Goal: Information Seeking & Learning: Learn about a topic

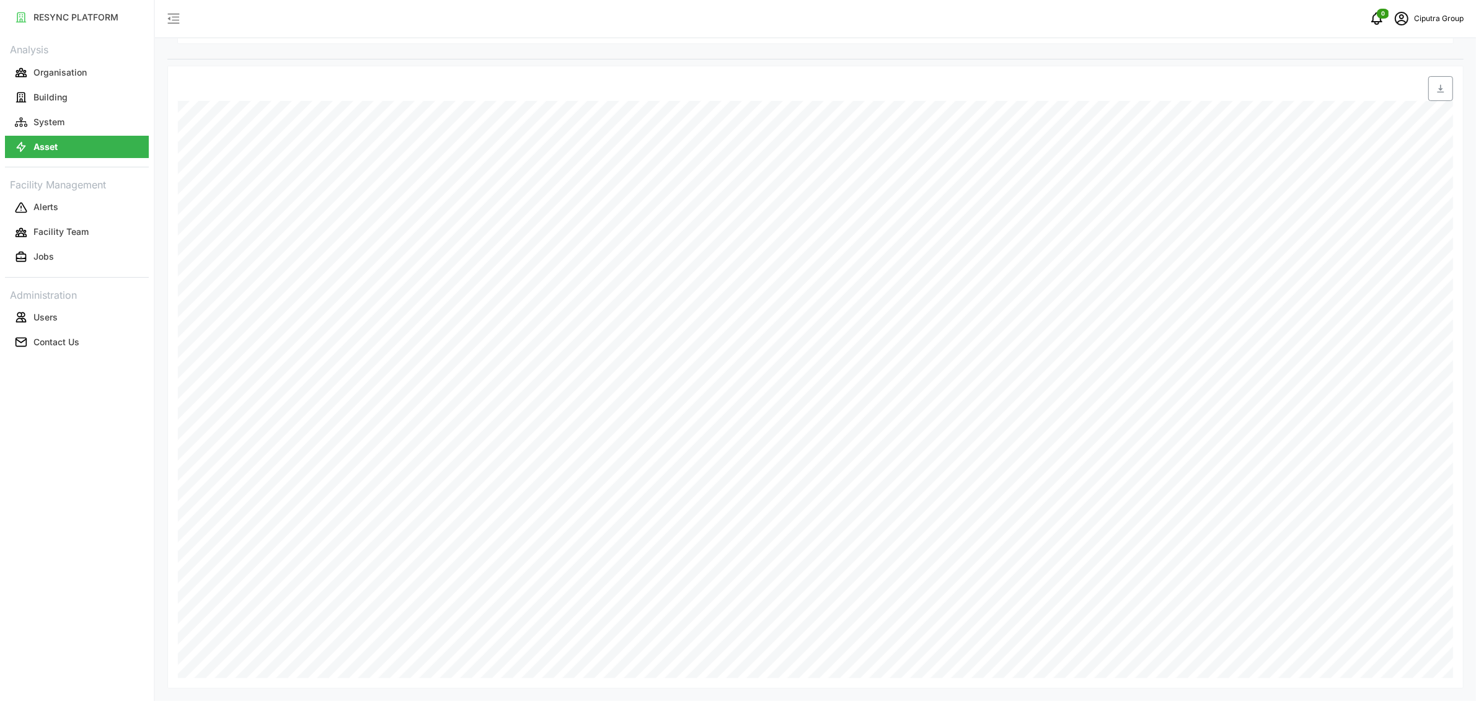
scroll to position [166, 0]
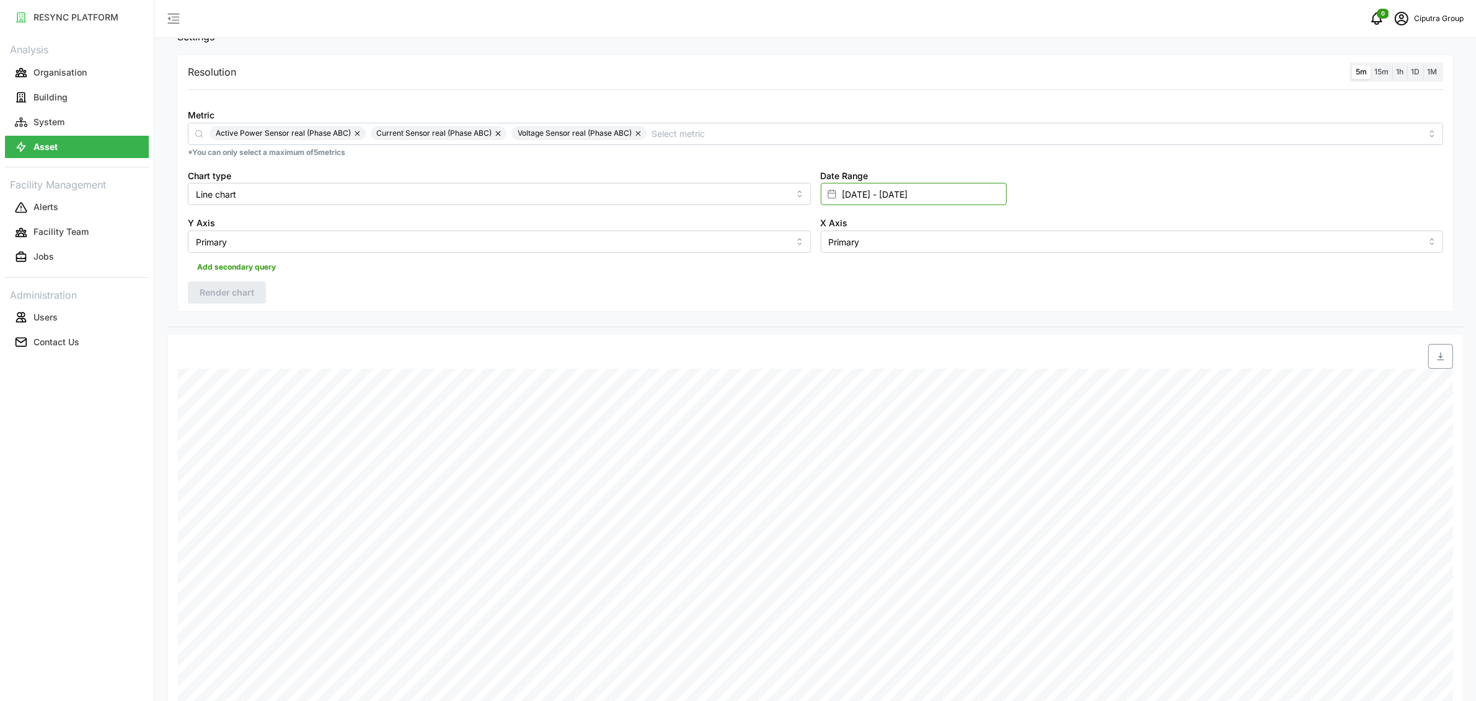
click at [868, 193] on input "22 Aug 2025 - 22 Aug 2025" at bounding box center [914, 194] width 186 height 22
click at [893, 408] on button "27" at bounding box center [893, 410] width 22 height 22
type input "22 Aug 2025 - 27 Aug 2025"
type input "27 Aug 2025"
click at [893, 408] on button "27" at bounding box center [893, 410] width 22 height 22
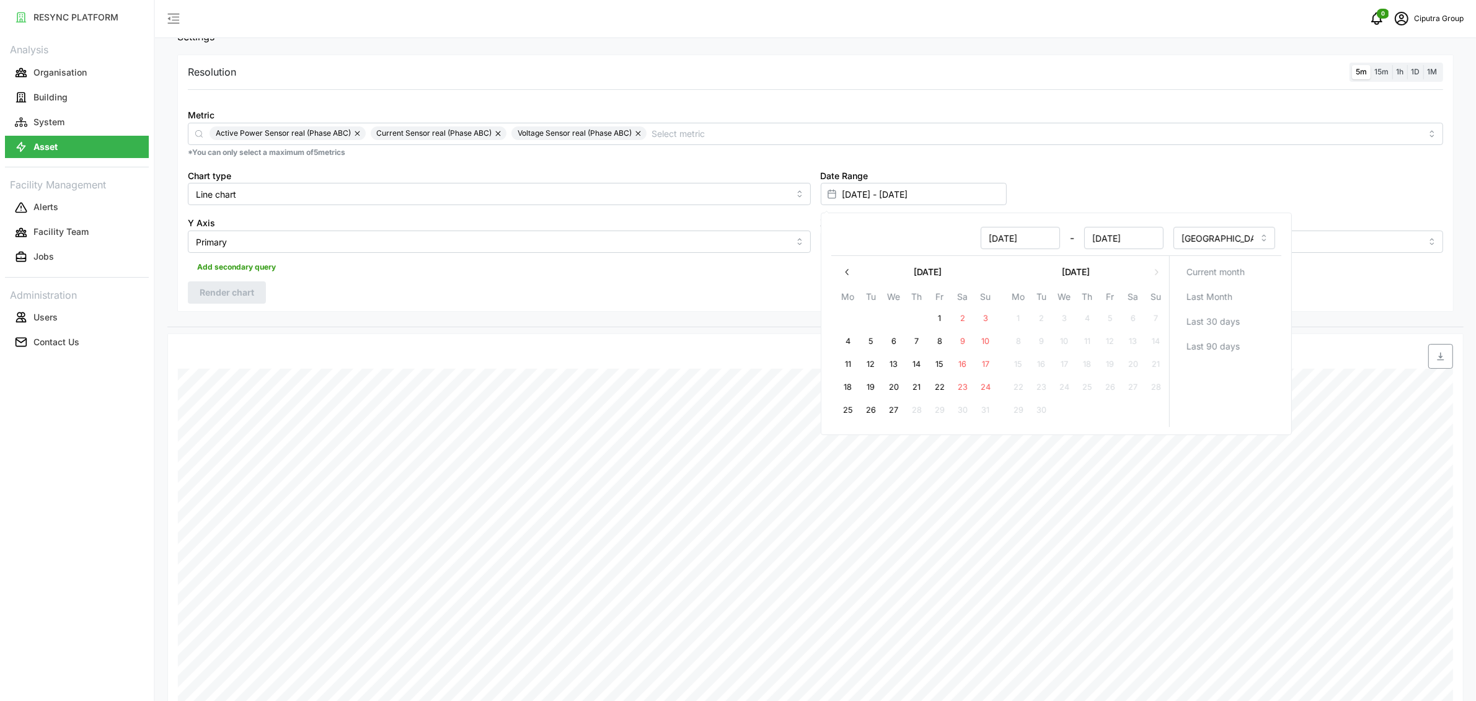
type input "27 Aug 2025 - 27 Aug 2025"
type input "27 Aug 2025"
click at [361, 291] on div "Resolution 5m 15m 1h 1D 1M Metric Active Power Sensor real (Phase ABC) Current …" at bounding box center [815, 183] width 1276 height 257
click at [258, 289] on button "Render chart" at bounding box center [227, 292] width 78 height 22
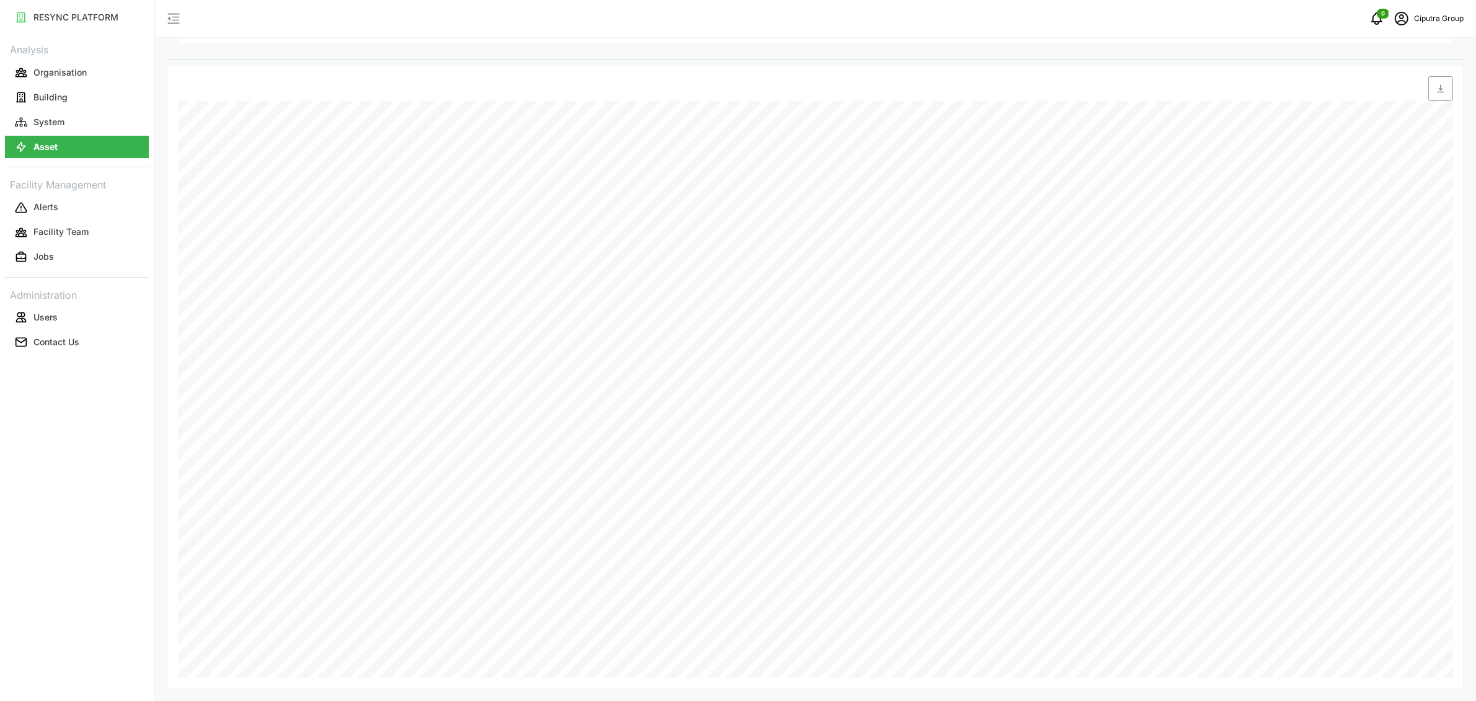
scroll to position [107, 0]
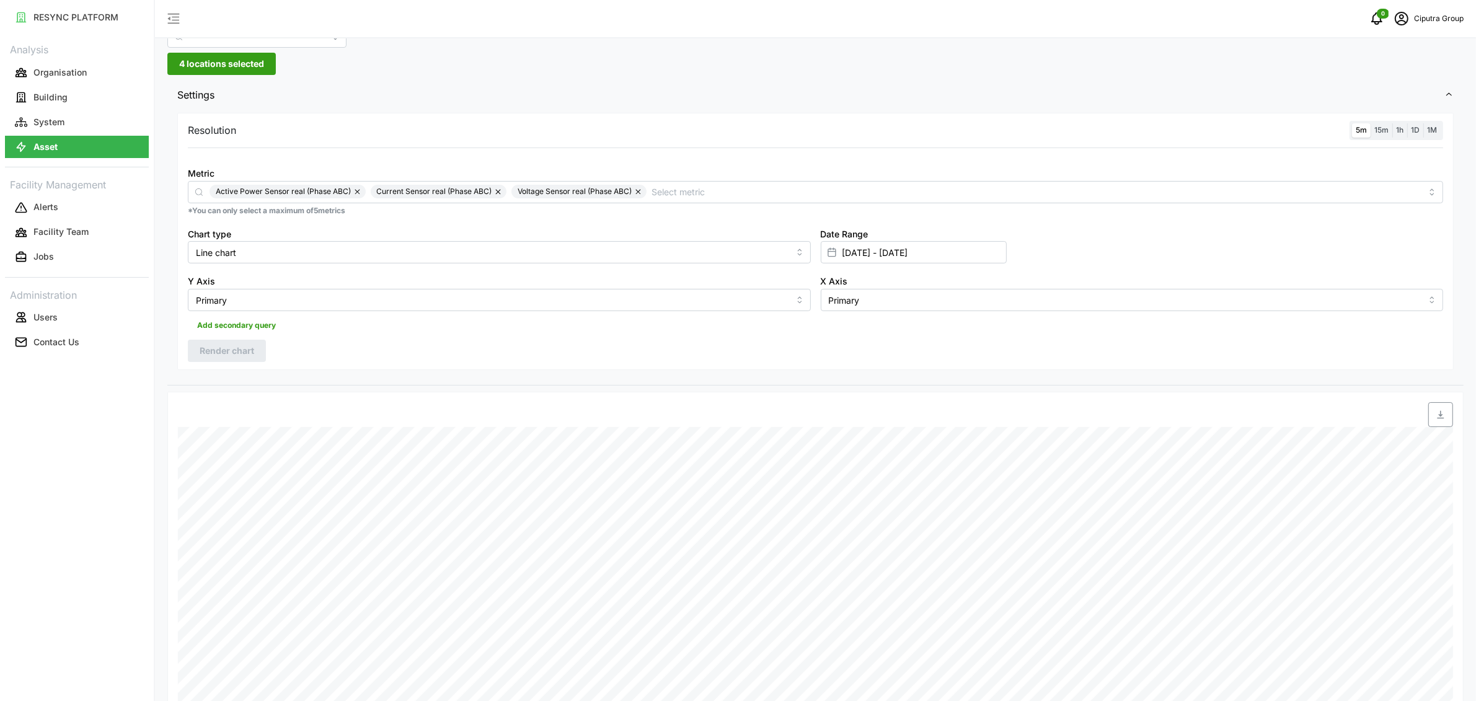
click at [837, 250] on div at bounding box center [831, 252] width 21 height 21
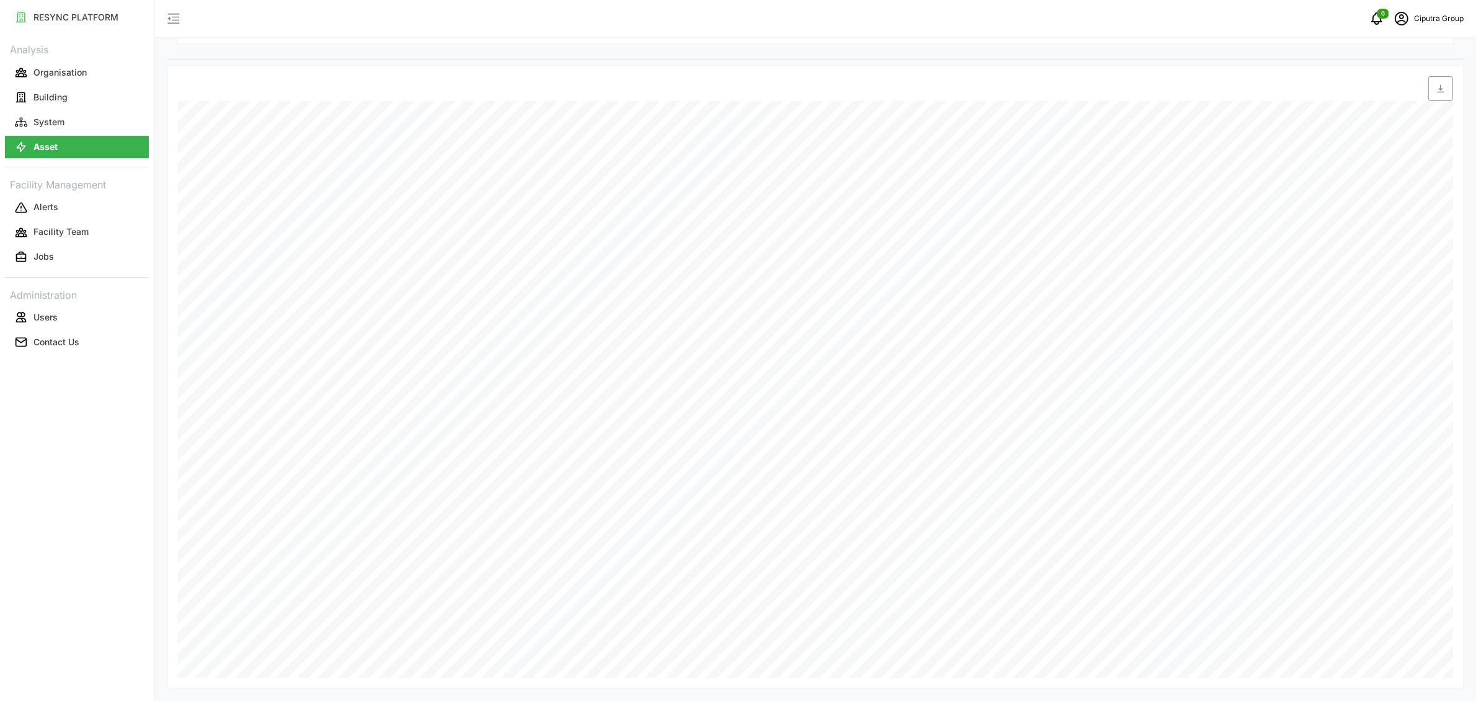
scroll to position [193, 0]
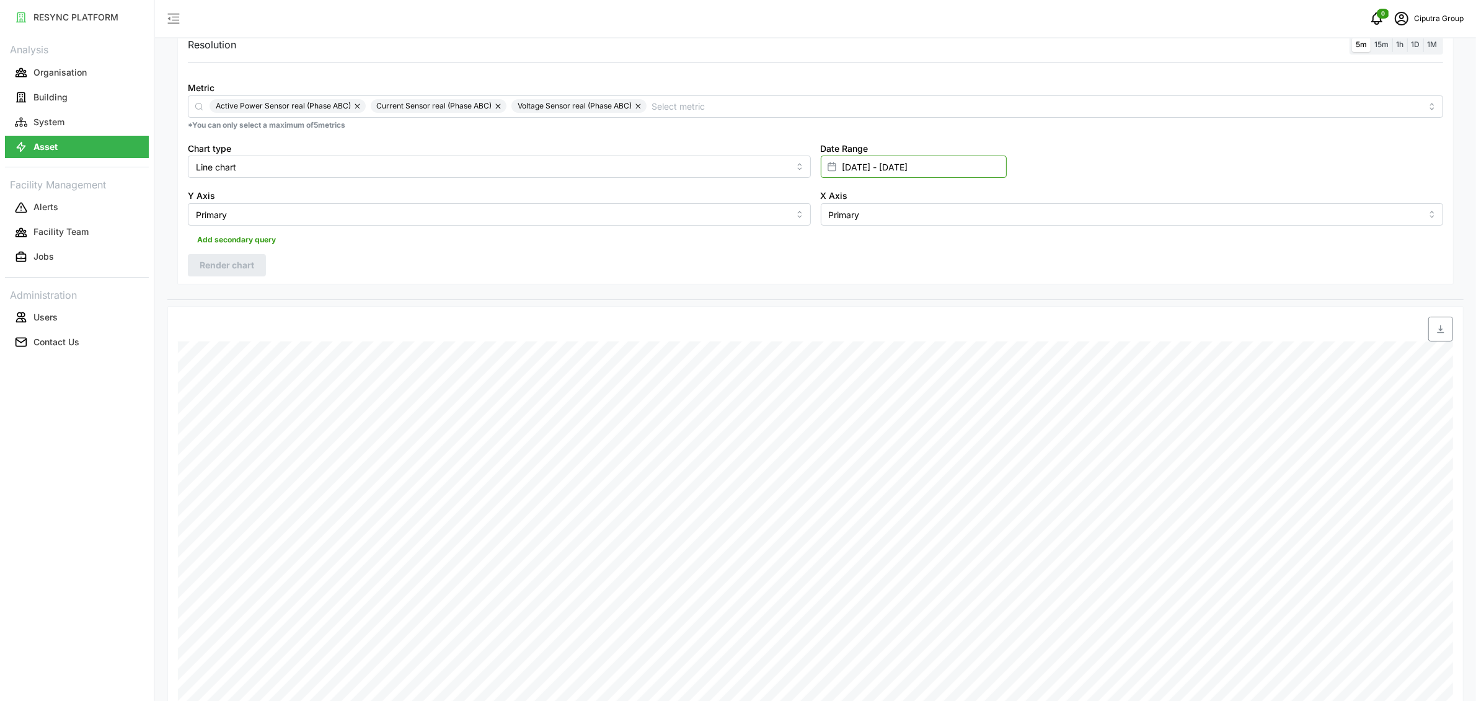
click at [862, 168] on input "27 Aug 2025 - 27 Aug 2025" at bounding box center [914, 167] width 186 height 22
click at [847, 383] on button "25" at bounding box center [847, 383] width 22 height 22
type input "[DATE] - [DATE]"
type input "[DATE]"
click at [847, 383] on button "25" at bounding box center [847, 383] width 22 height 22
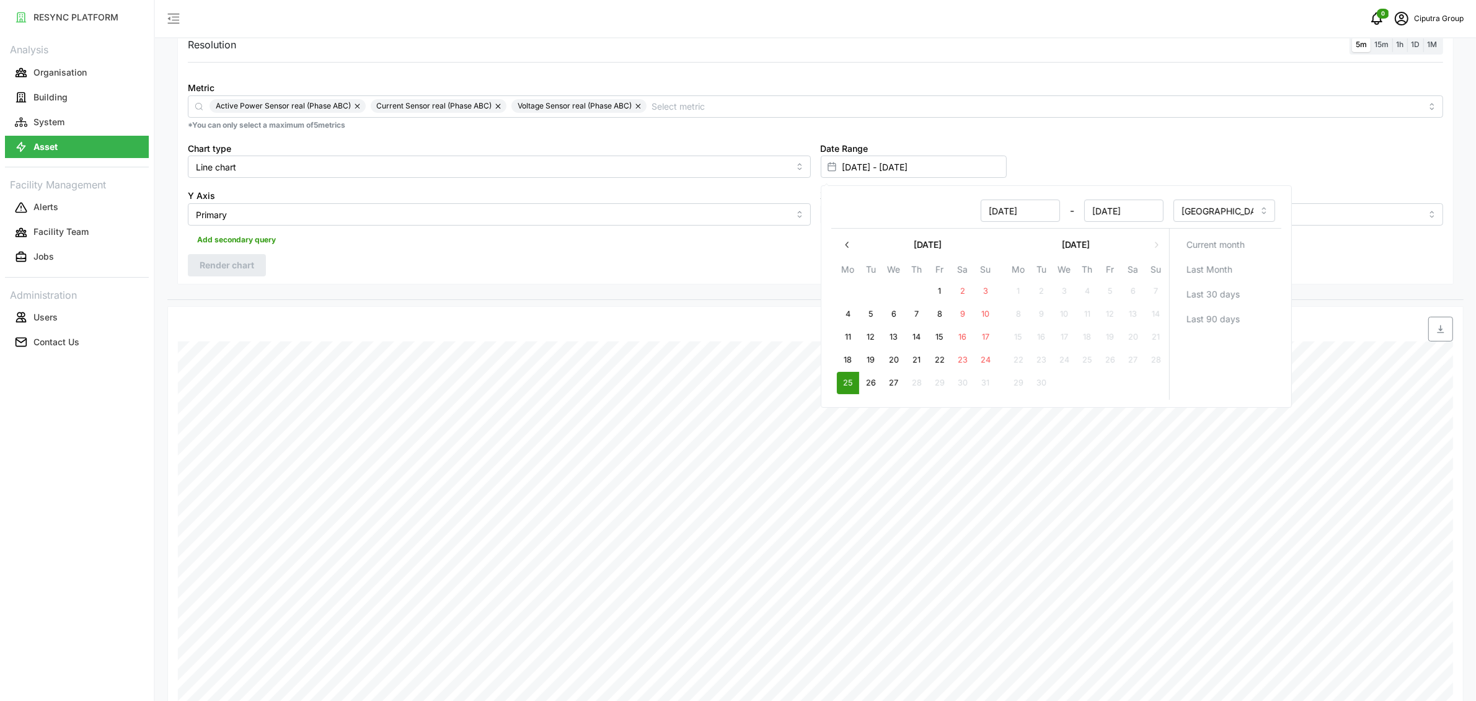
type input "[DATE] - [DATE]"
type input "[DATE]"
click at [438, 249] on div "Resolution 5m 15m 1h 1D 1M Metric Active Power Sensor real (Phase ABC) Current …" at bounding box center [815, 155] width 1276 height 257
click at [640, 105] on button "button" at bounding box center [639, 106] width 15 height 14
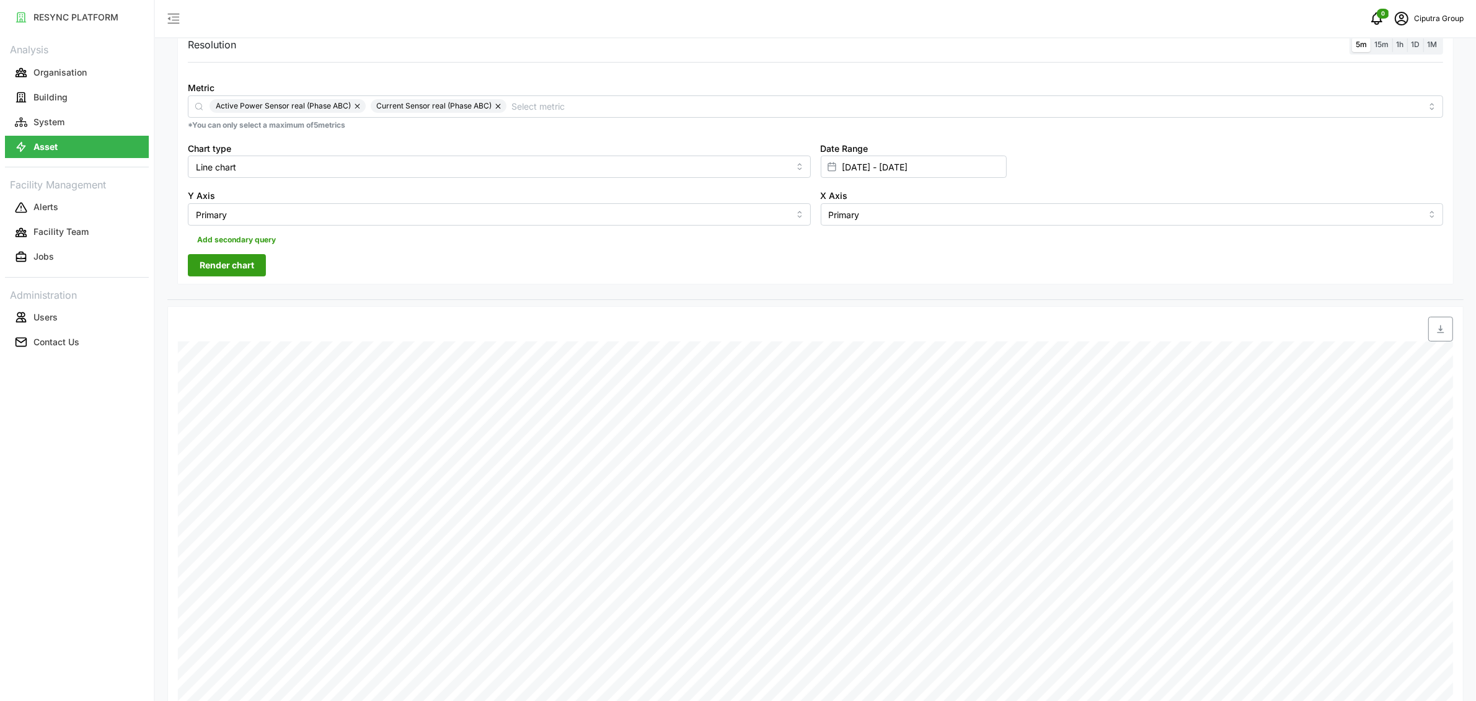
click at [495, 107] on button "button" at bounding box center [499, 106] width 15 height 14
click at [364, 106] on button "button" at bounding box center [358, 106] width 15 height 14
click at [355, 106] on input "Metric" at bounding box center [816, 106] width 1212 height 14
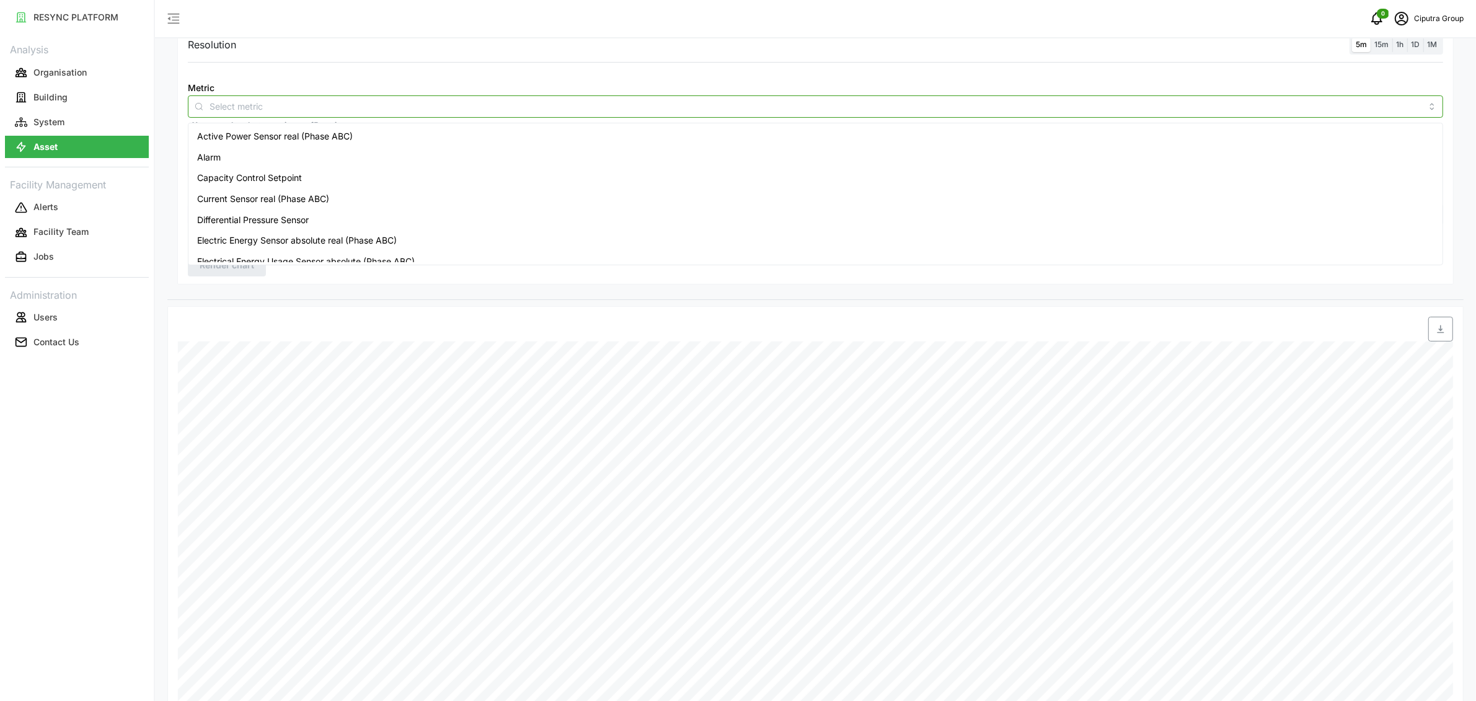
click at [354, 216] on div "Differential Pressure Sensor" at bounding box center [815, 220] width 1249 height 21
click at [312, 178] on div "Capacity Control Setpoint" at bounding box center [815, 177] width 1249 height 21
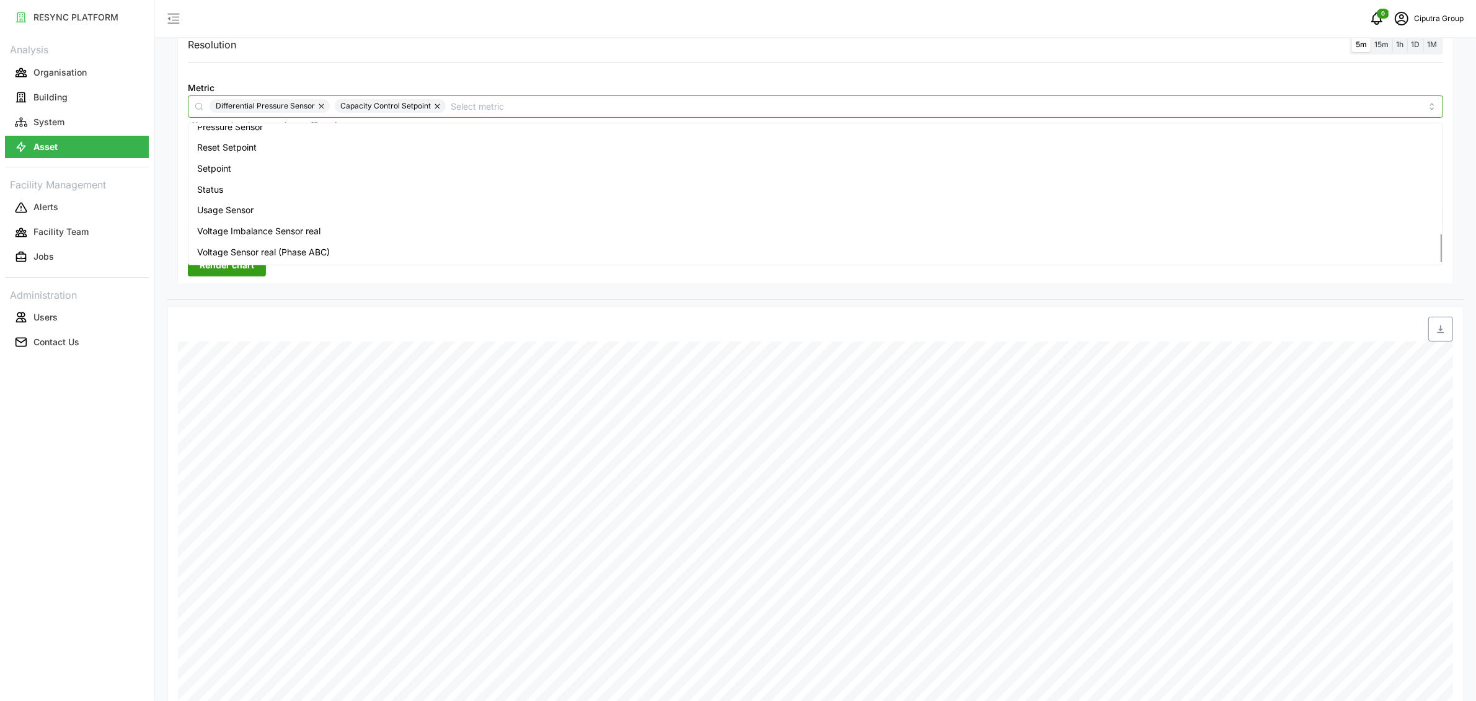
scroll to position [213, 0]
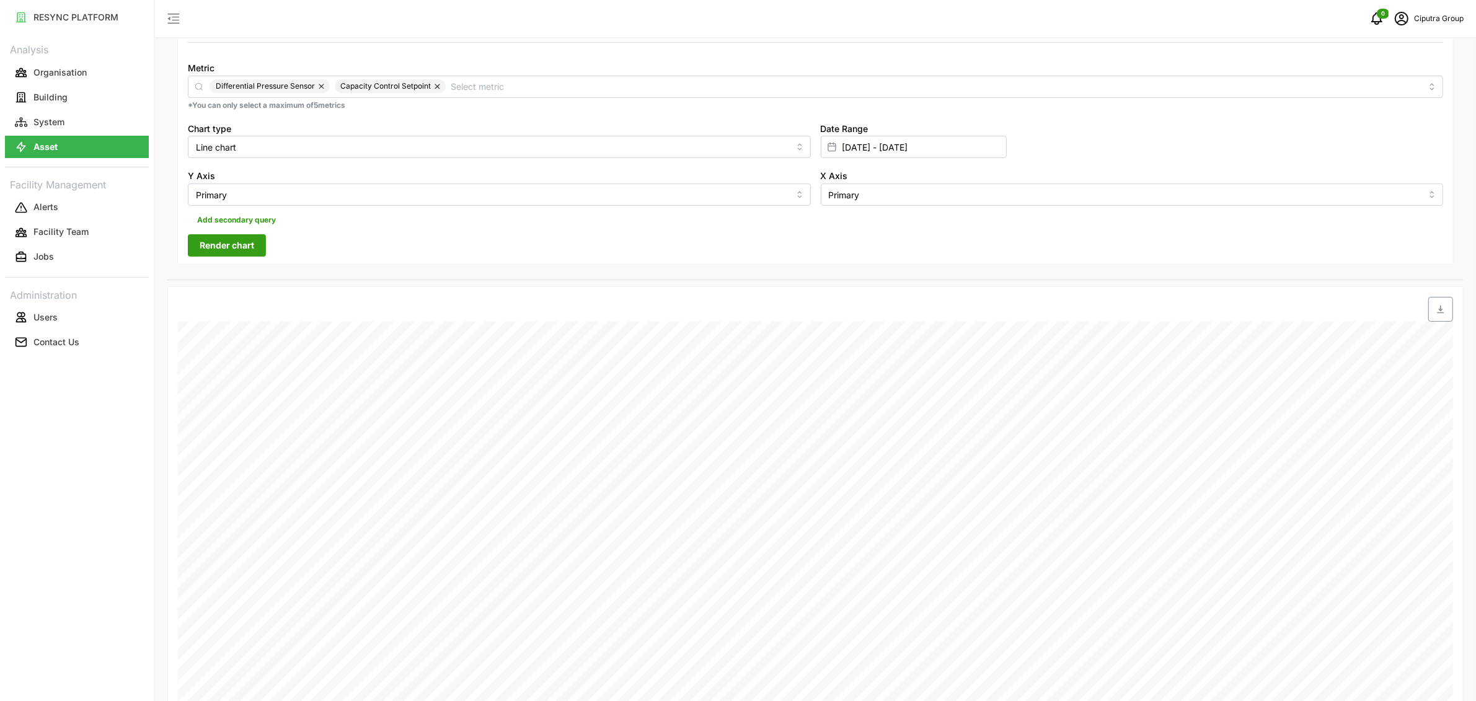
click at [227, 254] on span "Render chart" at bounding box center [227, 245] width 55 height 21
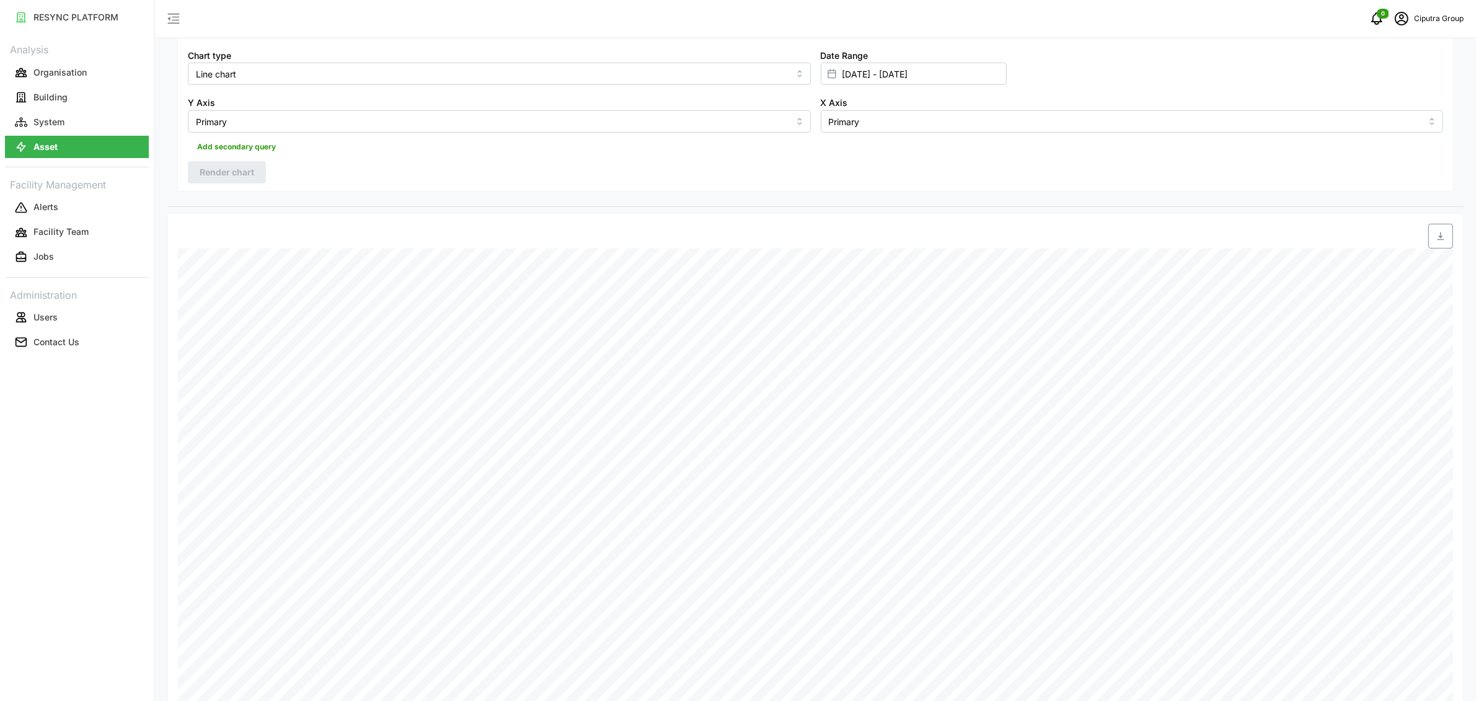
scroll to position [94, 0]
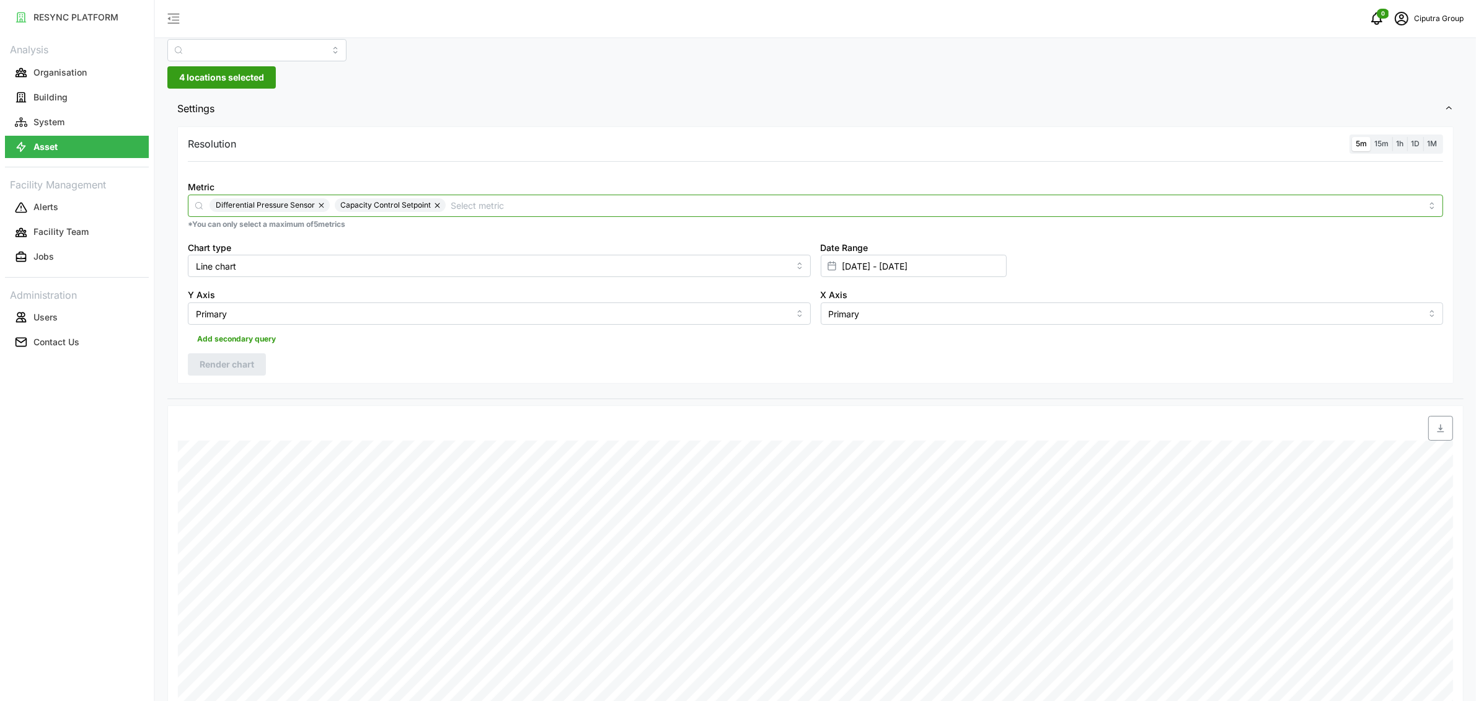
click at [460, 202] on input "Metric" at bounding box center [936, 205] width 971 height 14
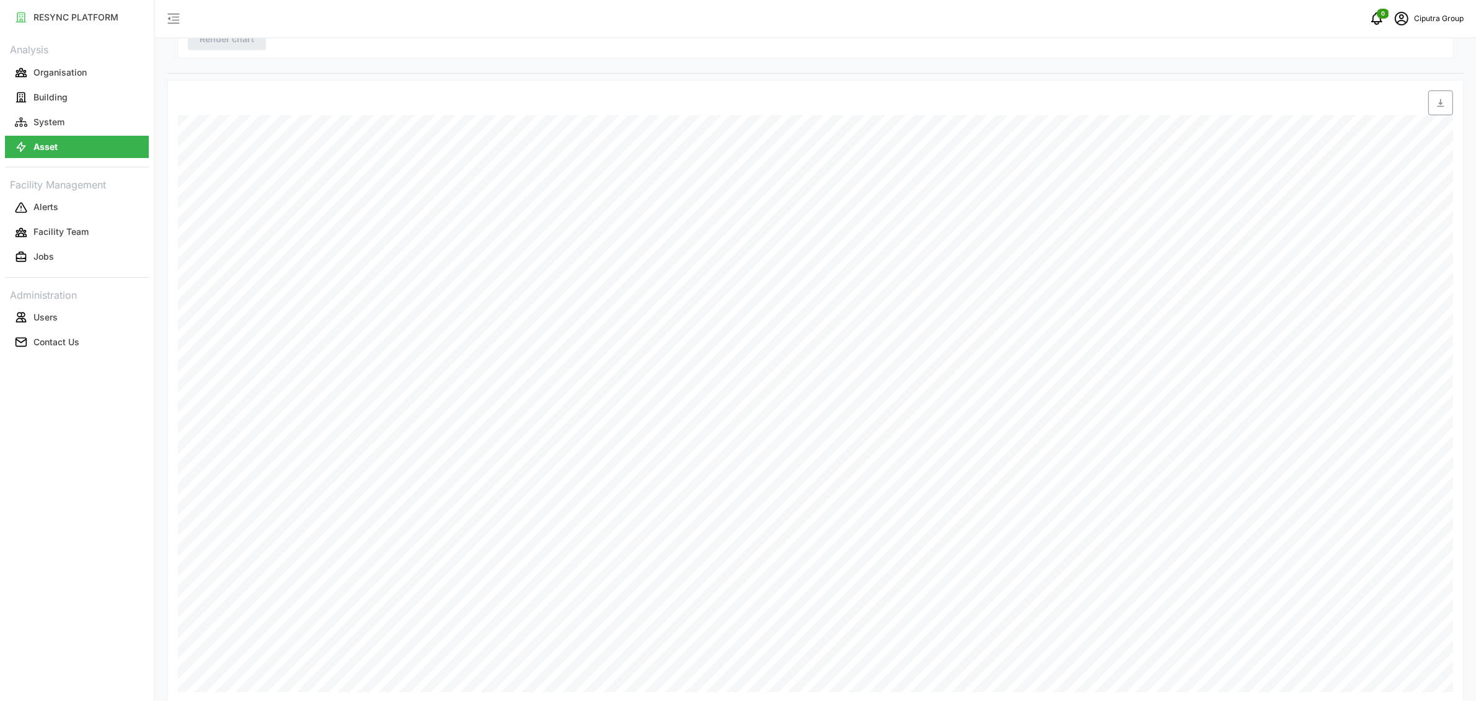
scroll to position [92, 0]
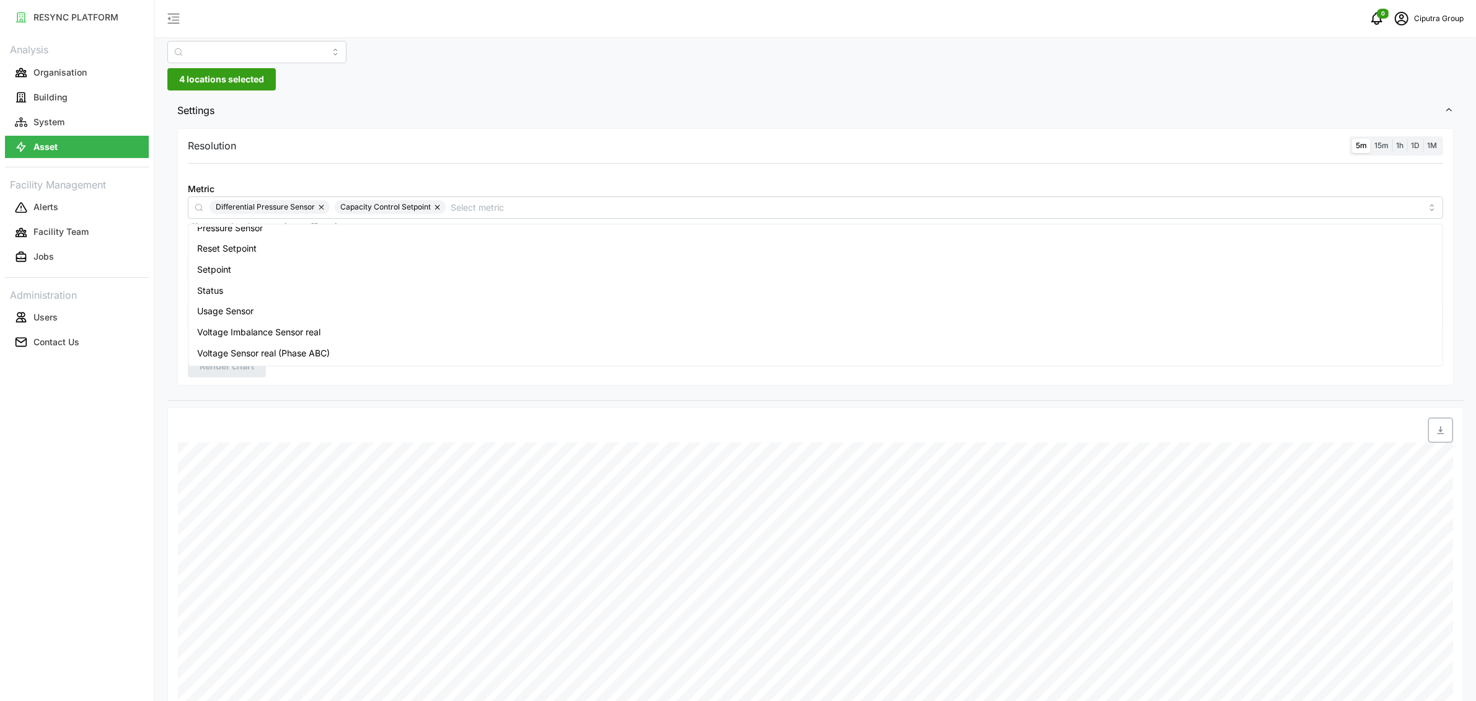
click at [342, 112] on span "Settings" at bounding box center [810, 110] width 1267 height 30
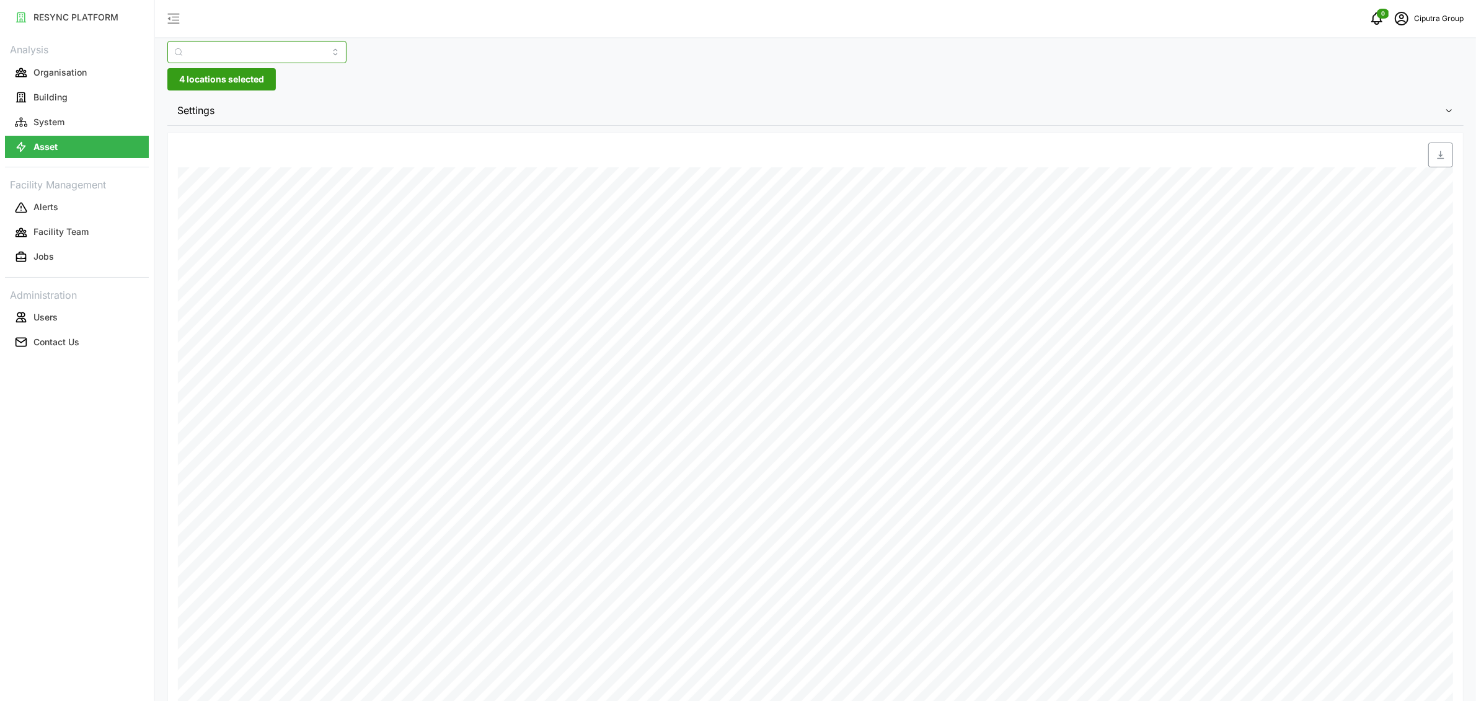
click at [239, 51] on input "Asset SubTypes" at bounding box center [256, 52] width 179 height 22
click at [207, 118] on span "Condenser Heat Exchanger" at bounding box center [233, 124] width 112 height 14
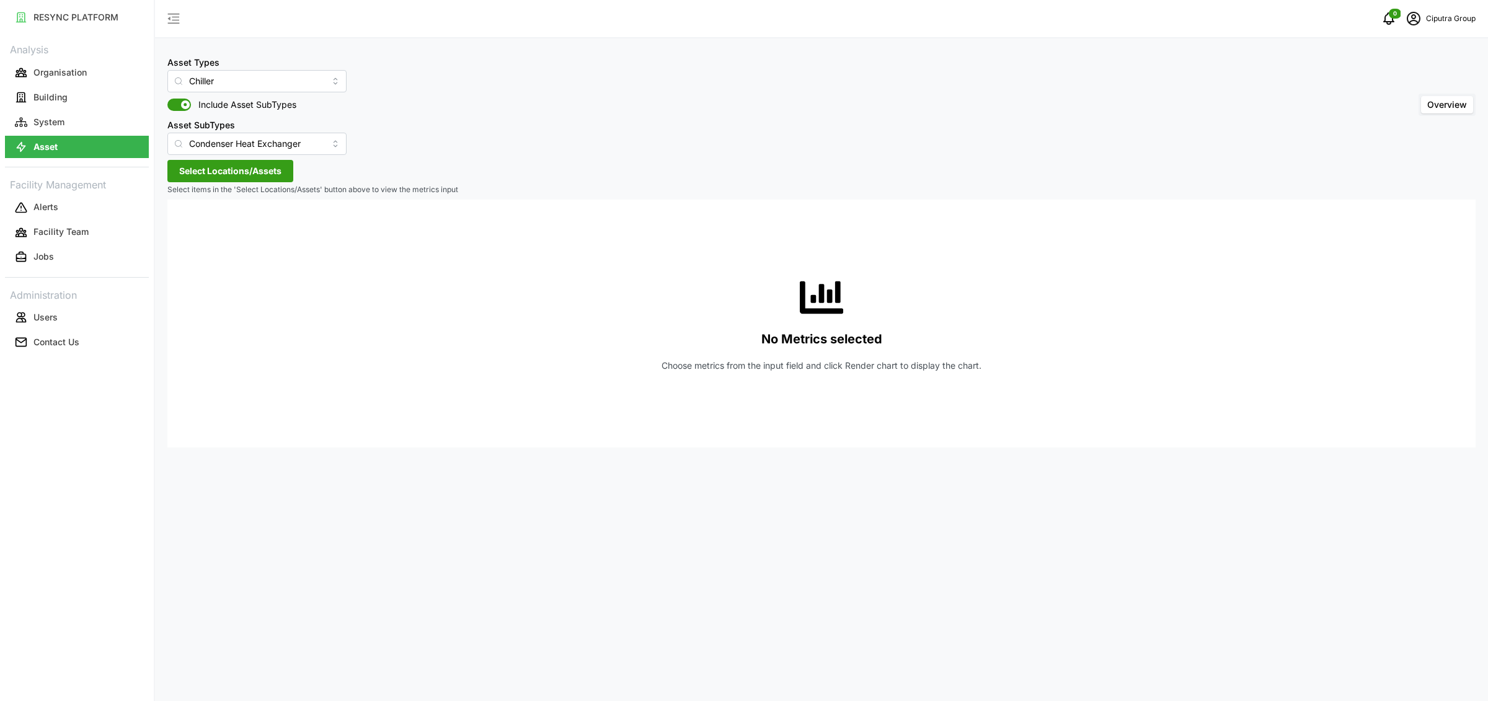
click at [274, 173] on span "Select Locations/Assets" at bounding box center [230, 171] width 102 height 21
click at [187, 227] on icon at bounding box center [184, 227] width 10 height 10
click at [192, 244] on icon at bounding box center [193, 245] width 10 height 10
click at [198, 257] on icon at bounding box center [203, 262] width 10 height 10
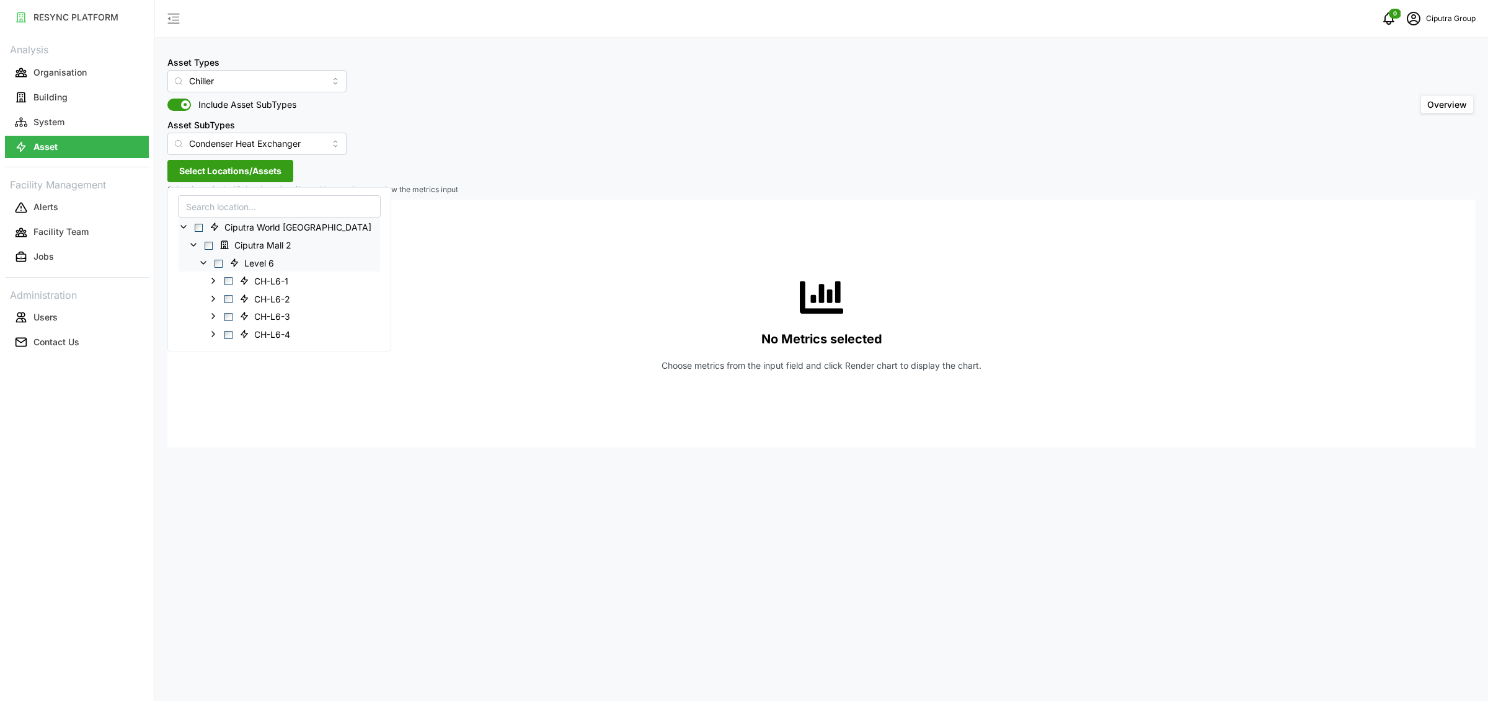
click at [200, 227] on span "Select Ciputra World Surabaya" at bounding box center [199, 228] width 8 height 8
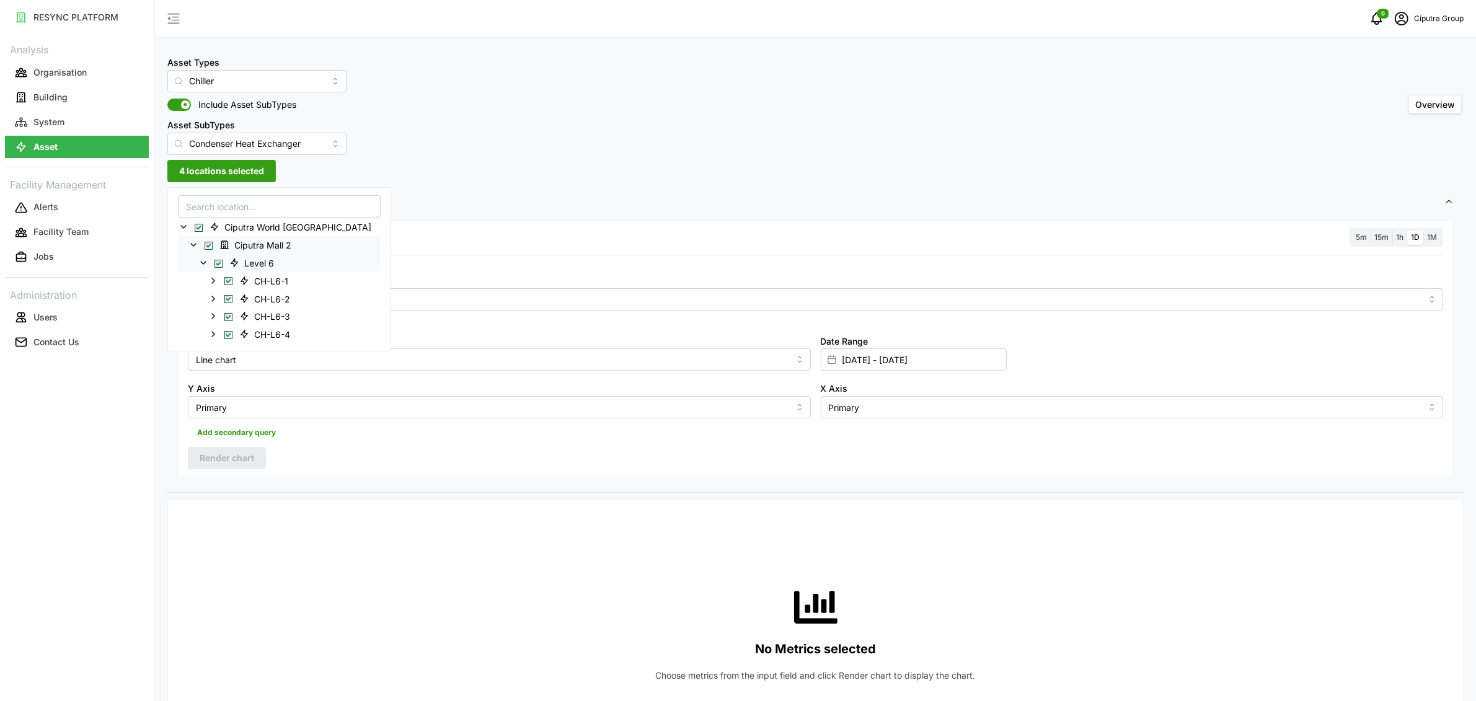
drag, startPoint x: 393, startPoint y: 317, endPoint x: 397, endPoint y: 303, distance: 15.3
click at [394, 313] on p "*You can only select a maximum of 5 metrics" at bounding box center [815, 318] width 1255 height 11
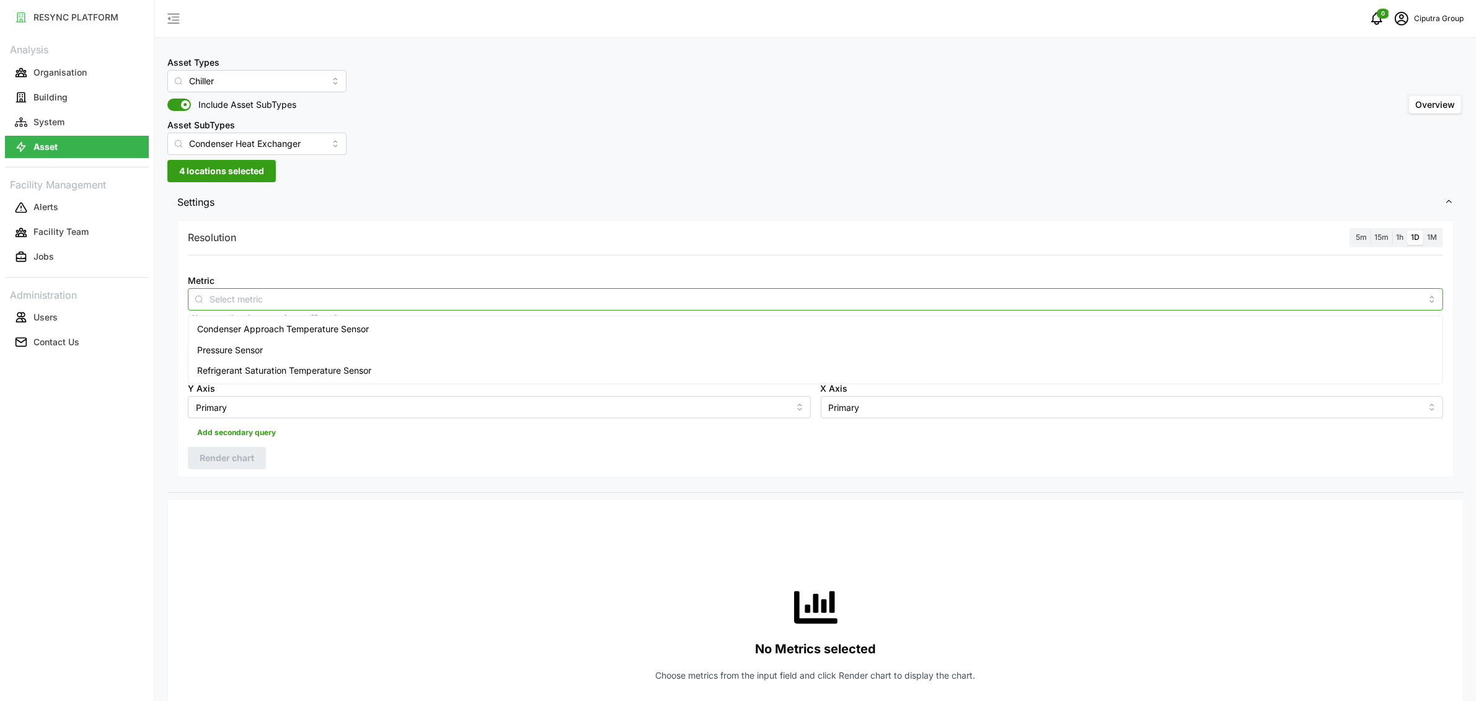
click at [397, 299] on input "Metric" at bounding box center [816, 299] width 1212 height 14
click at [292, 136] on input "Condenser Heat Exchanger" at bounding box center [256, 144] width 179 height 22
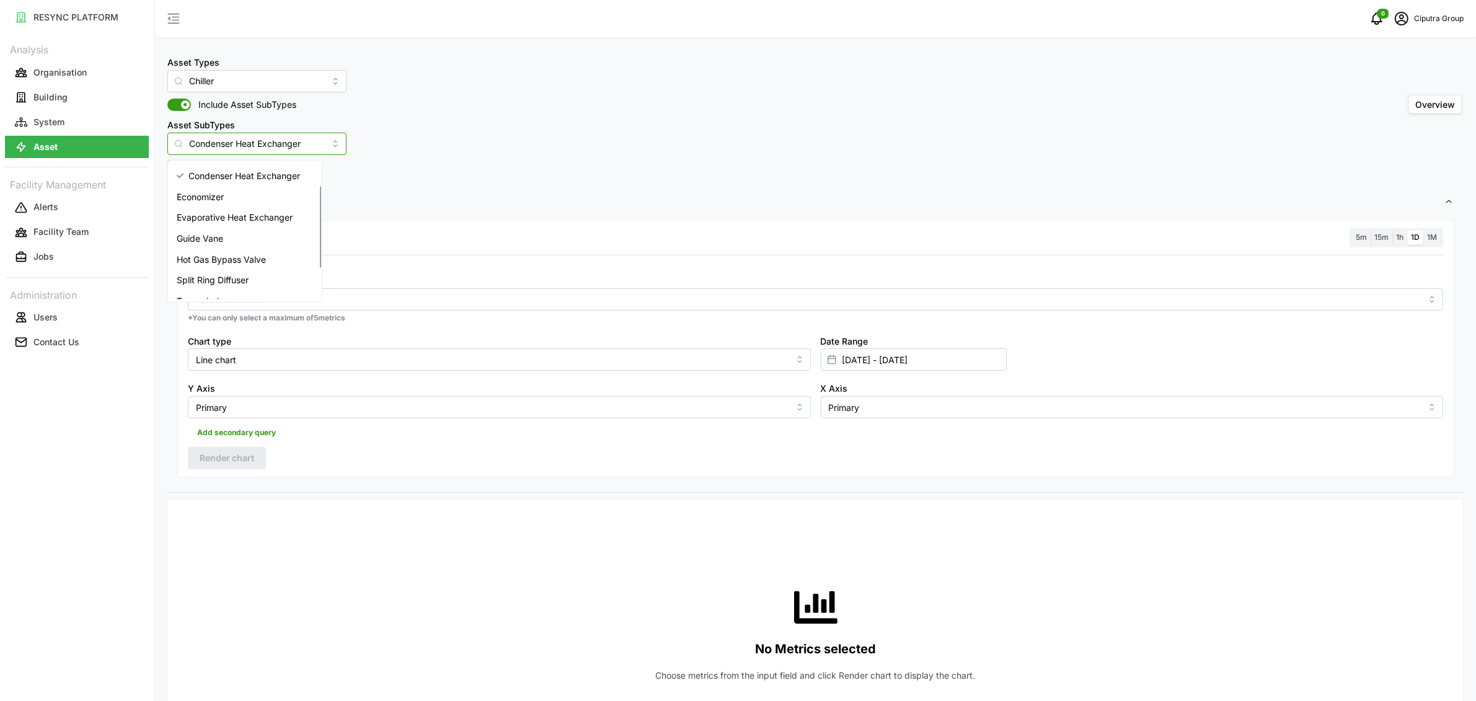
scroll to position [93, 0]
click at [250, 287] on span "Variable Frequency Drive" at bounding box center [228, 289] width 102 height 14
type input "Variable Frequency Drive"
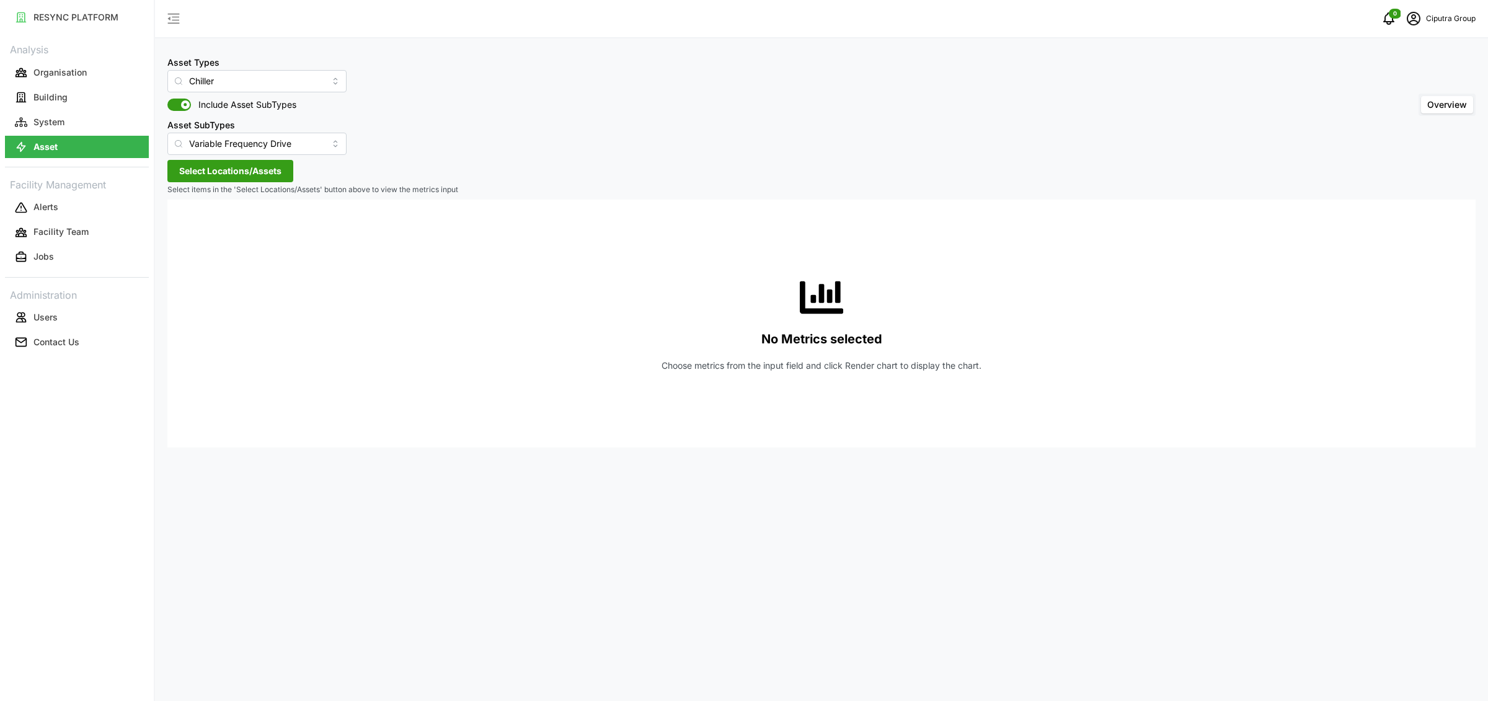
click at [197, 170] on span "Select Locations/Assets" at bounding box center [230, 171] width 102 height 21
click at [198, 229] on span "Select Ciputra World Surabaya" at bounding box center [199, 228] width 8 height 8
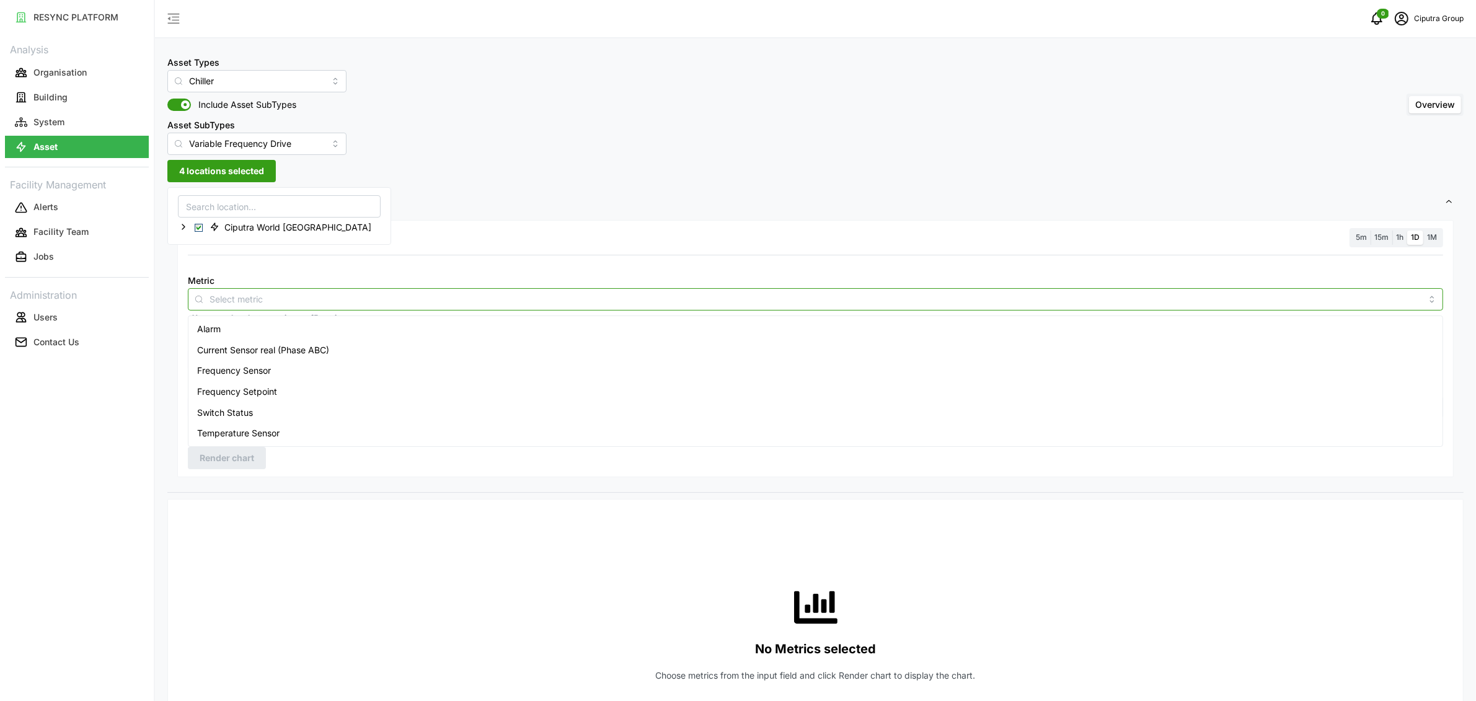
click at [335, 304] on input "Metric" at bounding box center [816, 299] width 1212 height 14
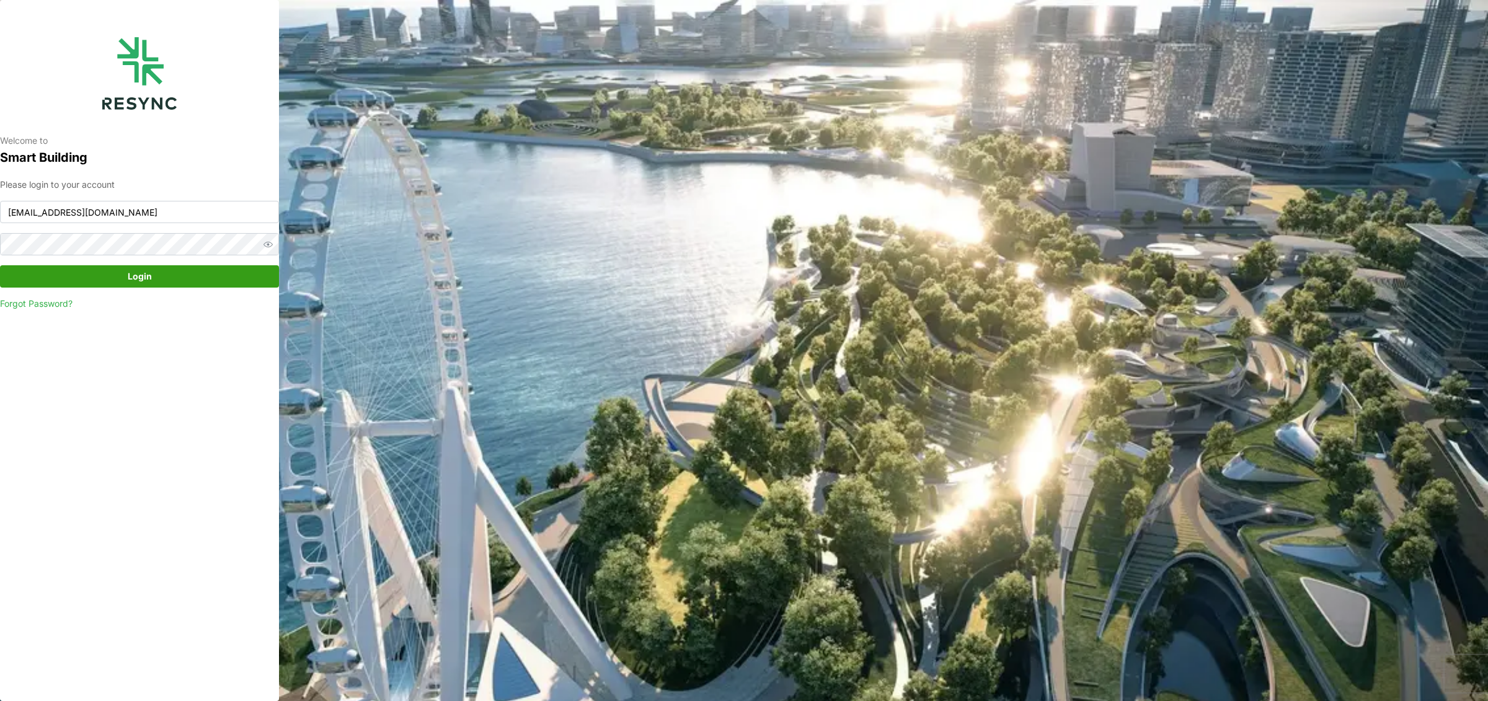
click at [143, 210] on input "south_beach_tower_display@resynctech.com" at bounding box center [139, 212] width 279 height 22
drag, startPoint x: 182, startPoint y: 278, endPoint x: 177, endPoint y: 357, distance: 79.5
click at [176, 358] on div "Welcome to Smart Building Please login to your account changi_airport_group_dis…" at bounding box center [139, 350] width 279 height 701
click at [206, 206] on input "changi_airport_group_display@resynctech.com" at bounding box center [139, 212] width 279 height 22
type input "[EMAIL_ADDRESS][DOMAIN_NAME]"
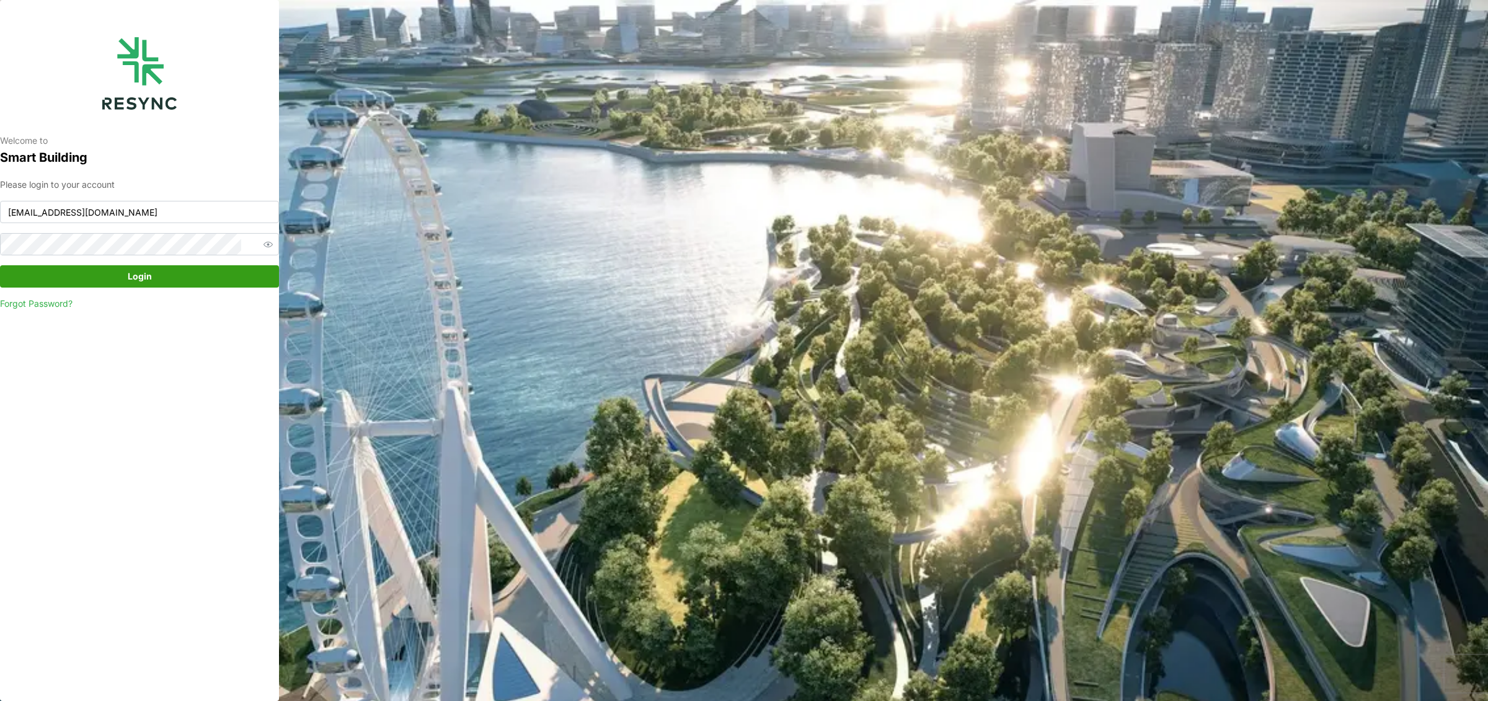
click at [177, 276] on span "Login" at bounding box center [139, 276] width 255 height 21
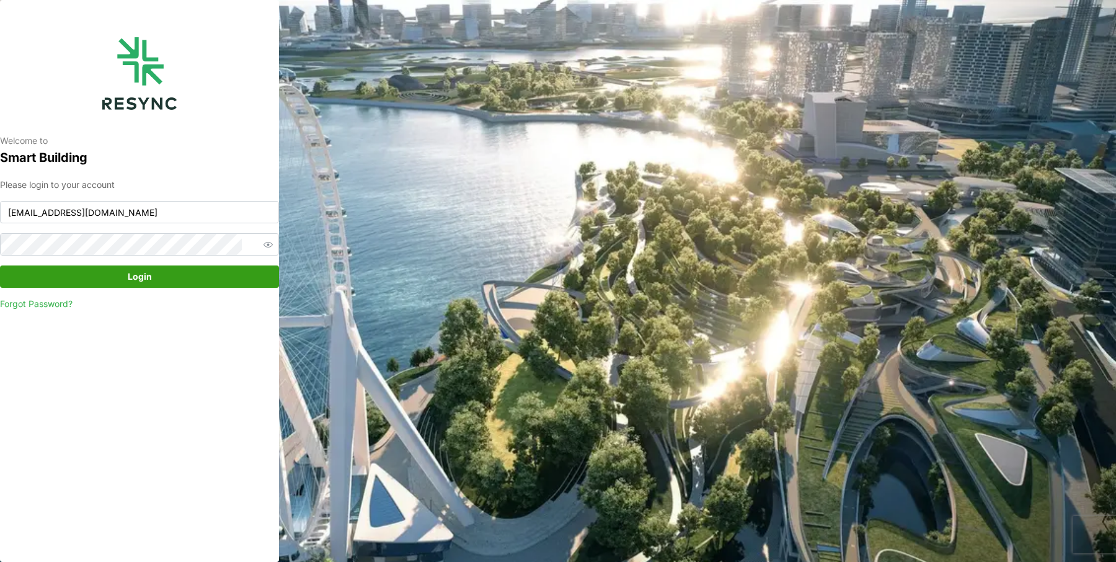
click at [196, 278] on span "Login" at bounding box center [139, 276] width 255 height 21
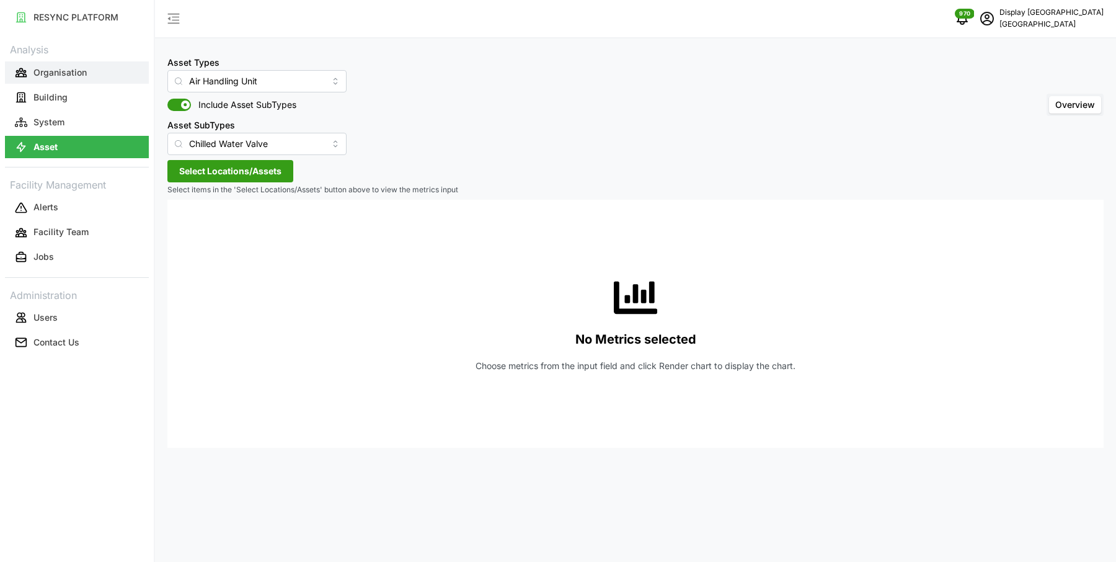
click at [97, 64] on button "Organisation" at bounding box center [77, 72] width 144 height 22
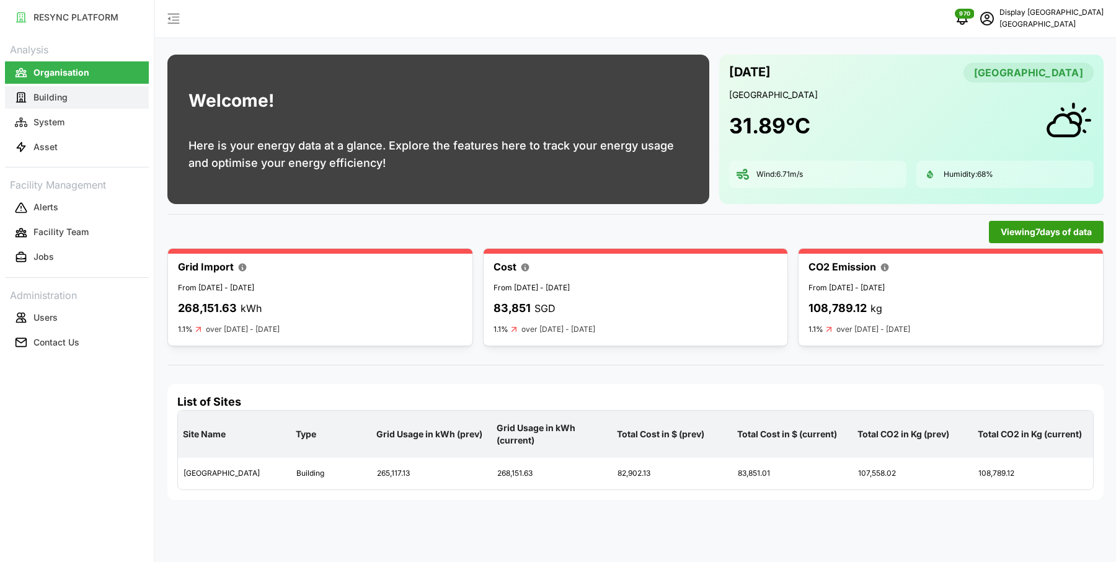
click at [98, 96] on button "Building" at bounding box center [77, 97] width 144 height 22
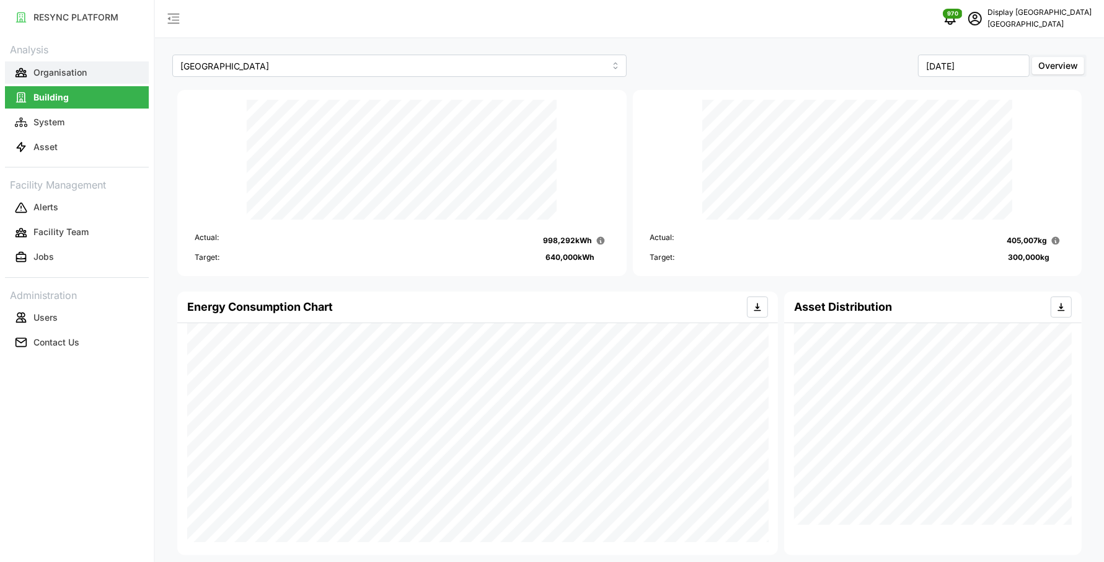
click at [99, 63] on button "Organisation" at bounding box center [77, 72] width 144 height 22
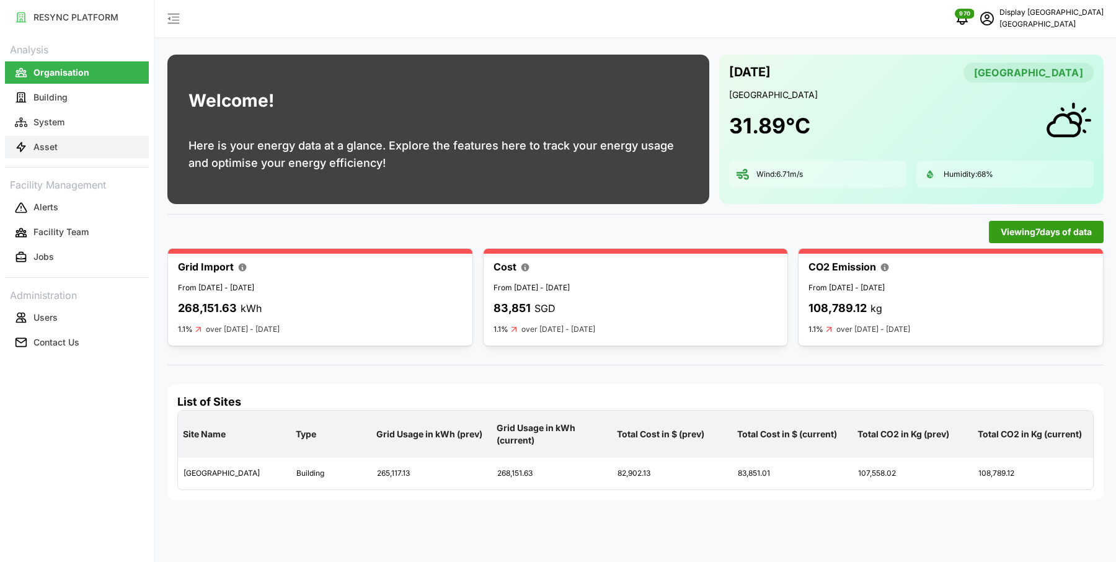
click at [44, 138] on button "Asset" at bounding box center [77, 147] width 144 height 22
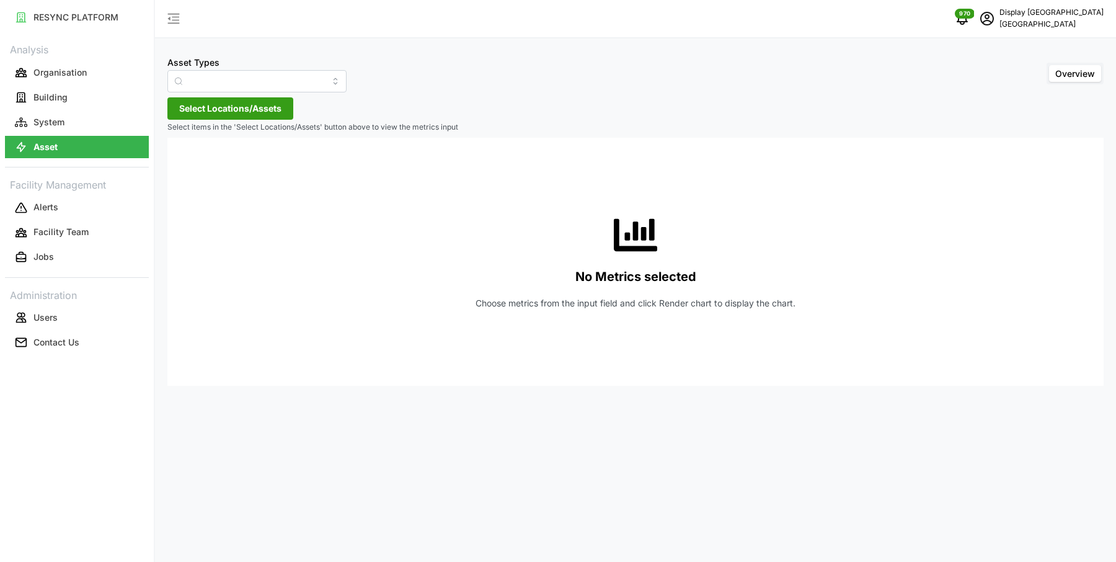
type input "Air Handling Unit"
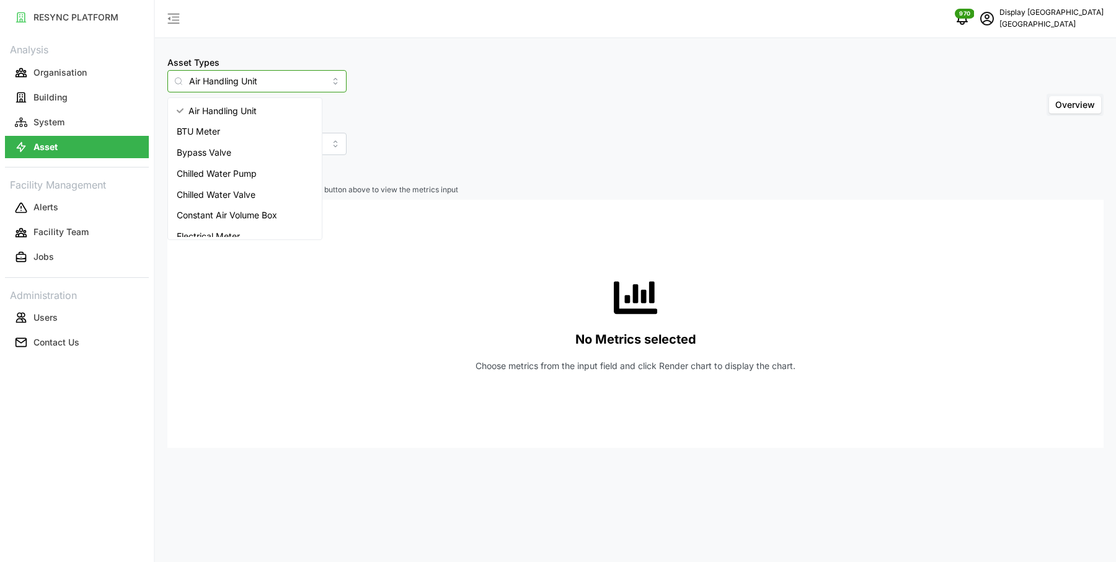
click at [227, 82] on input "Air Handling Unit" at bounding box center [256, 81] width 179 height 22
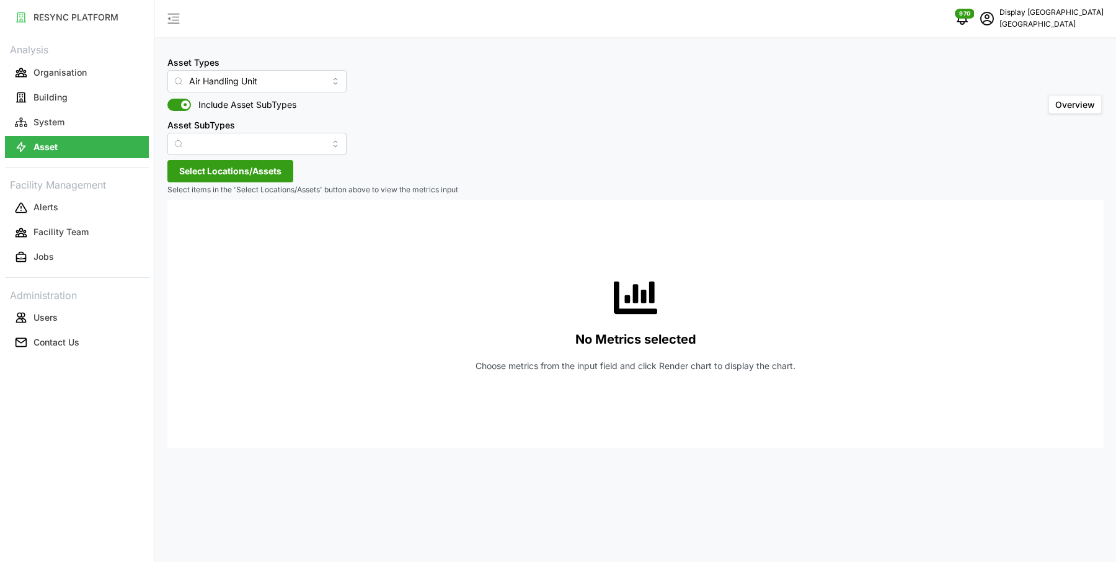
click at [452, 80] on div "Asset Types Air Handling Unit Include Asset SubTypes Asset SubTypes Overview" at bounding box center [635, 105] width 936 height 100
click at [270, 140] on input "Asset SubTypes" at bounding box center [256, 144] width 179 height 22
click at [254, 175] on span "CO2 Sensor Equipment" at bounding box center [224, 174] width 95 height 14
type input "CO2 Sensor Equipment"
click at [200, 168] on span "Select Locations/Assets" at bounding box center [230, 171] width 102 height 21
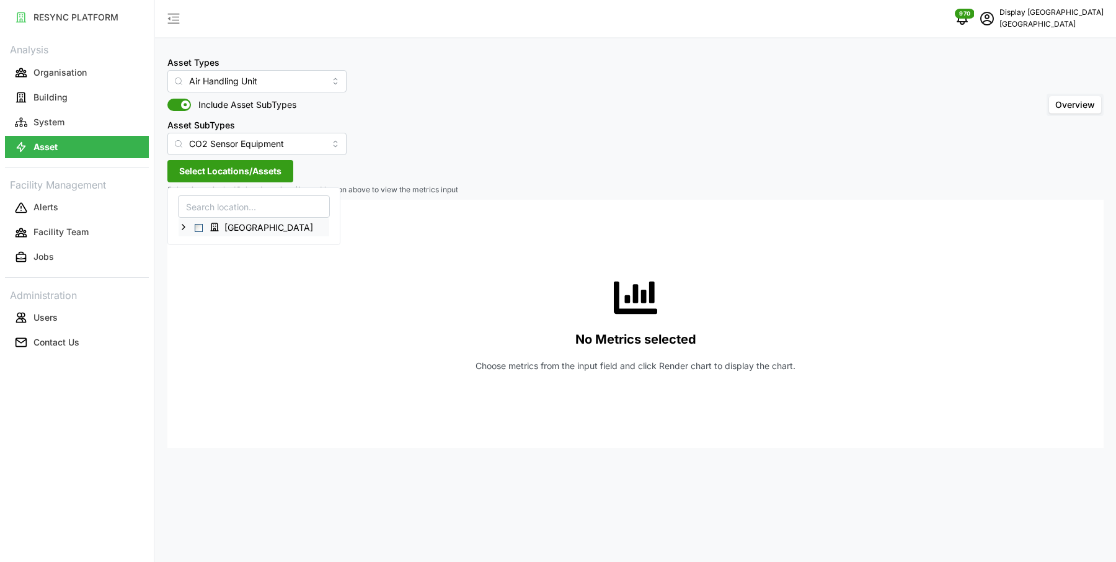
click at [185, 224] on icon at bounding box center [184, 227] width 10 height 10
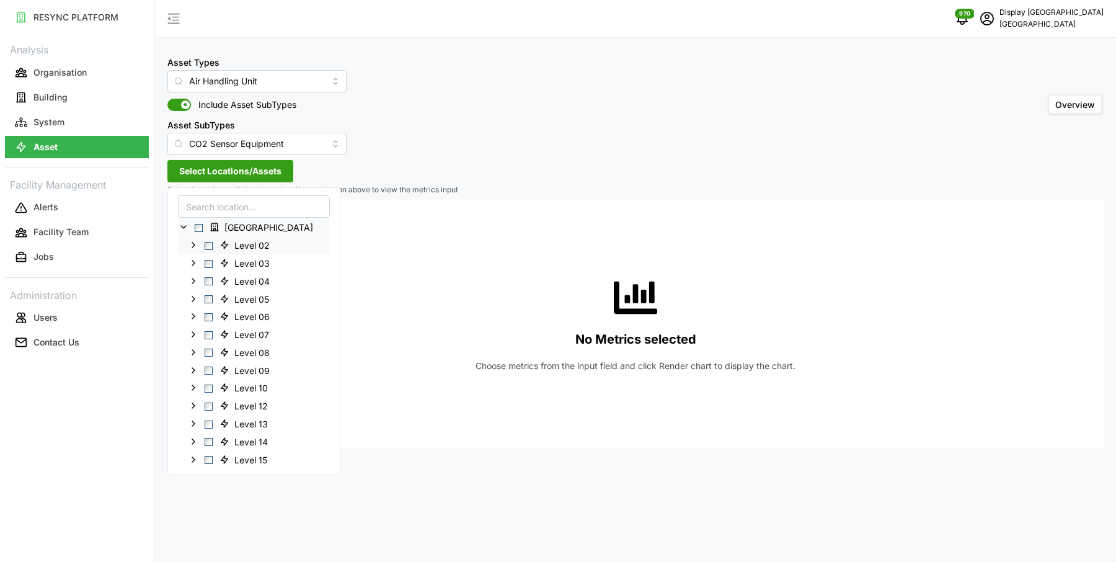
click at [194, 245] on icon at bounding box center [193, 245] width 10 height 10
click at [206, 244] on span "Select Level 02" at bounding box center [209, 245] width 8 height 8
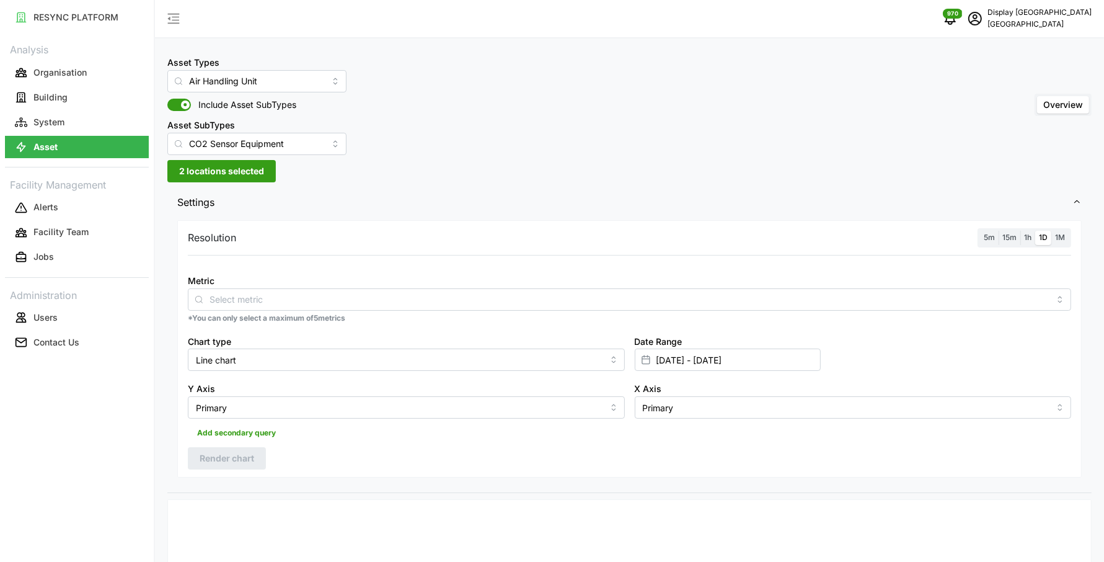
click at [409, 263] on div at bounding box center [629, 263] width 893 height 10
click at [350, 294] on input "Metric" at bounding box center [630, 299] width 840 height 14
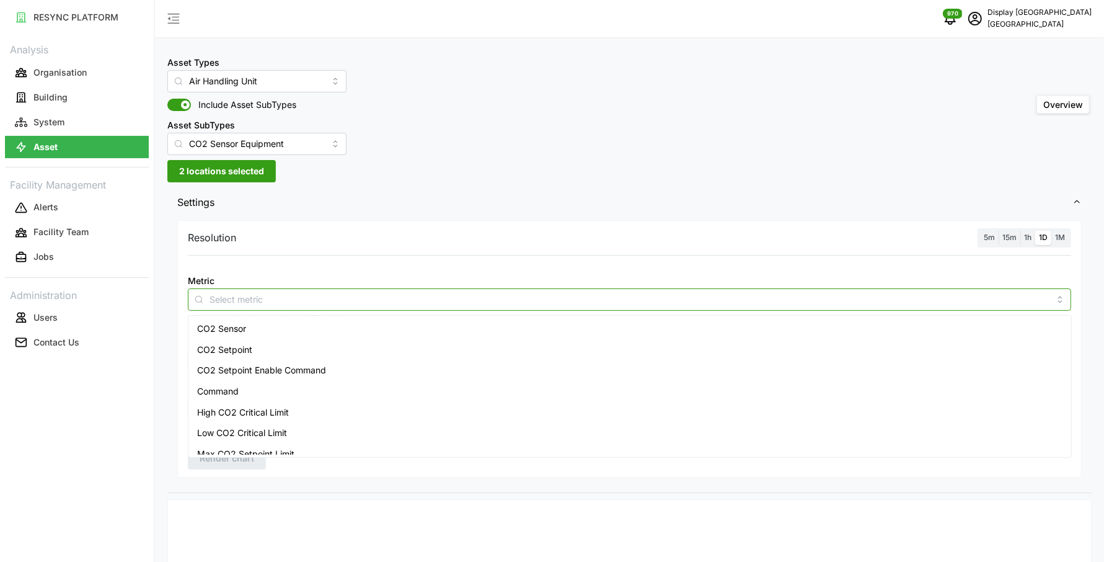
click at [292, 329] on div "CO2 Sensor" at bounding box center [630, 328] width 878 height 21
click at [1019, 238] on label "15m" at bounding box center [1010, 238] width 22 height 14
click at [999, 231] on input "15m" at bounding box center [999, 231] width 0 height 0
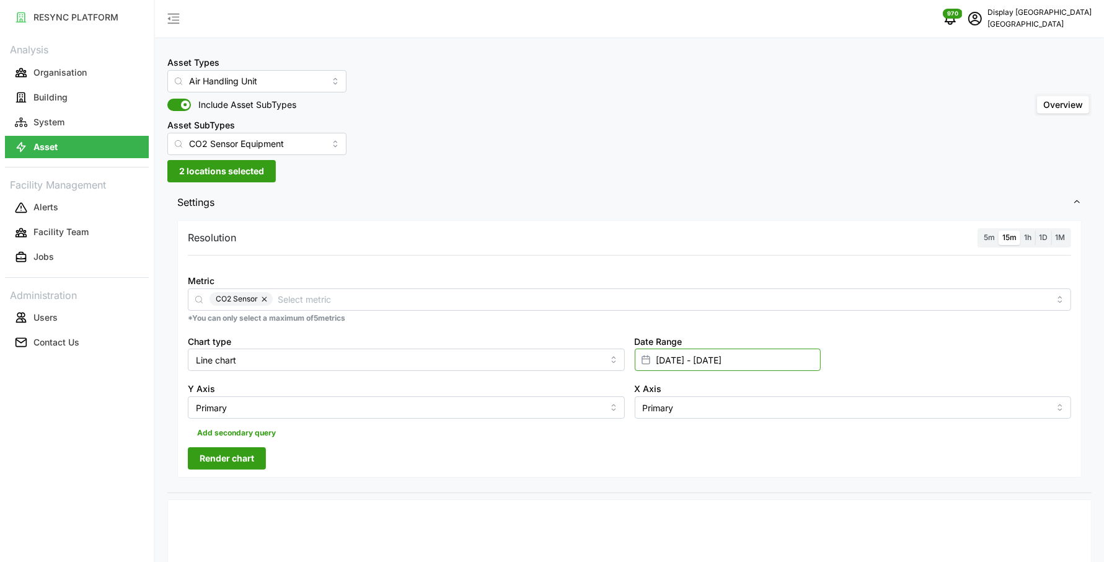
click at [684, 356] on input "[DATE] - [DATE]" at bounding box center [728, 359] width 186 height 22
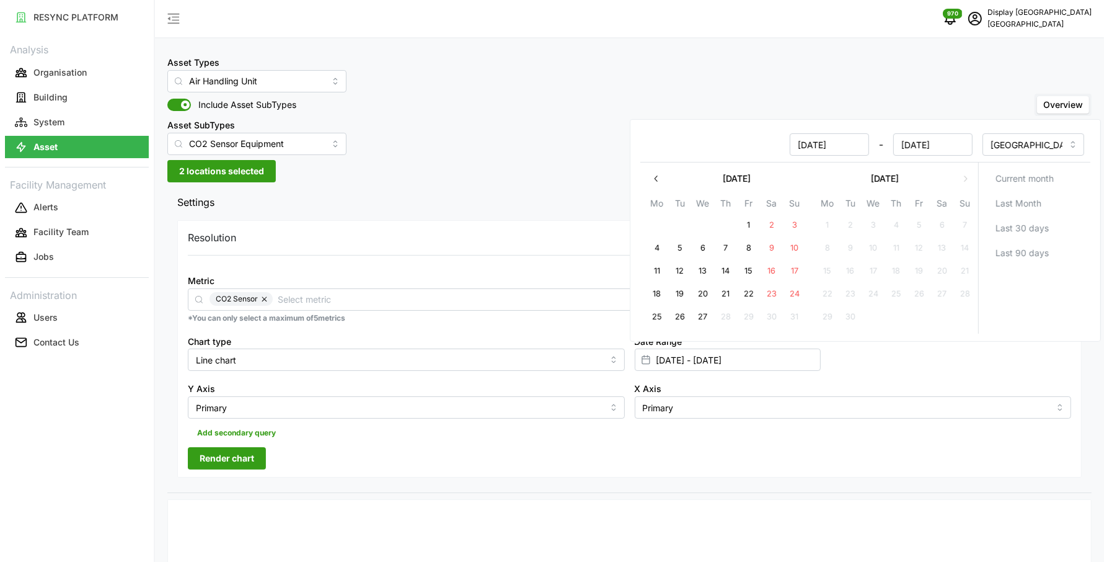
click at [747, 291] on button "22" at bounding box center [749, 294] width 22 height 22
type input "22 Aug 2025 - 25 Aug 2025"
type input "22 Aug 2025"
click at [747, 291] on button "22" at bounding box center [749, 294] width 22 height 22
type input "22 Aug 2025 - 22 Aug 2025"
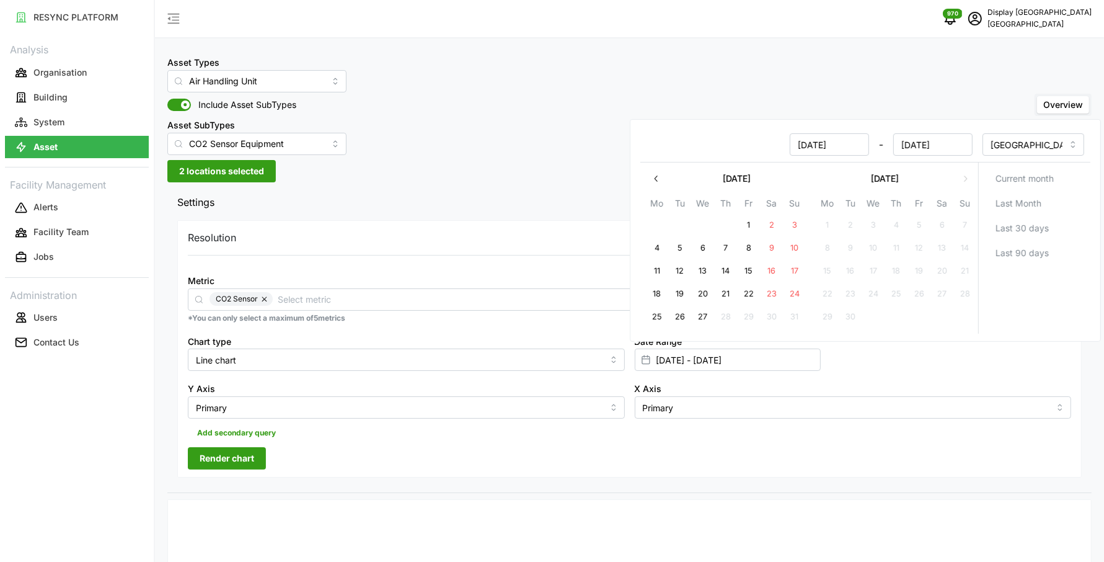
type input "22 Aug 2025"
click at [510, 464] on div "Resolution 5m 15m 1h 1D 1M Metric CO2 Sensor *You can only select a maximum of …" at bounding box center [629, 348] width 904 height 257
click at [255, 456] on button "Render chart" at bounding box center [227, 458] width 78 height 22
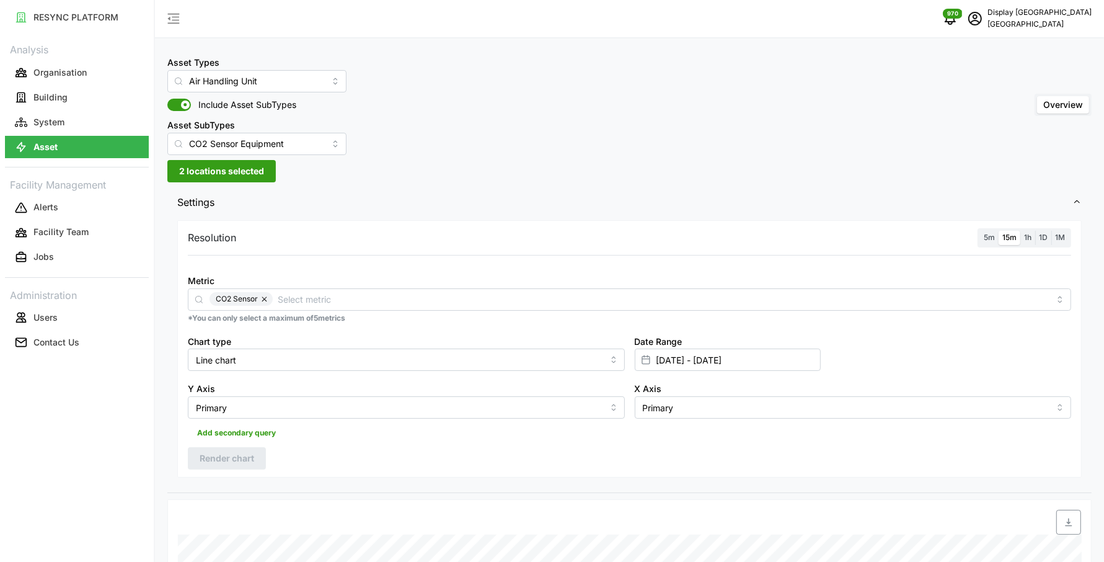
click at [219, 175] on span "2 locations selected" at bounding box center [221, 171] width 85 height 21
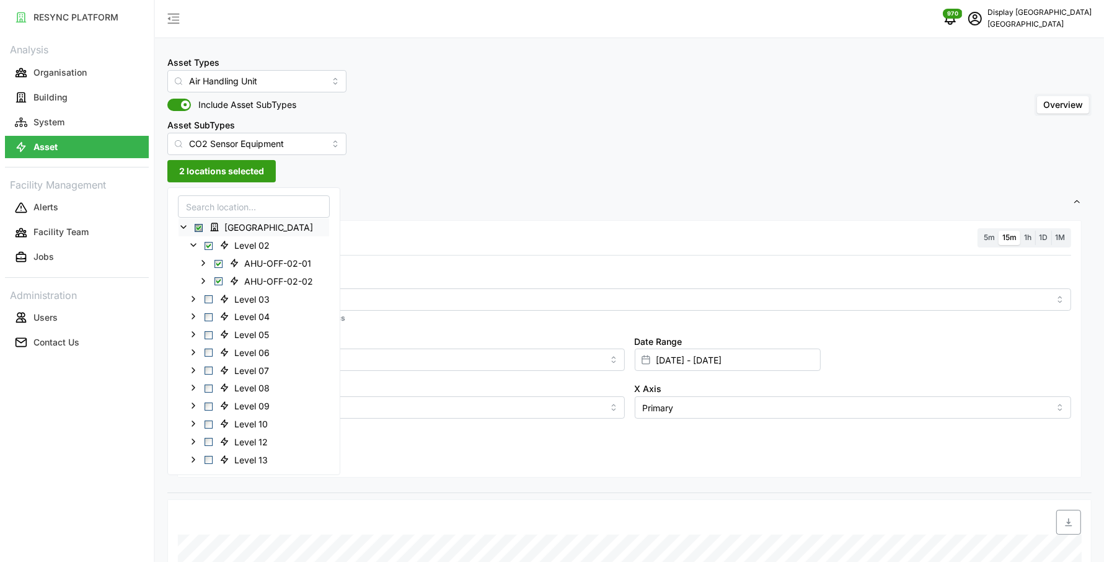
click at [198, 228] on span "Select Office Tower" at bounding box center [199, 228] width 8 height 8
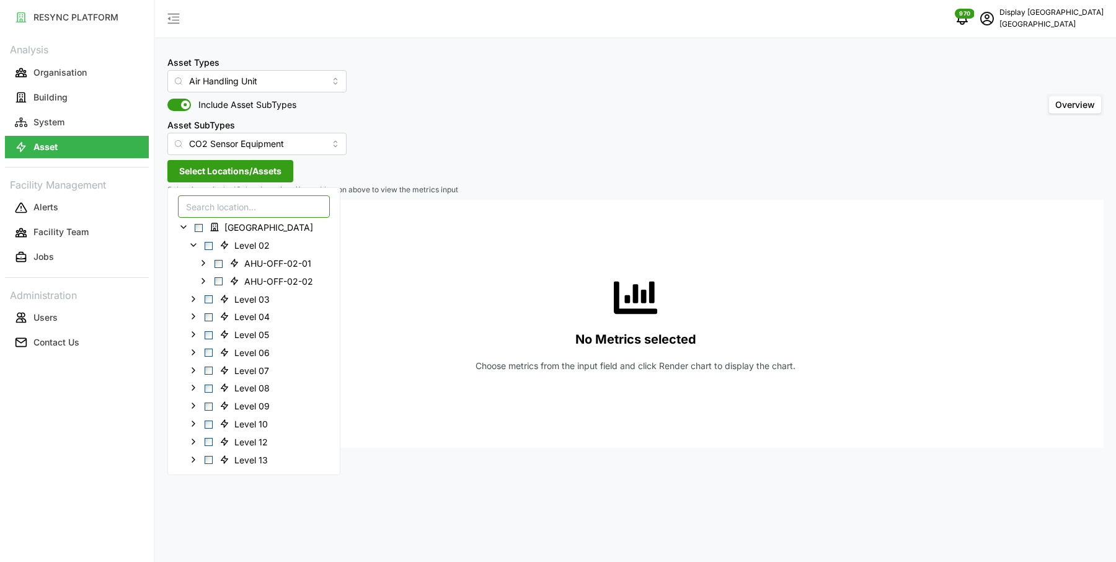
click at [206, 210] on input at bounding box center [254, 206] width 152 height 22
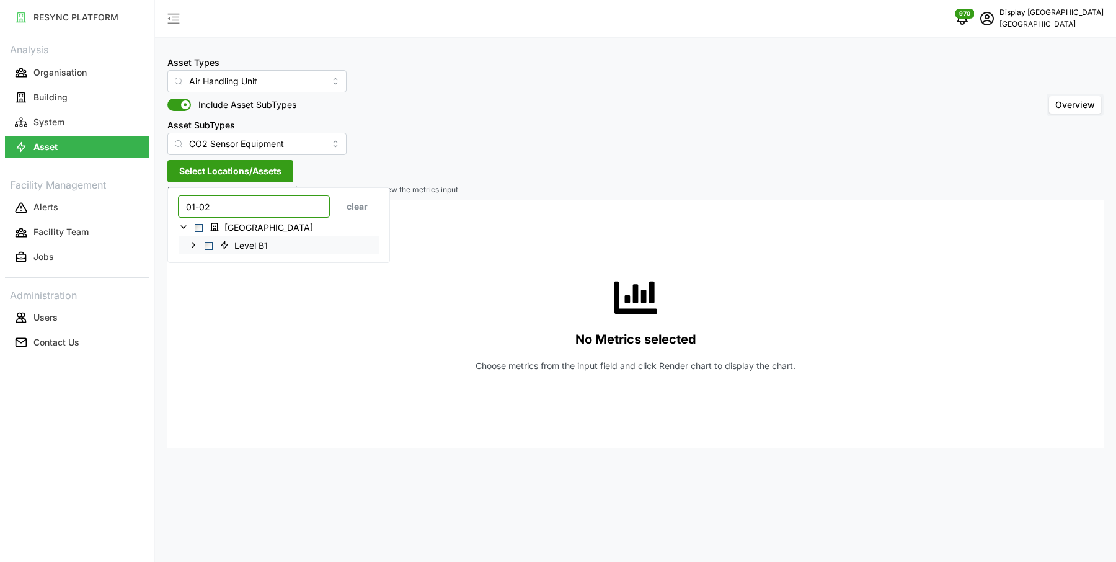
type input "01-02"
click at [195, 243] on icon at bounding box center [193, 245] width 10 height 10
click at [213, 259] on div "AHU-OFF-01-02" at bounding box center [279, 263] width 200 height 18
click at [218, 260] on span "Select AHU-OFF-01-02" at bounding box center [218, 263] width 8 height 8
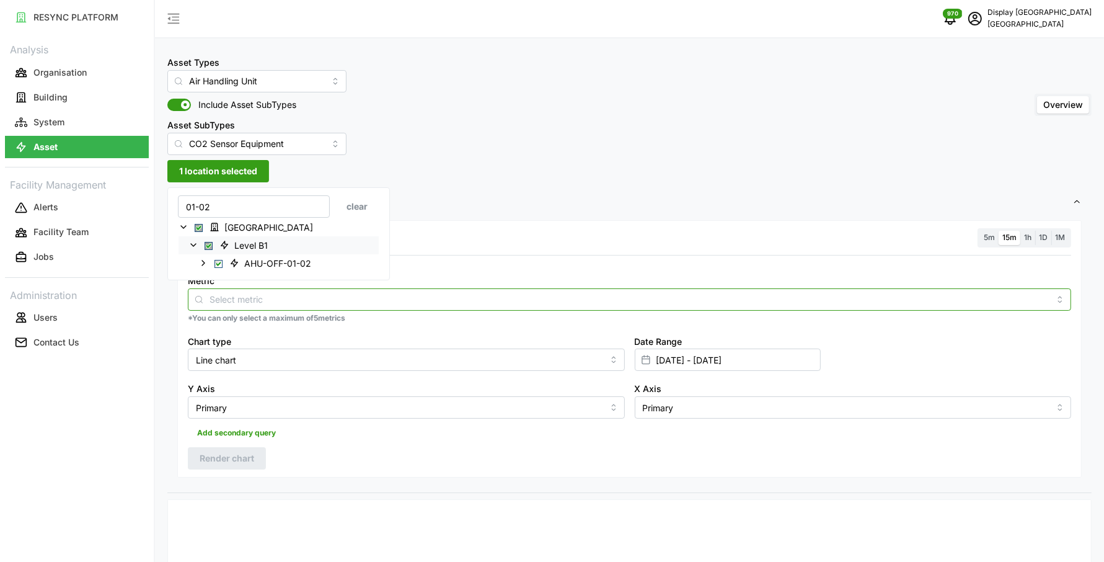
click at [371, 296] on input "Metric" at bounding box center [630, 299] width 840 height 14
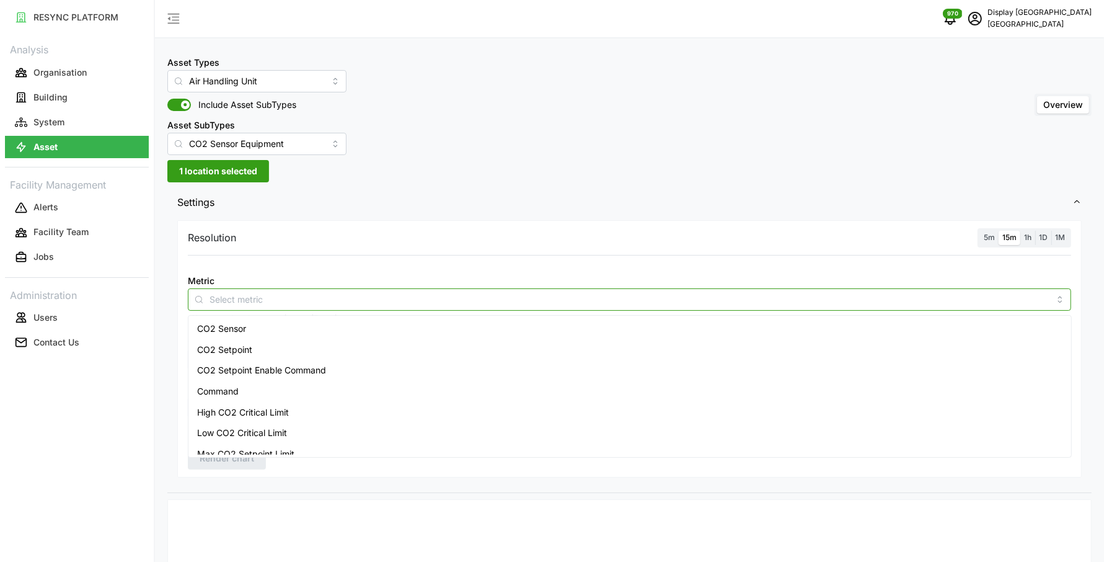
click at [330, 329] on div "CO2 Sensor" at bounding box center [630, 328] width 878 height 21
click at [829, 232] on div "Resolution 5m 15m 1h 1D 1M" at bounding box center [629, 237] width 883 height 19
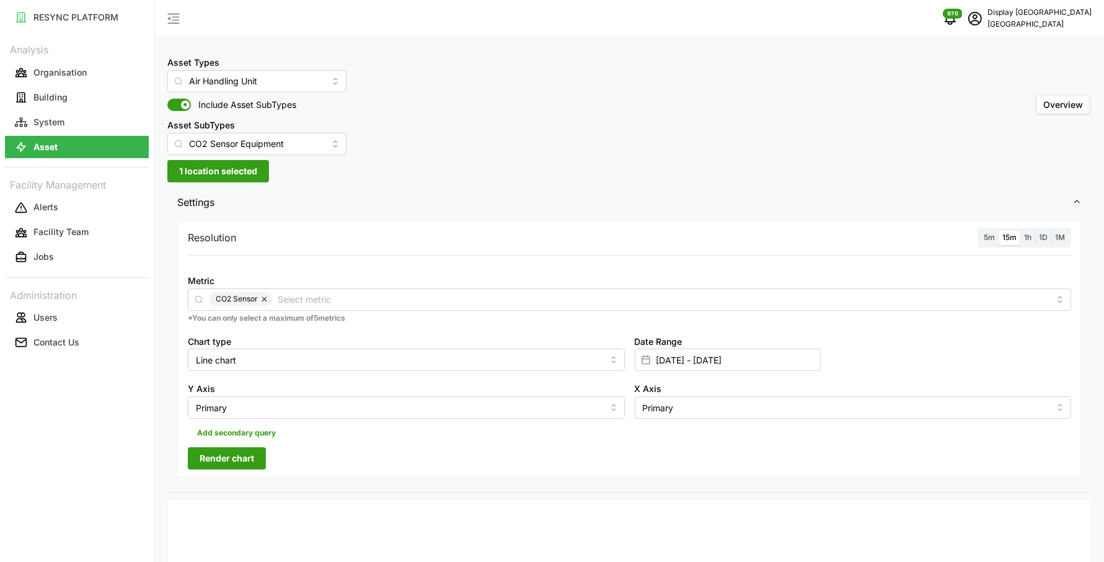
click at [242, 454] on span "Render chart" at bounding box center [227, 458] width 55 height 21
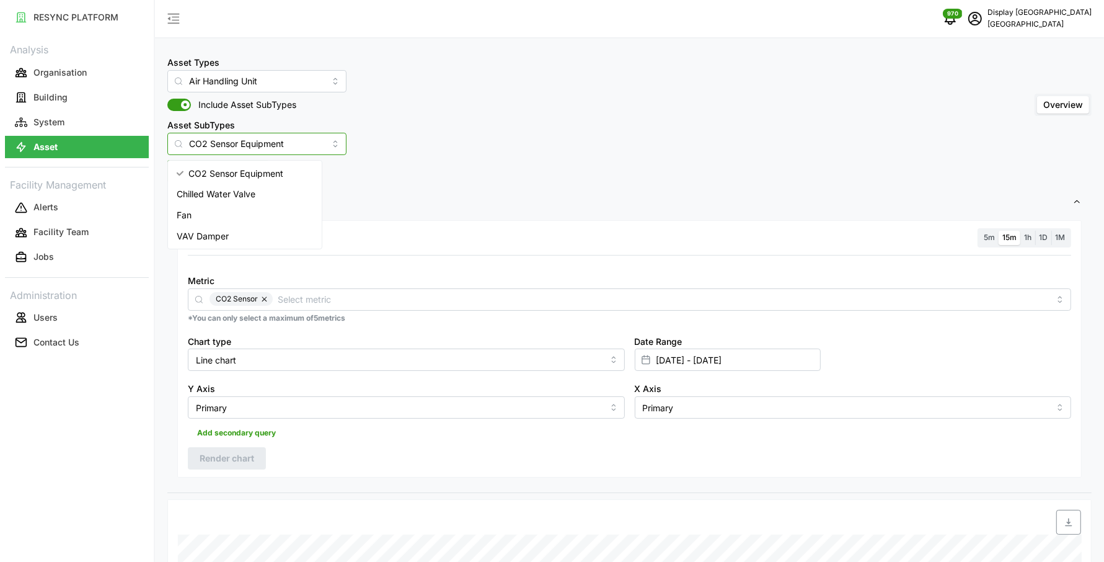
click at [268, 144] on input "CO2 Sensor Equipment" at bounding box center [256, 144] width 179 height 22
drag, startPoint x: 299, startPoint y: 151, endPoint x: 106, endPoint y: 141, distance: 193.0
click at [106, 141] on div "RESYNC PLATFORM Analysis Organisation Building System Asset Facility Management…" at bounding box center [552, 281] width 1104 height 562
type input "CO2 Sensor Equipment"
click at [508, 131] on div "Asset Types Air Handling Unit Include Asset SubTypes Asset SubTypes CO2 Sensor …" at bounding box center [629, 105] width 924 height 100
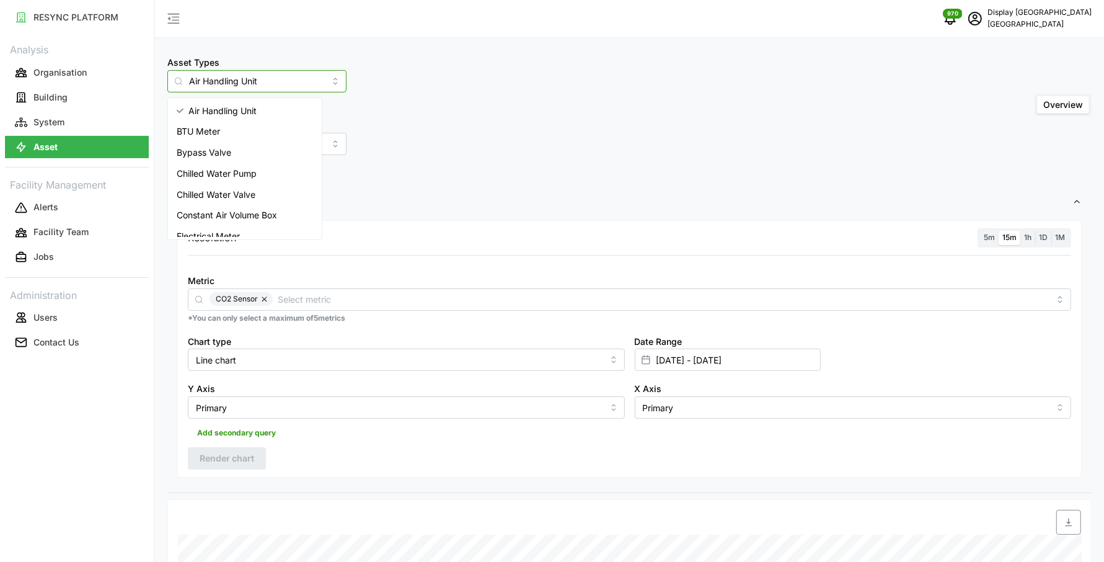
click at [288, 87] on input "Air Handling Unit" at bounding box center [256, 81] width 179 height 22
click at [255, 119] on div "Air Handling Unit" at bounding box center [244, 110] width 149 height 21
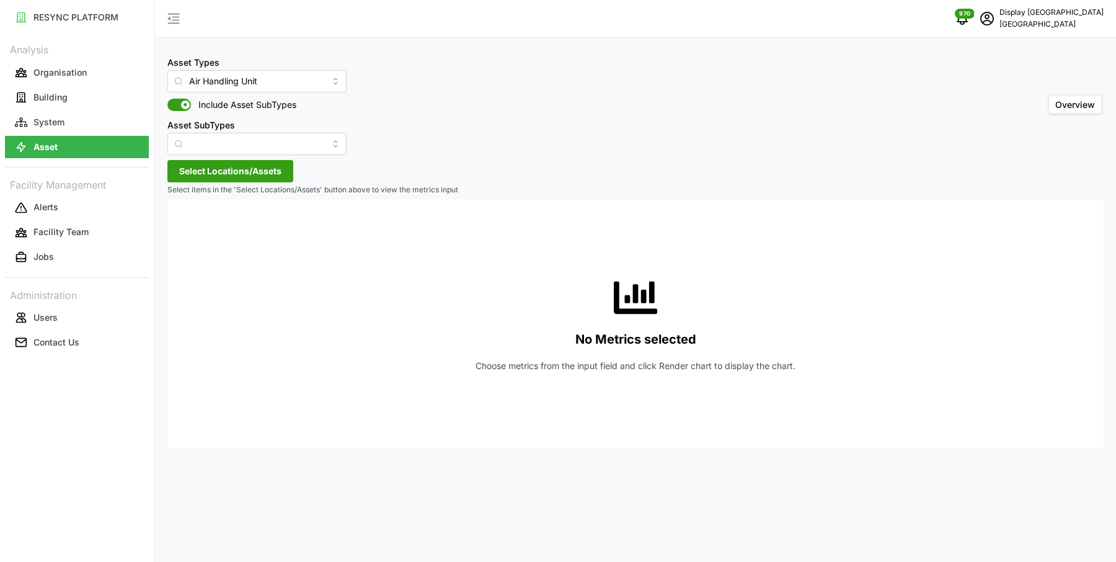
click at [231, 171] on span "Select Locations/Assets" at bounding box center [230, 171] width 102 height 21
type input "02-02"
click at [180, 228] on icon at bounding box center [184, 227] width 10 height 10
click at [206, 244] on span "Select Level 02" at bounding box center [209, 245] width 8 height 8
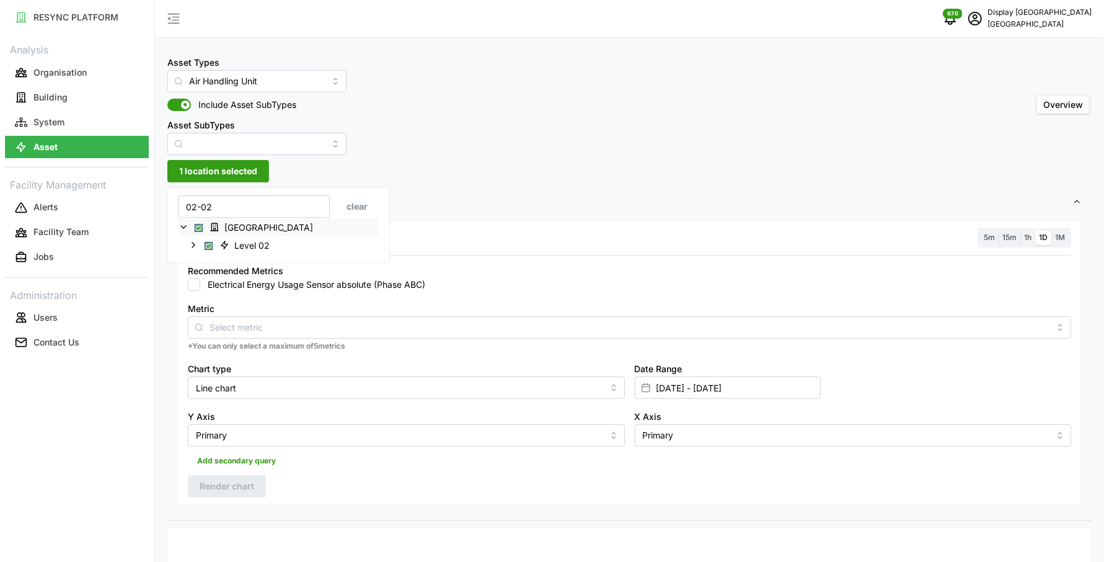
click at [192, 280] on input "Electrical Energy Usage Sensor absolute (Phase ABC)" at bounding box center [194, 284] width 12 height 12
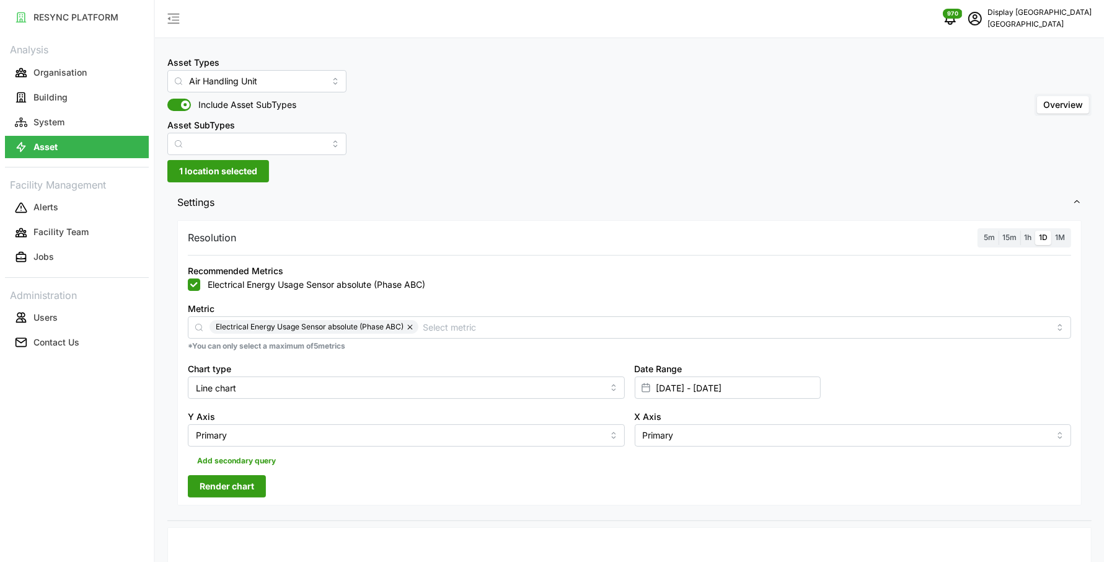
click at [223, 497] on div "Resolution 5m 15m 1h 1D 1M Recommended Metrics Electrical Energy Usage Sensor a…" at bounding box center [629, 362] width 904 height 285
click at [210, 487] on span "Render chart" at bounding box center [227, 485] width 55 height 21
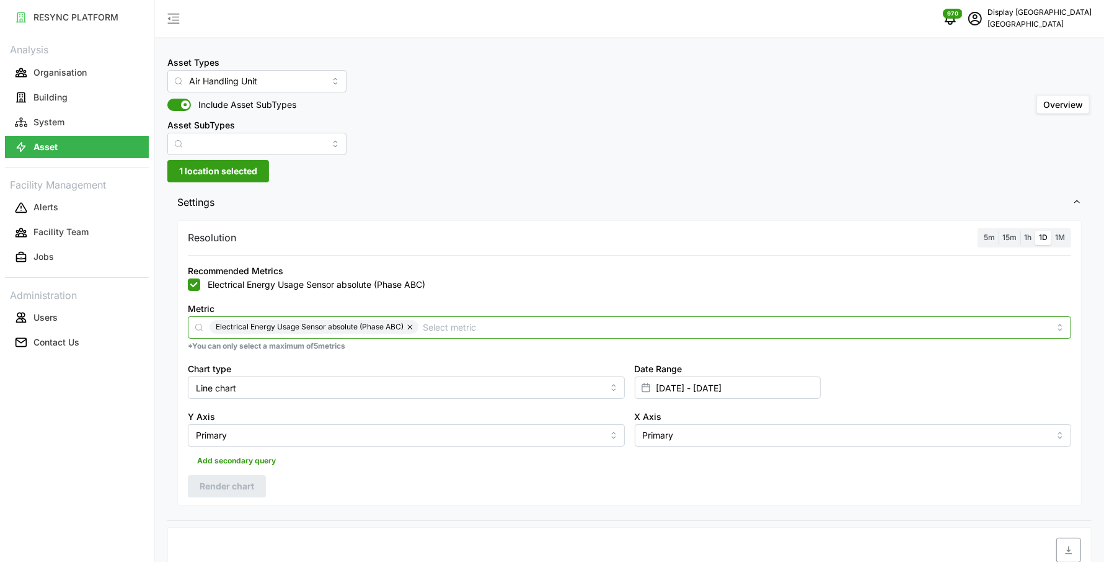
click at [454, 331] on input "Metric" at bounding box center [736, 327] width 626 height 14
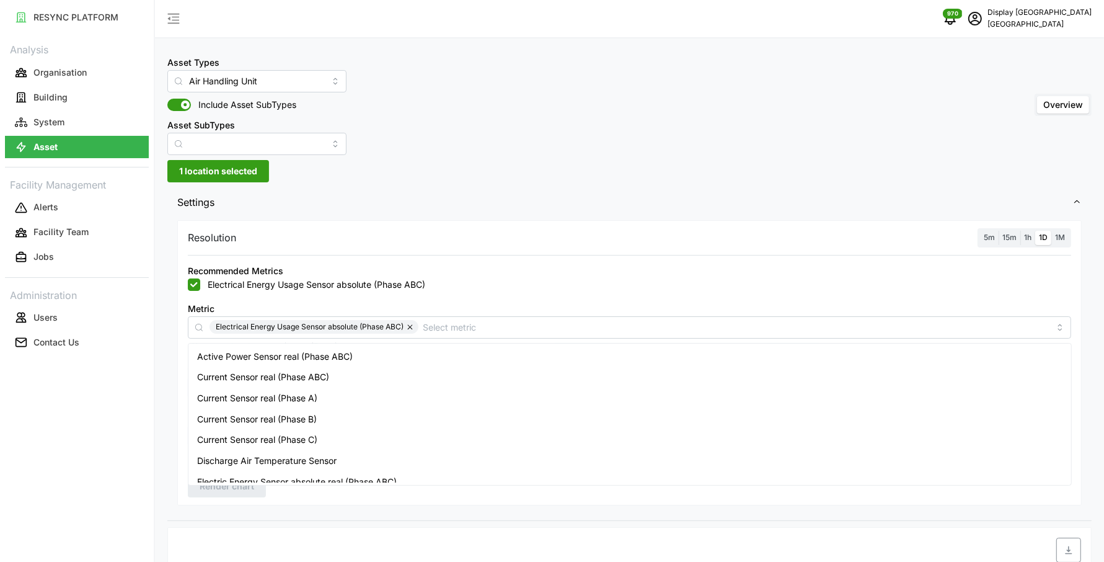
click at [505, 291] on div "Recommended Metrics Electrical Energy Usage Sensor absolute (Phase ABC)" at bounding box center [629, 277] width 893 height 38
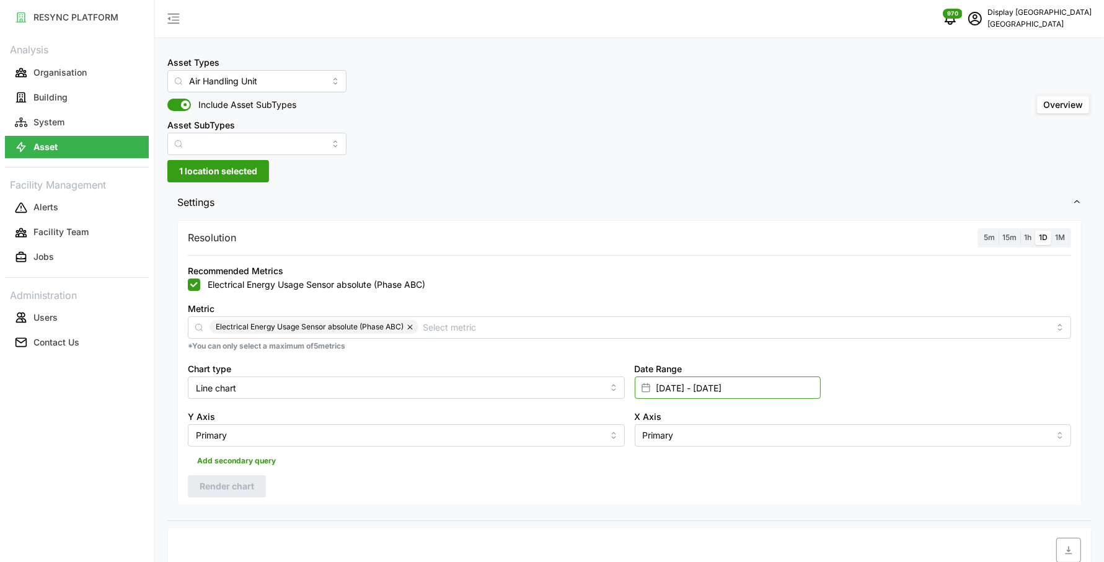
click at [669, 386] on input "22 Aug 2025 - 22 Aug 2025" at bounding box center [728, 387] width 186 height 22
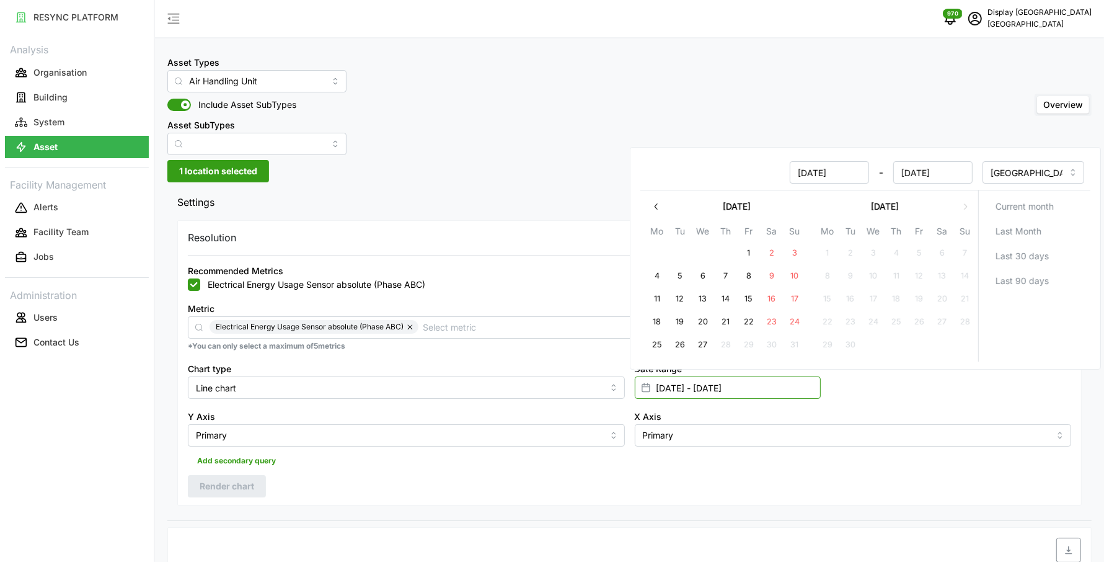
click at [669, 386] on input "22 Aug 2025 - 22 Aug 2025" at bounding box center [728, 387] width 186 height 22
click at [1079, 462] on div "Resolution 5m 15m 1h 1D 1M Recommended Metrics Electrical Energy Usage Sensor a…" at bounding box center [629, 362] width 904 height 285
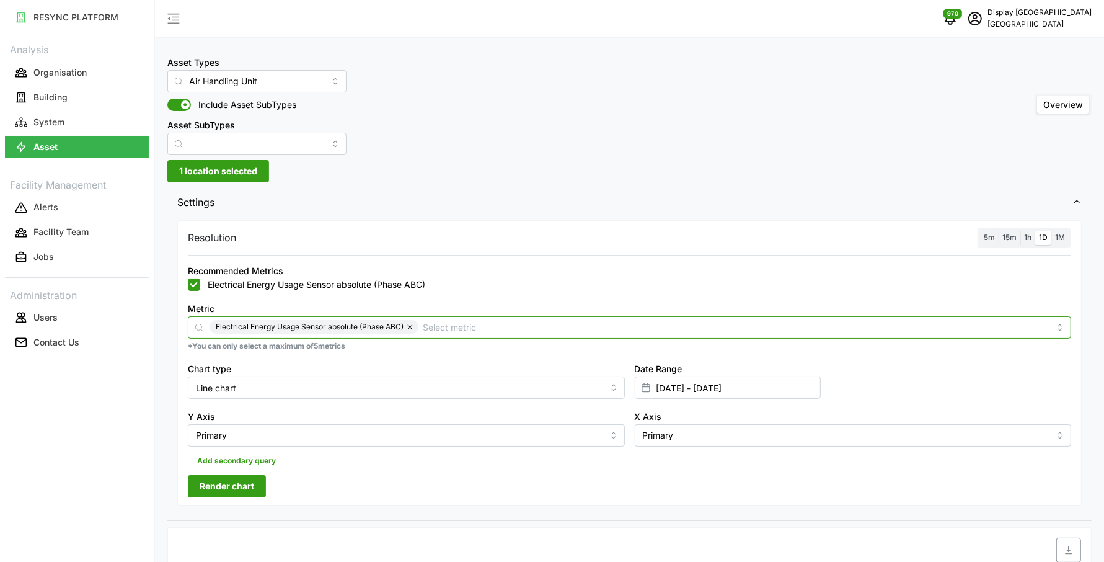
click at [573, 325] on input "Metric" at bounding box center [736, 327] width 626 height 14
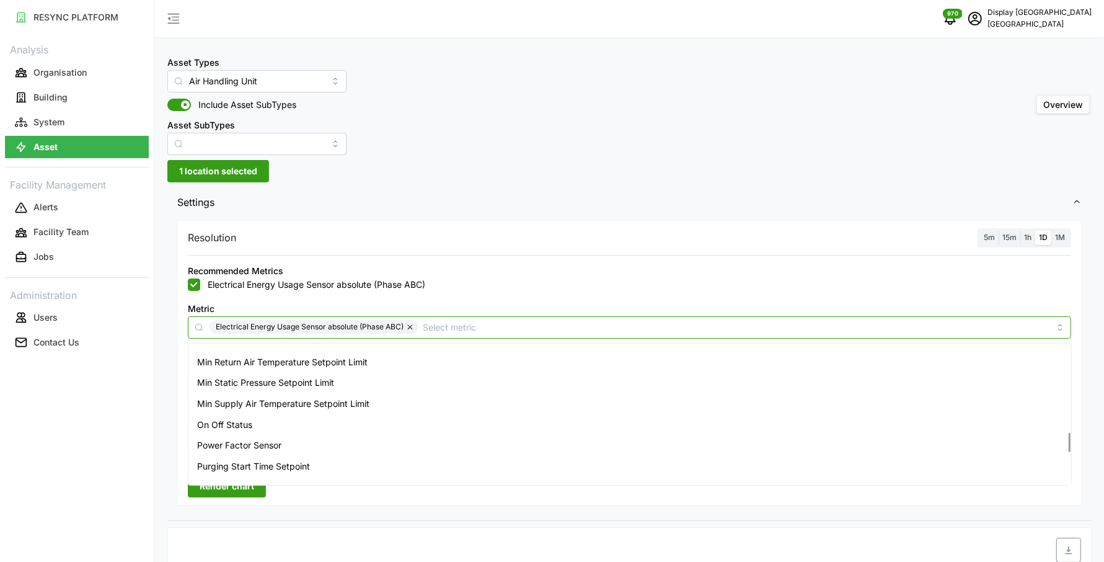
scroll to position [624, 0]
click at [407, 327] on button "button" at bounding box center [411, 327] width 15 height 14
checkbox input "false"
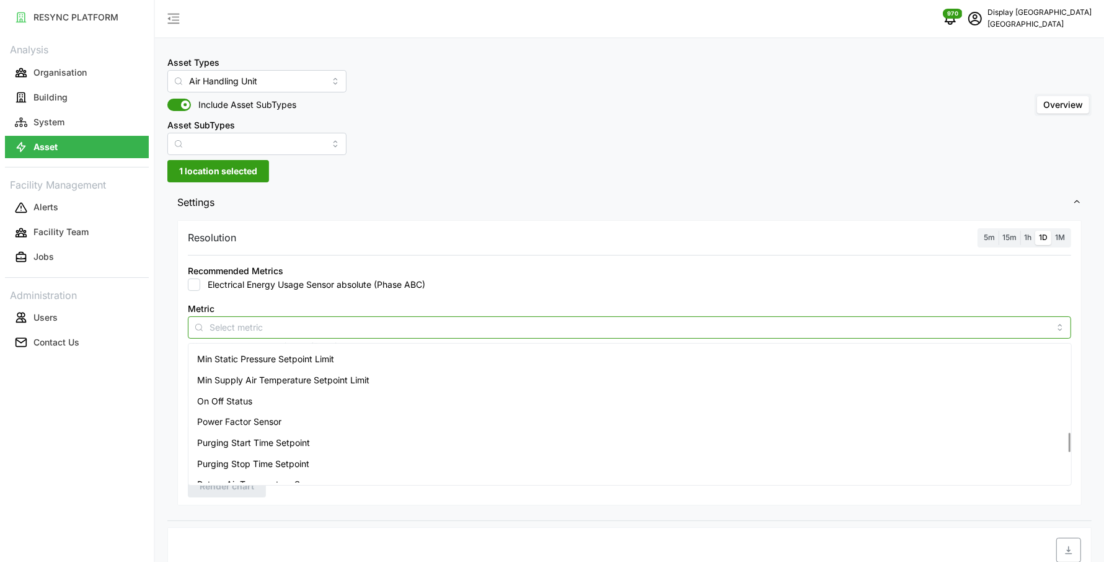
click at [361, 327] on input "Metric" at bounding box center [630, 327] width 840 height 14
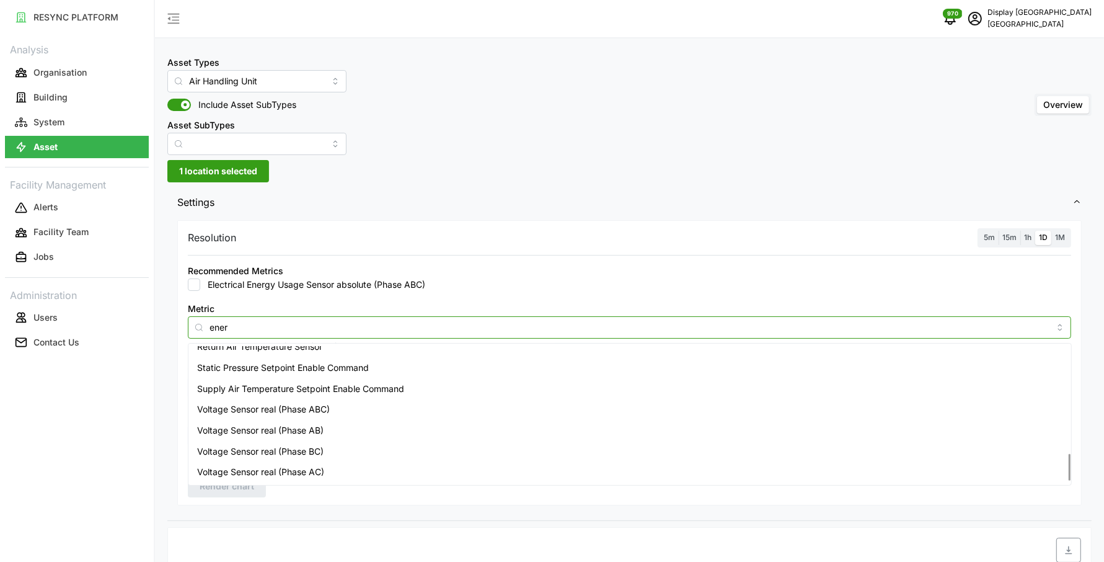
scroll to position [427, 0]
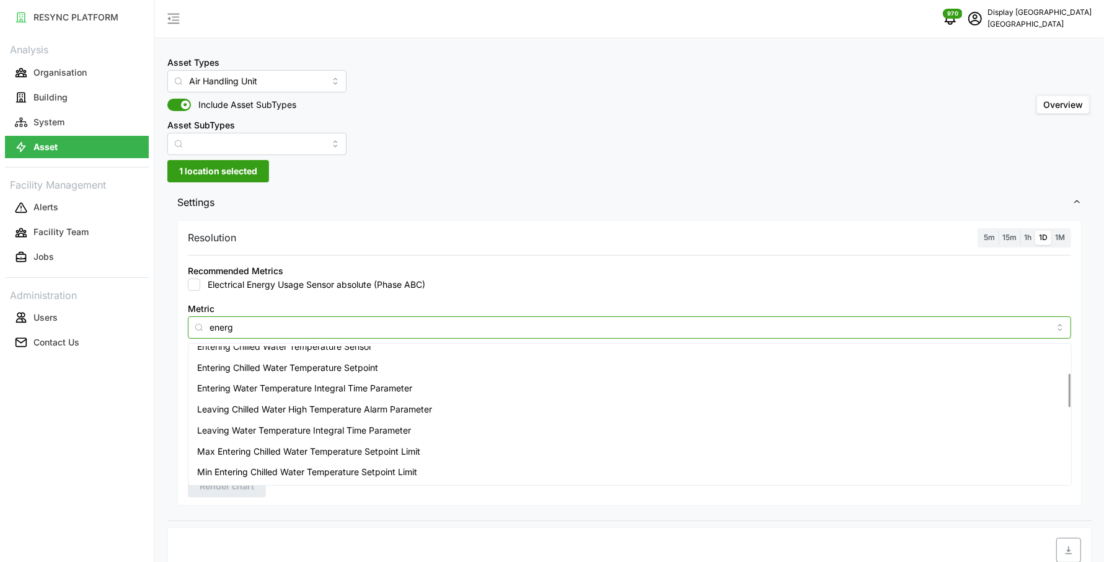
type input "energy"
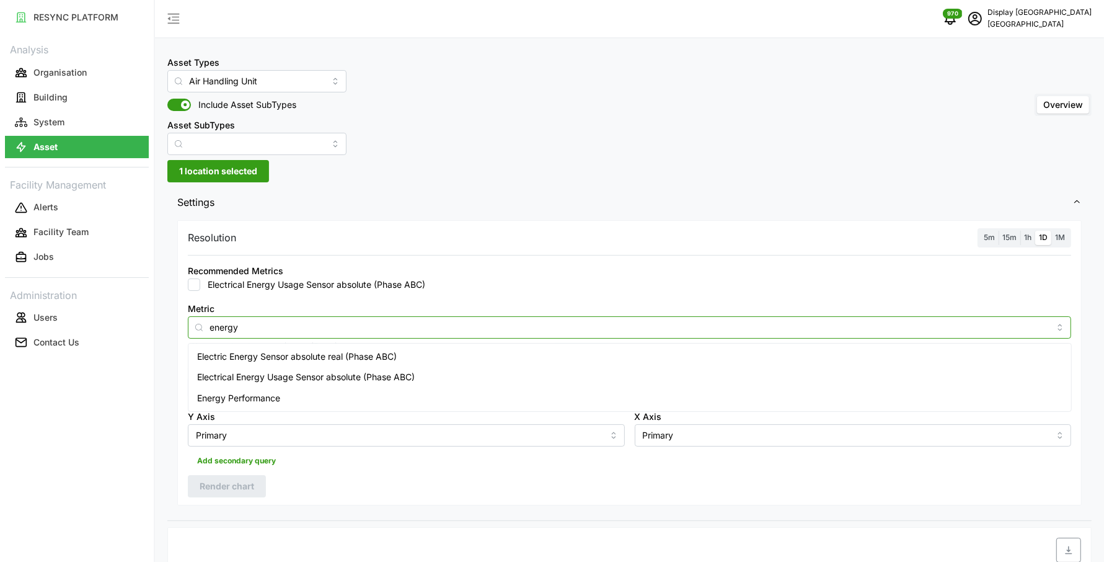
click at [346, 355] on span "Electric Energy Sensor absolute real (Phase ABC)" at bounding box center [297, 357] width 200 height 14
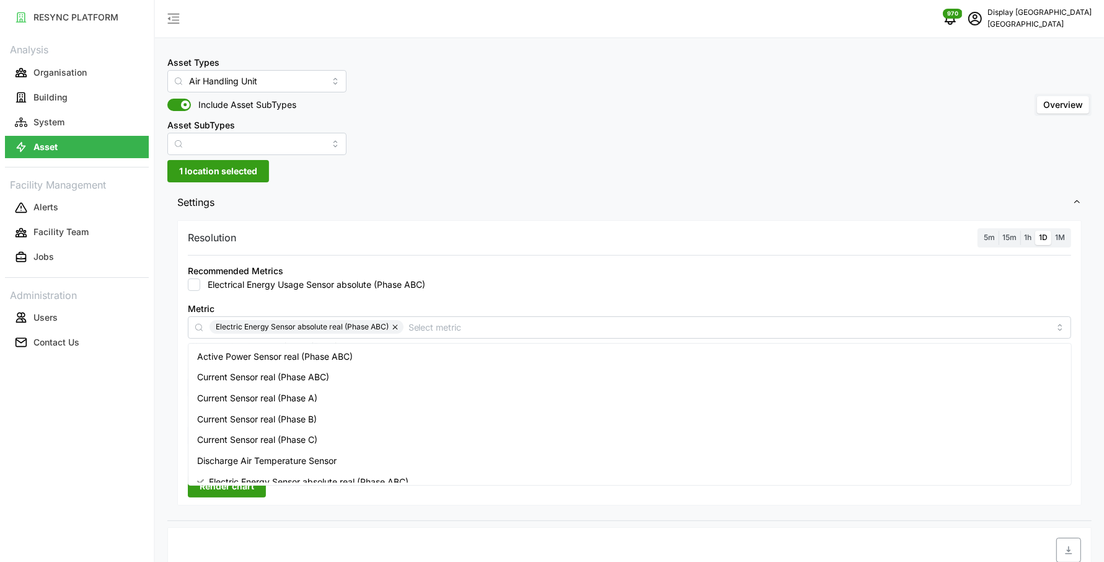
click at [1027, 230] on div "5m 15m 1h 1D 1M" at bounding box center [1025, 237] width 94 height 19
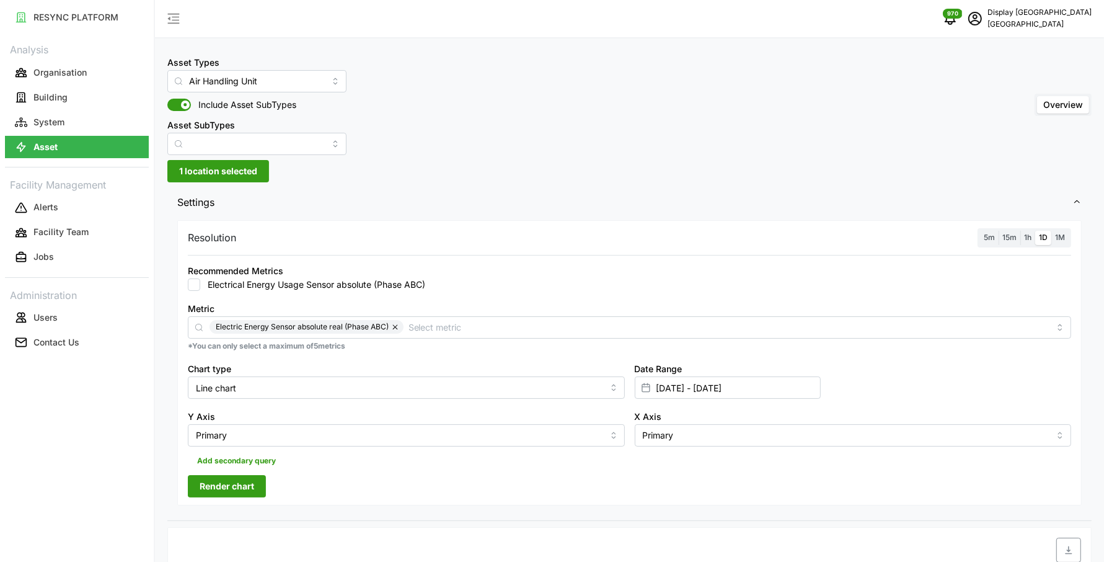
click at [1027, 235] on span "1h" at bounding box center [1027, 236] width 7 height 9
click at [1020, 231] on input "1h" at bounding box center [1020, 231] width 0 height 0
click at [222, 479] on span "Render chart" at bounding box center [227, 485] width 55 height 21
click at [661, 394] on input "22 Aug 2025 - 22 Aug 2025" at bounding box center [728, 387] width 186 height 22
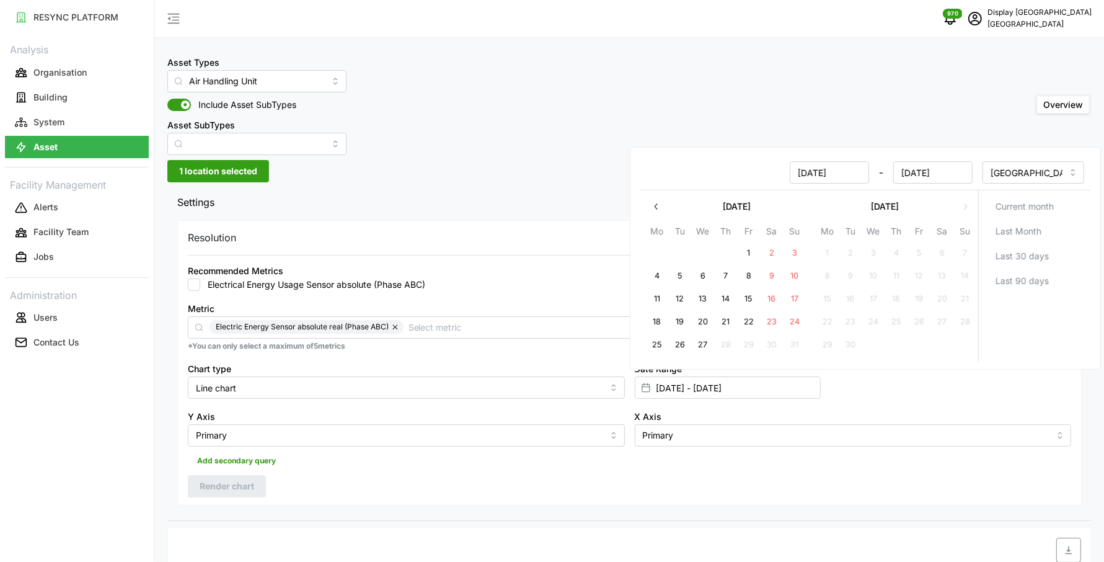
click at [748, 320] on button "22" at bounding box center [749, 322] width 22 height 22
click at [705, 342] on button "27" at bounding box center [703, 344] width 22 height 22
type input "22 Aug 2025 - 27 Aug 2025"
type input "[DATE]"
click at [528, 463] on div "Add secondary query" at bounding box center [629, 458] width 883 height 24
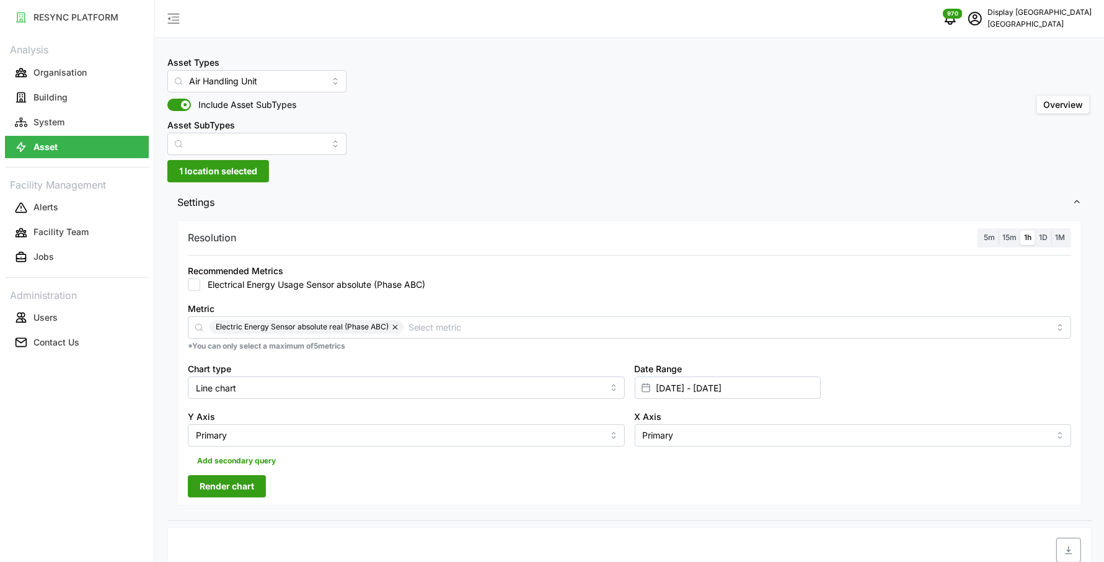
click at [1043, 236] on span "1D" at bounding box center [1043, 236] width 9 height 9
click at [1035, 231] on input "1D" at bounding box center [1035, 231] width 0 height 0
click at [254, 387] on input "Line chart" at bounding box center [406, 387] width 437 height 22
click at [227, 432] on span "Bar chart" at bounding box center [215, 438] width 37 height 14
type input "Bar chart"
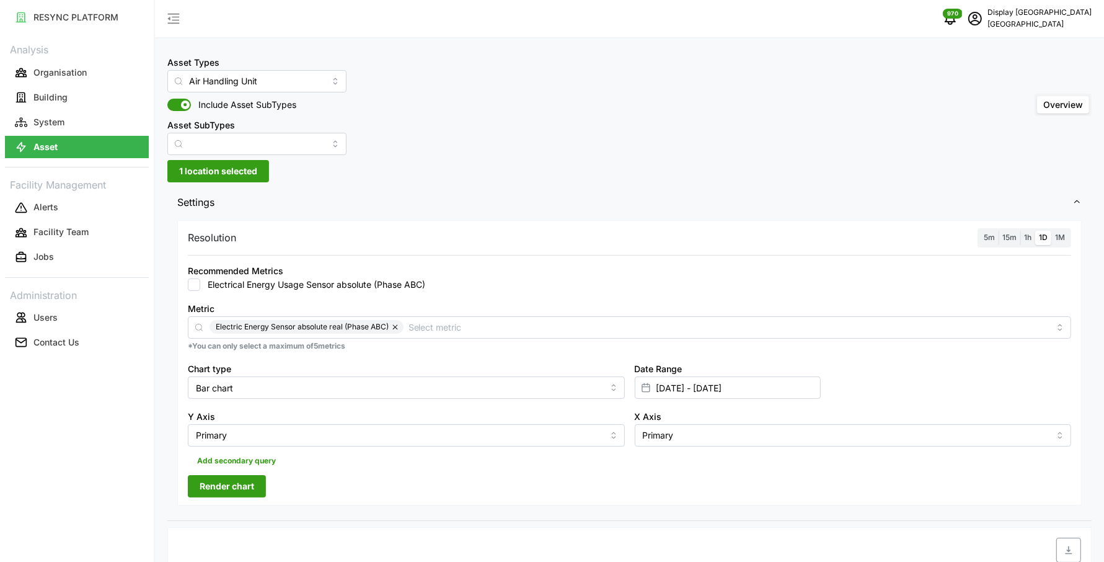
click at [226, 480] on span "Render chart" at bounding box center [227, 485] width 55 height 21
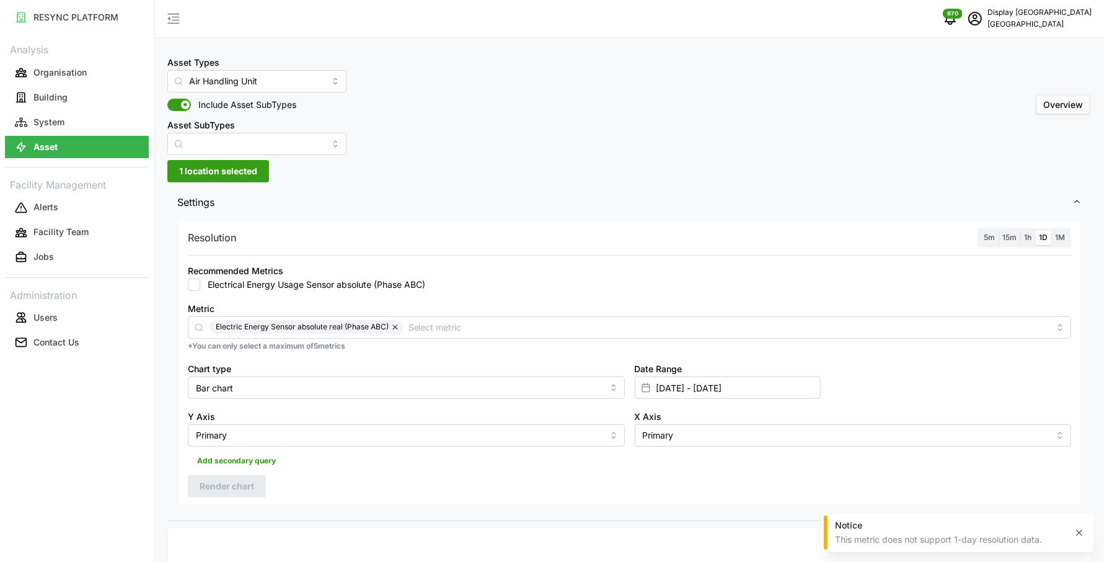
click at [396, 324] on button "button" at bounding box center [396, 327] width 15 height 14
click at [303, 286] on label "Electrical Energy Usage Sensor absolute (Phase ABC)" at bounding box center [312, 284] width 225 height 12
click at [200, 286] on input "Electrical Energy Usage Sensor absolute (Phase ABC)" at bounding box center [194, 284] width 12 height 12
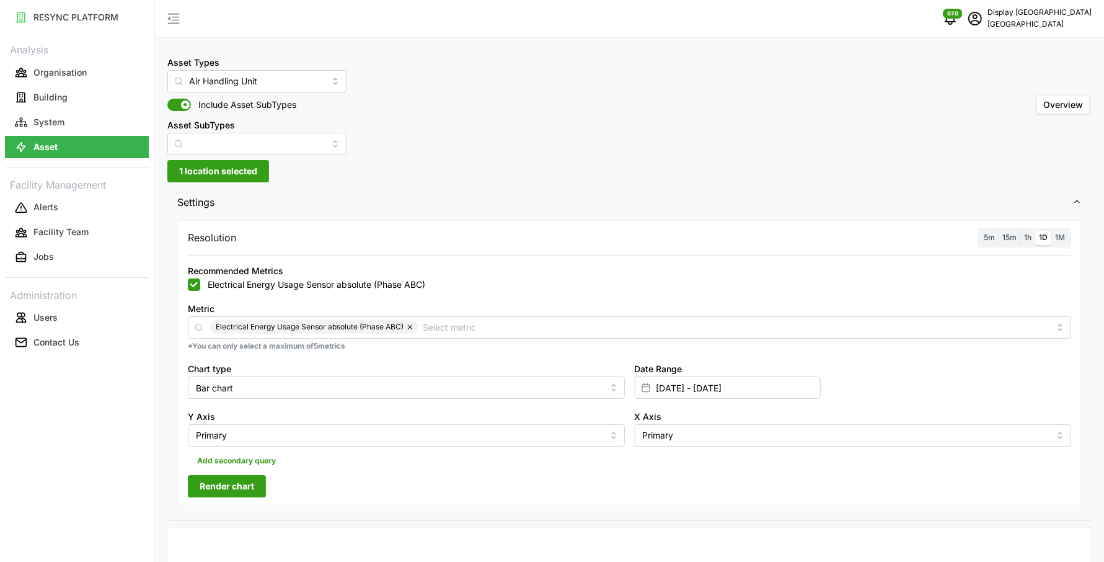
click at [216, 488] on span "Render chart" at bounding box center [227, 485] width 55 height 21
click at [233, 170] on span "1 location selected" at bounding box center [218, 171] width 78 height 21
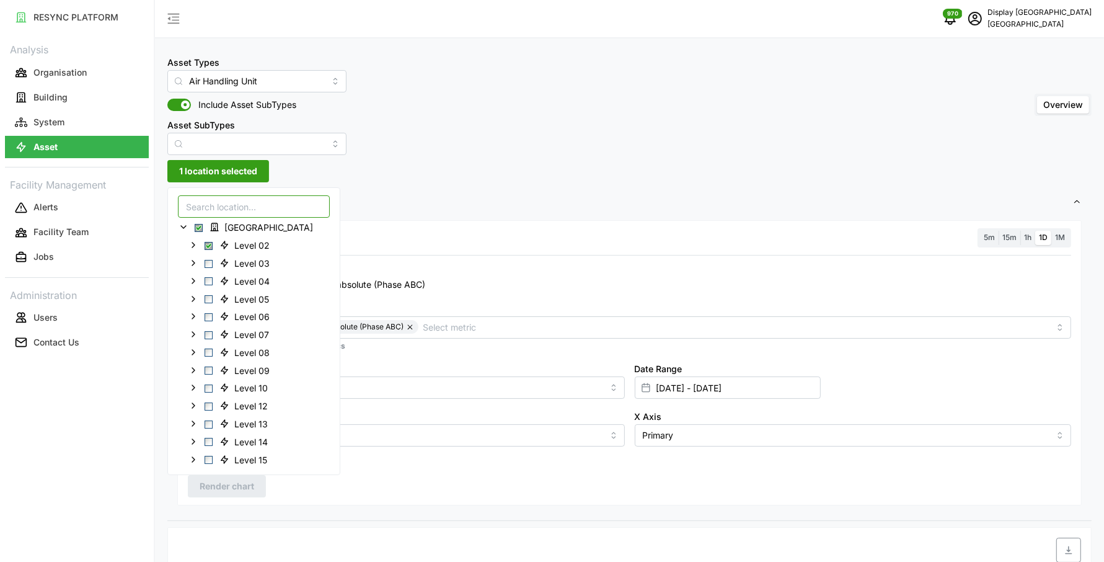
click at [408, 327] on button "button" at bounding box center [411, 327] width 15 height 14
checkbox input "false"
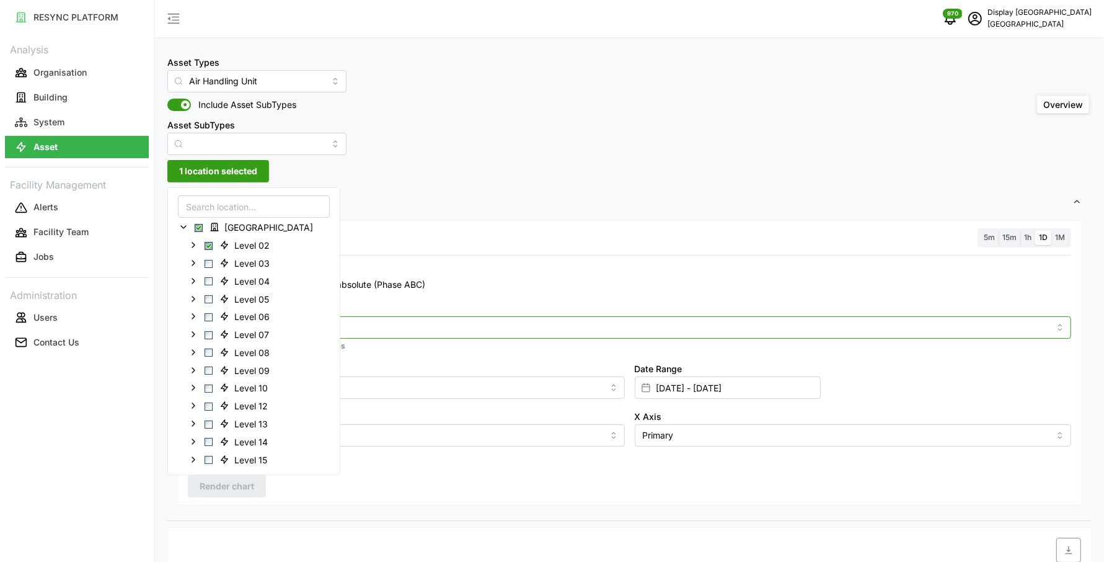
click at [379, 323] on input "Metric" at bounding box center [630, 327] width 840 height 14
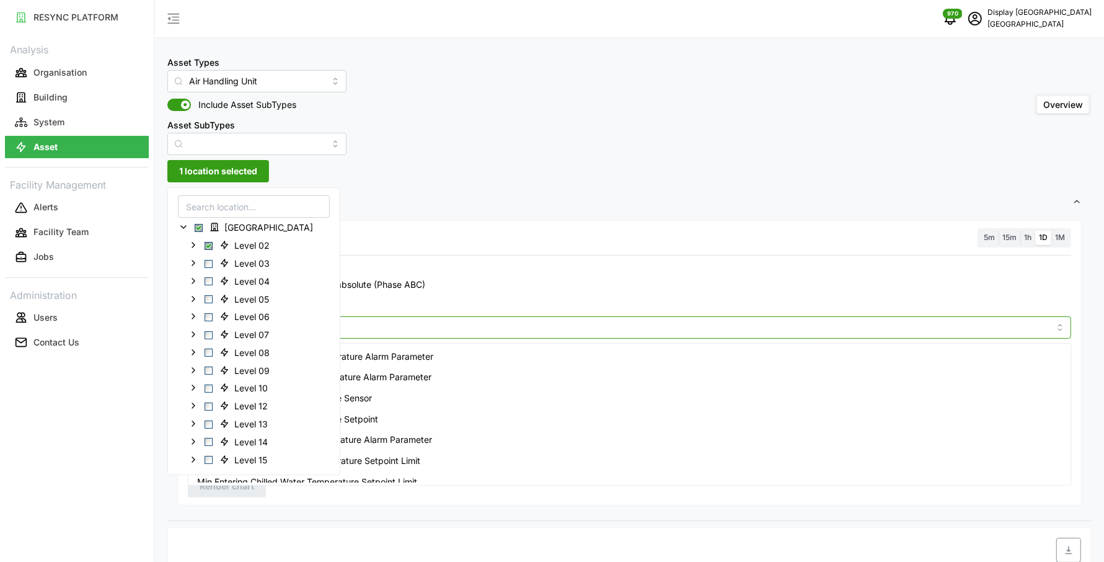
type input "therm"
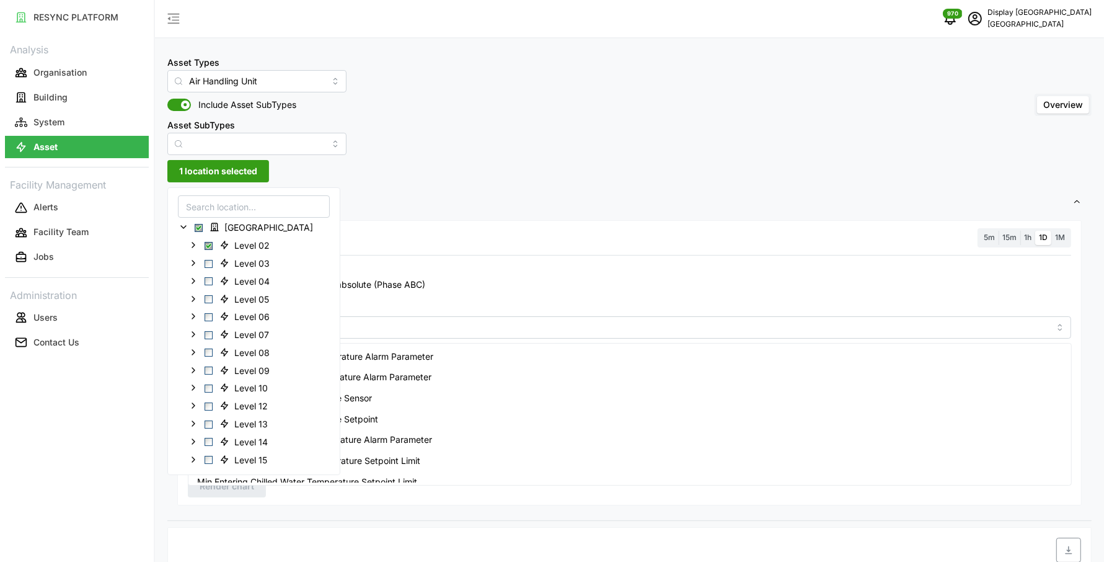
click at [718, 250] on div "Resolution 5m 15m 1h 1D 1M Recommended Metrics Electrical Energy Usage Sensor a…" at bounding box center [629, 362] width 904 height 285
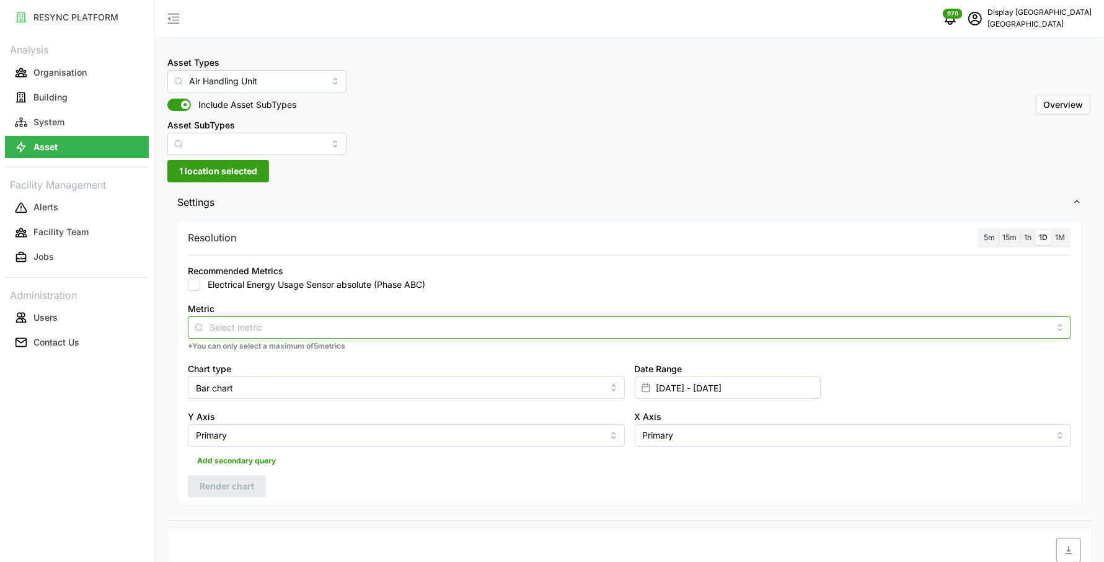
click at [460, 321] on input "Metric" at bounding box center [630, 327] width 840 height 14
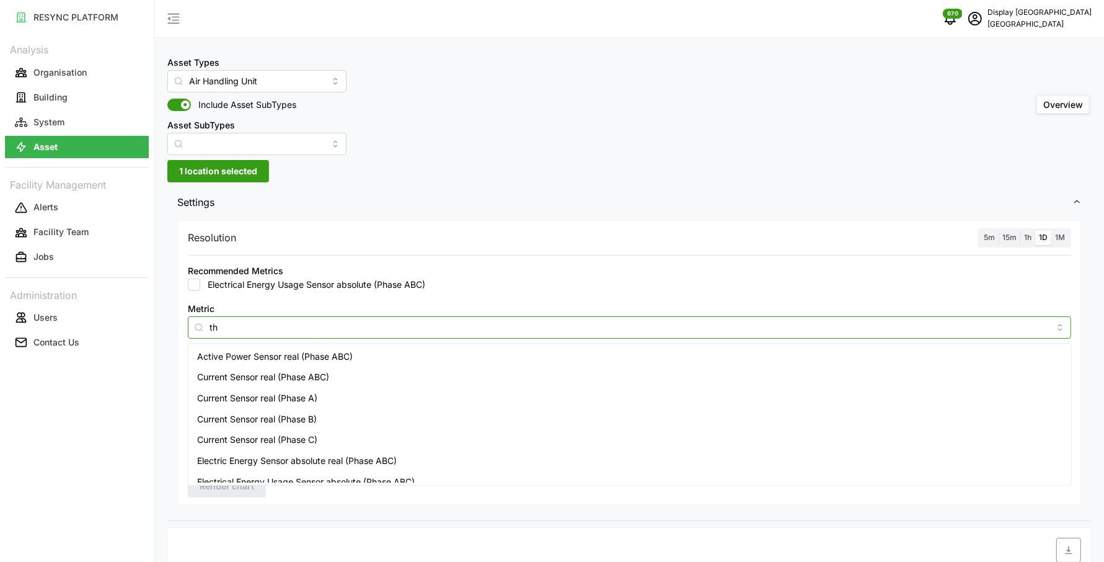
type input "t"
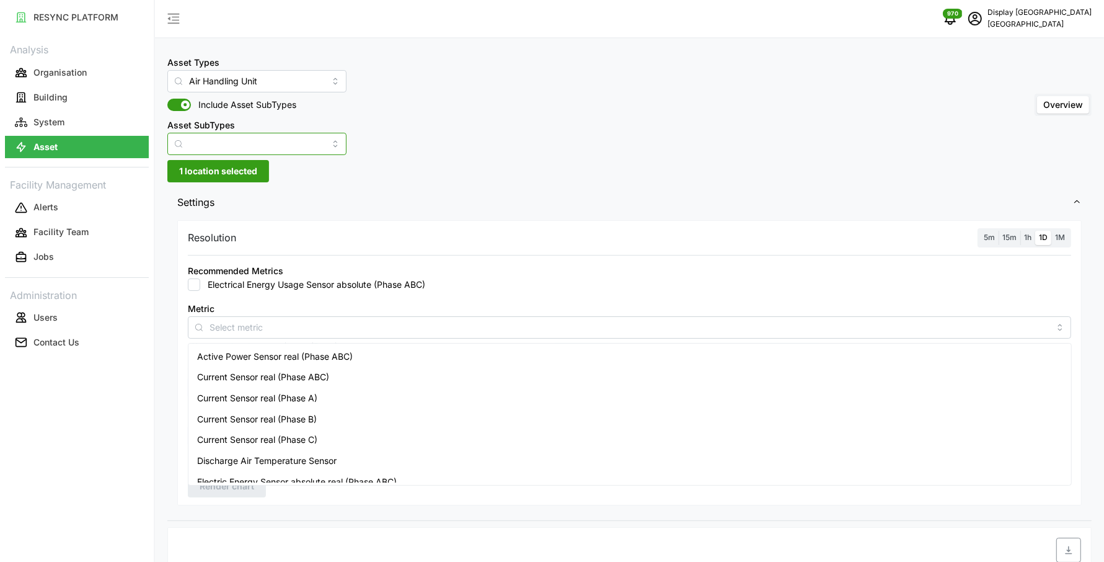
click at [305, 145] on input "Asset SubTypes" at bounding box center [256, 144] width 179 height 22
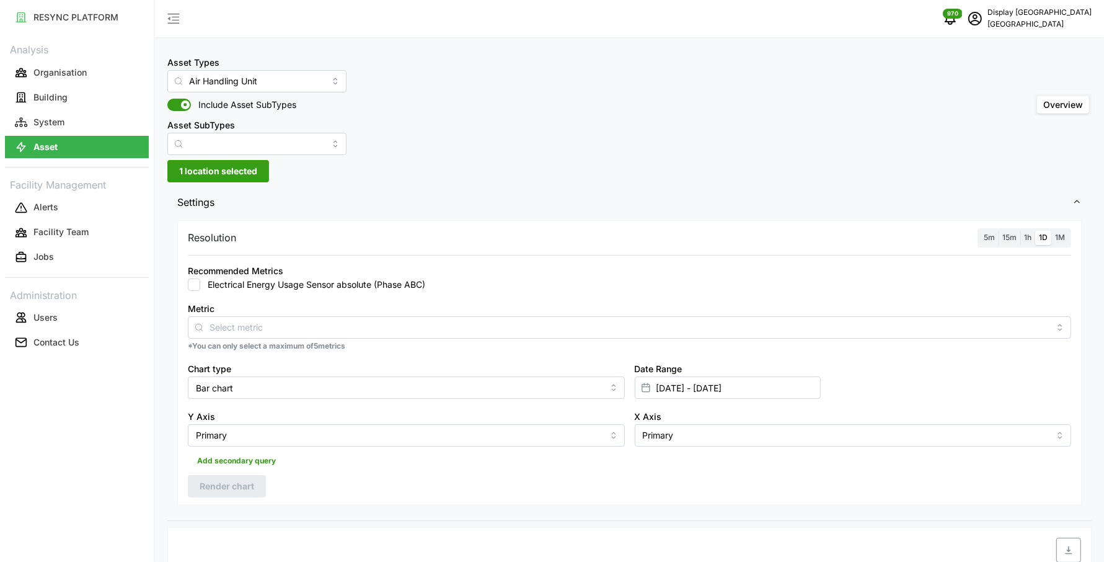
click at [456, 169] on div "Asset Types Air Handling Unit Include Asset SubTypes Asset SubTypes Overview 1 …" at bounding box center [629, 511] width 949 height 1023
click at [277, 85] on input "Air Handling Unit" at bounding box center [256, 81] width 179 height 22
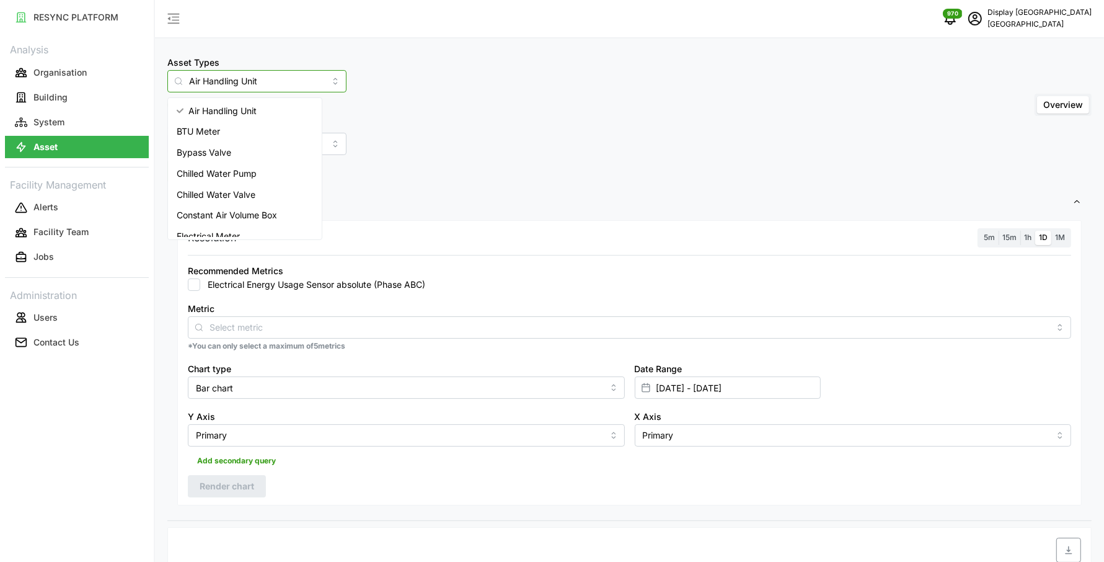
click at [241, 130] on div "BTU Meter" at bounding box center [244, 131] width 149 height 21
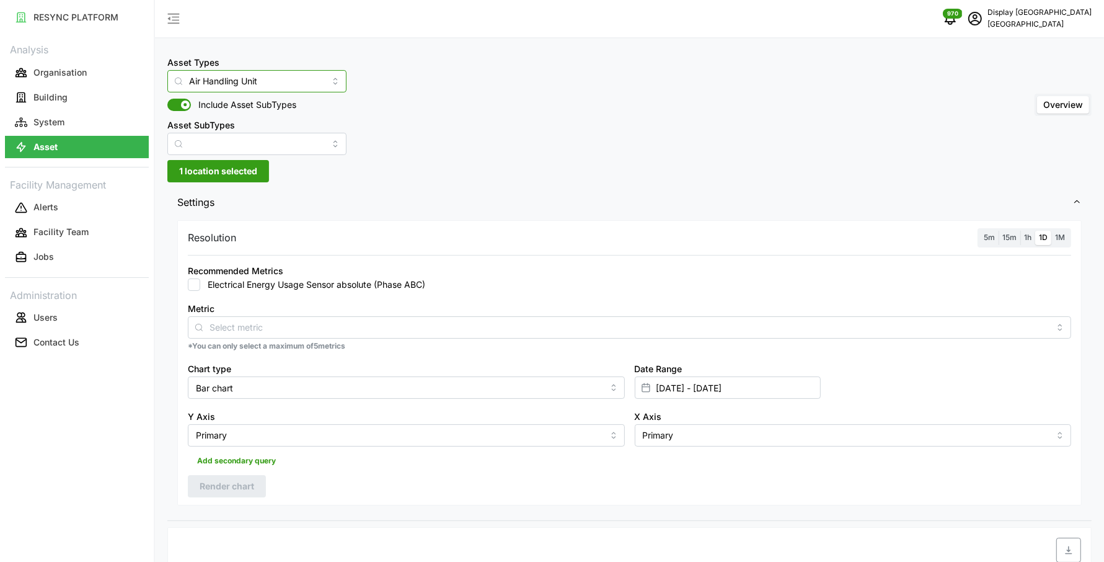
type input "BTU Meter"
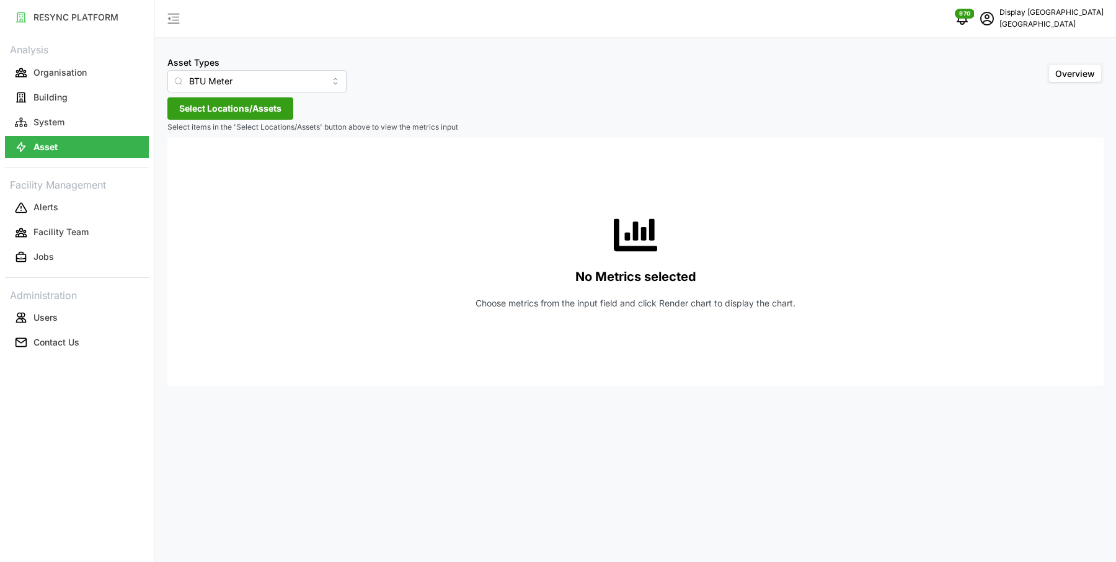
click at [239, 108] on span "Select Locations/Assets" at bounding box center [230, 108] width 102 height 21
click at [187, 162] on icon at bounding box center [184, 164] width 10 height 10
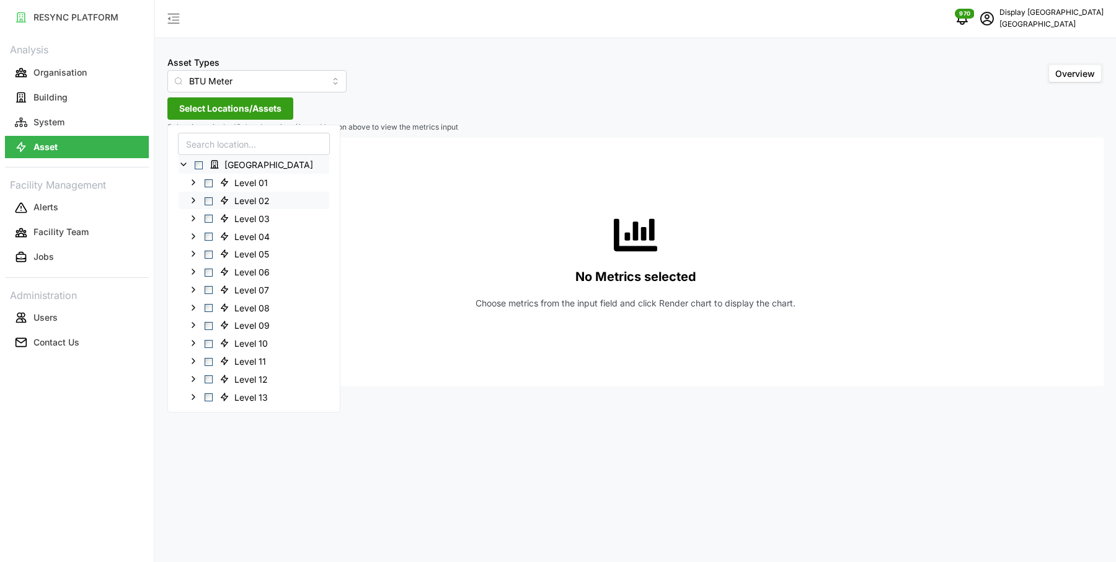
click at [206, 202] on span "Select Level 02" at bounding box center [209, 201] width 8 height 8
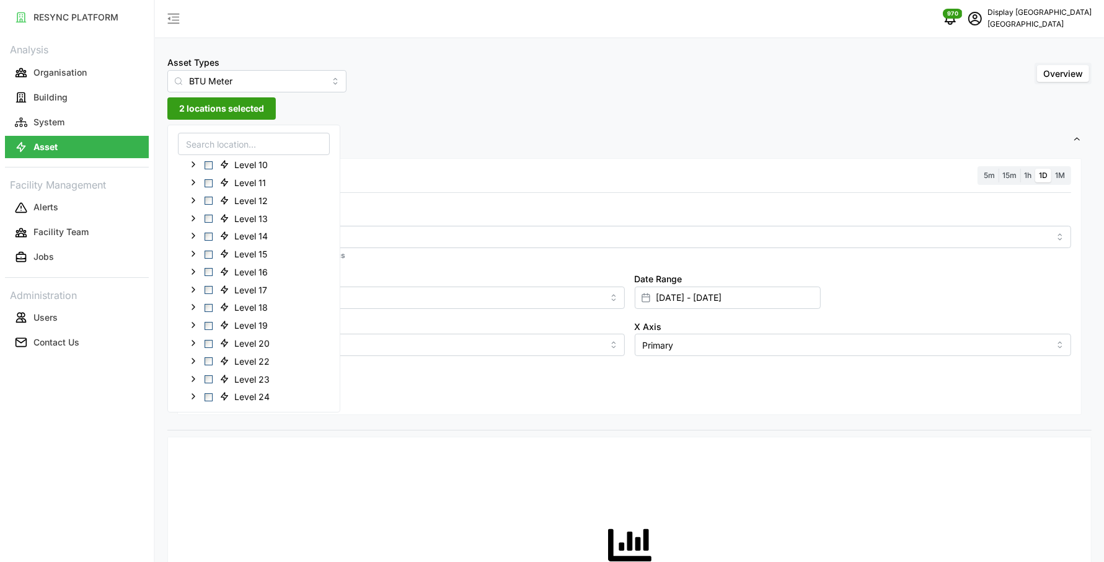
scroll to position [194, 0]
click at [201, 289] on div "Level 18" at bounding box center [254, 292] width 151 height 18
click at [211, 289] on span "Select Level 18" at bounding box center [209, 292] width 8 height 8
click at [205, 374] on span "Select Level 34" at bounding box center [209, 376] width 8 height 8
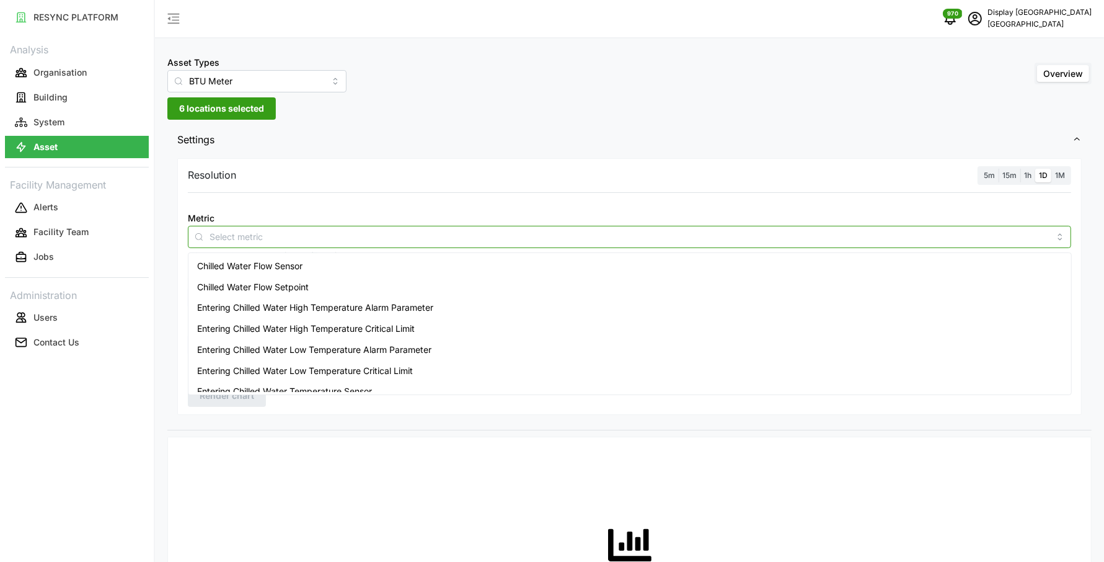
click at [391, 226] on div at bounding box center [629, 237] width 883 height 22
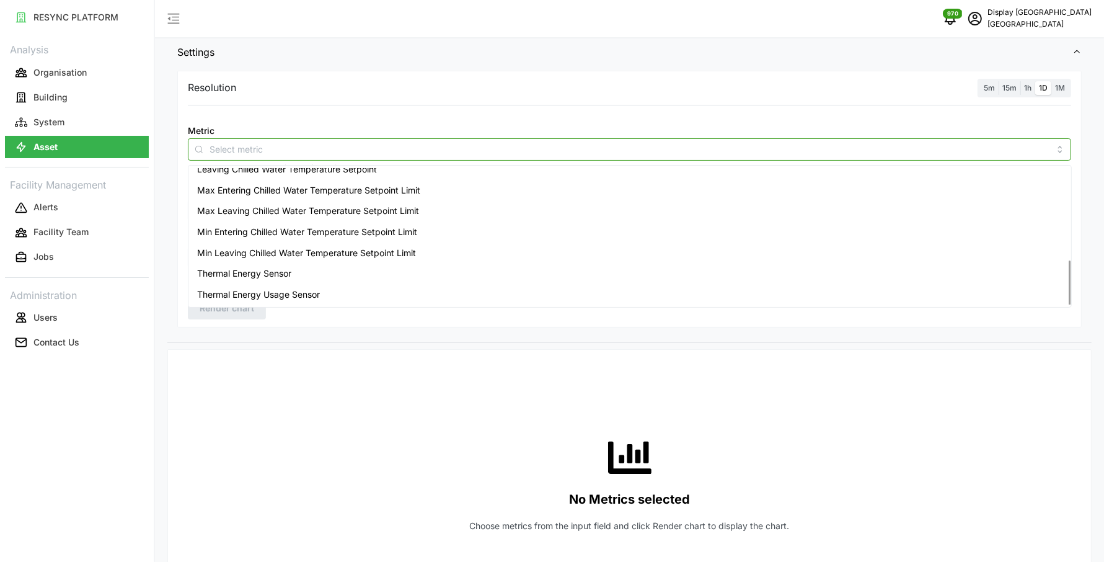
scroll to position [88, 0]
click at [321, 289] on div "Thermal Energy Usage Sensor" at bounding box center [630, 293] width 878 height 21
click at [590, 373] on div "No Metrics selected Choose metrics from the input field and click Render chart …" at bounding box center [629, 483] width 883 height 248
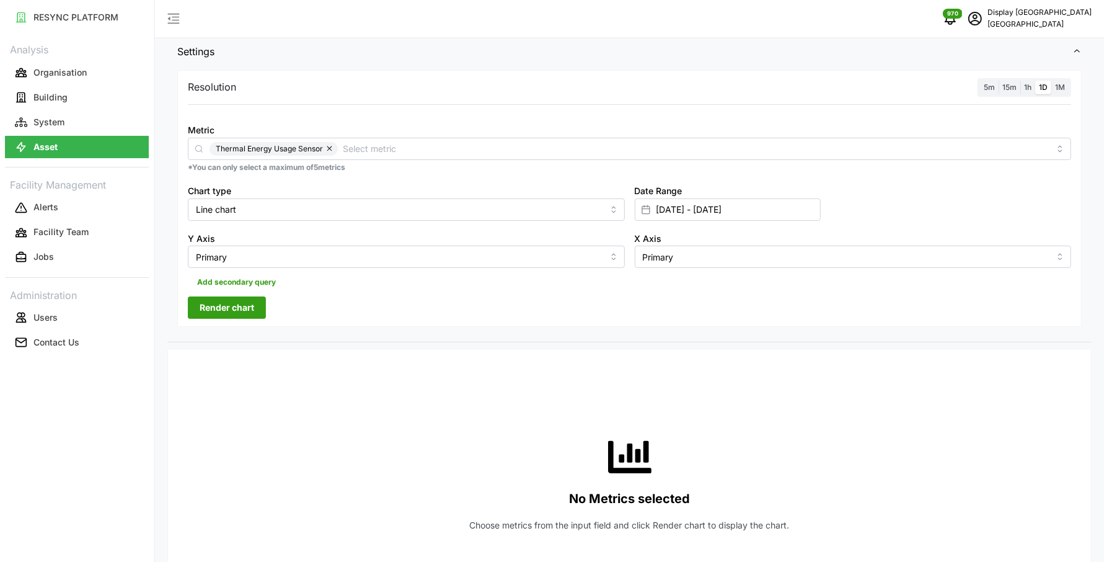
click at [252, 309] on span "Render chart" at bounding box center [227, 307] width 55 height 21
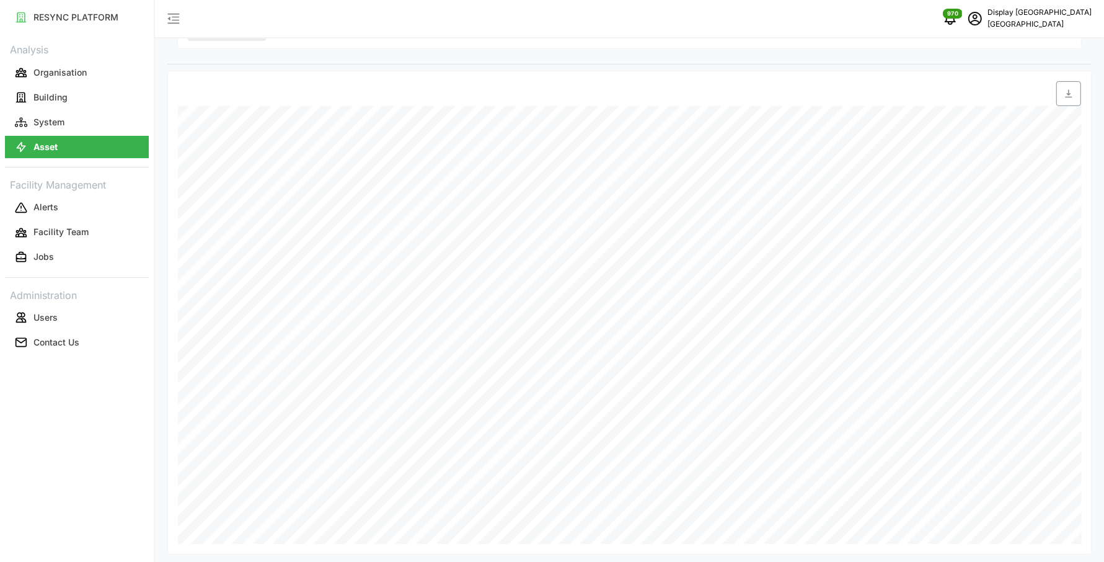
scroll to position [0, 0]
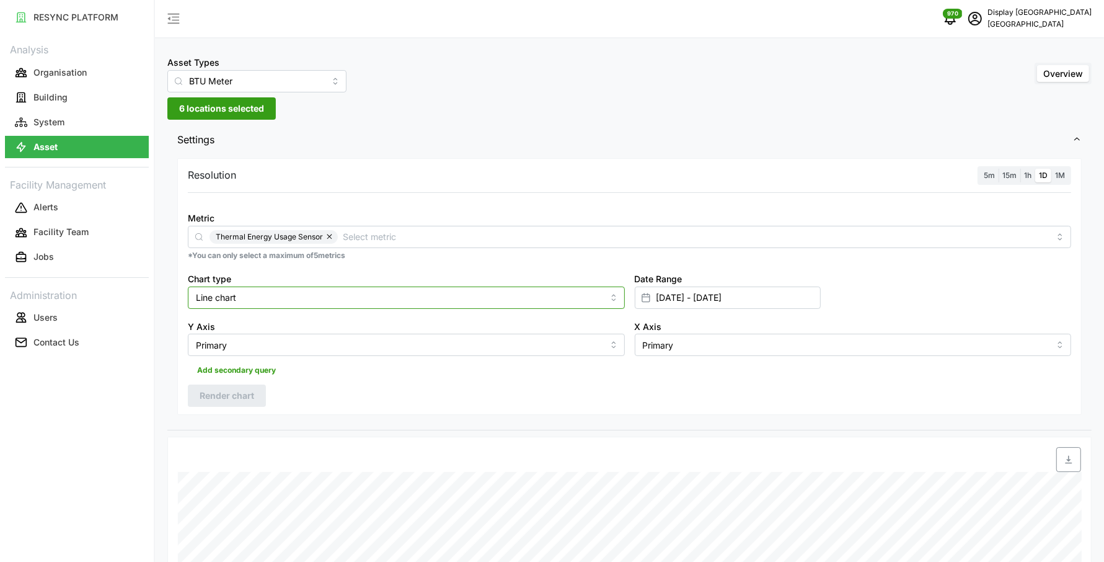
click at [251, 293] on input "Line chart" at bounding box center [406, 297] width 437 height 22
click at [231, 340] on span "Bar chart" at bounding box center [215, 347] width 37 height 14
type input "Bar chart"
click at [232, 396] on span "Render chart" at bounding box center [227, 395] width 55 height 21
click at [987, 22] on span "schedule" at bounding box center [975, 19] width 24 height 24
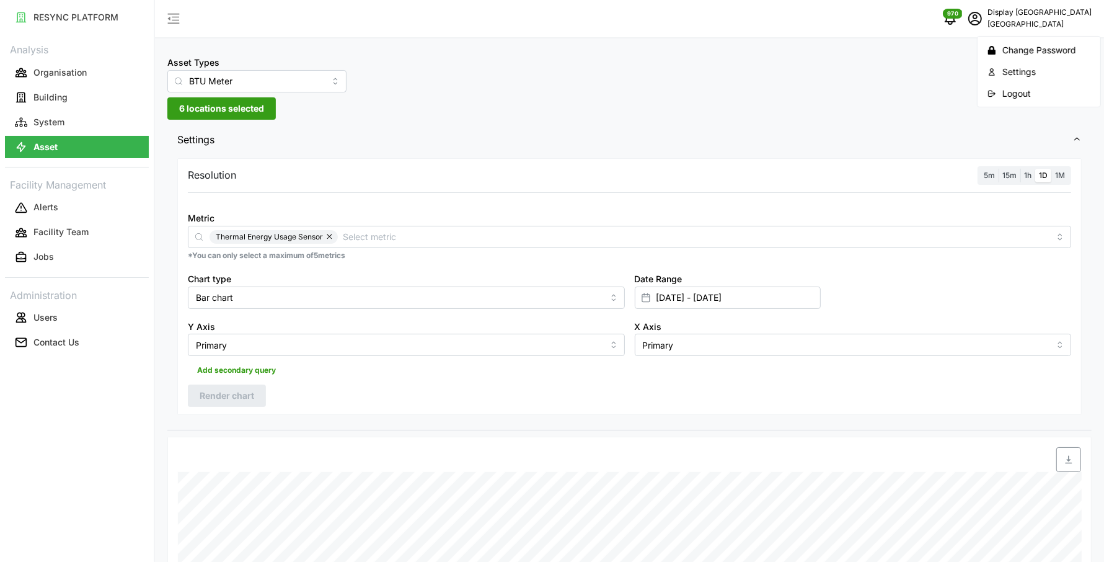
click at [997, 95] on button "Logout" at bounding box center [1039, 93] width 118 height 22
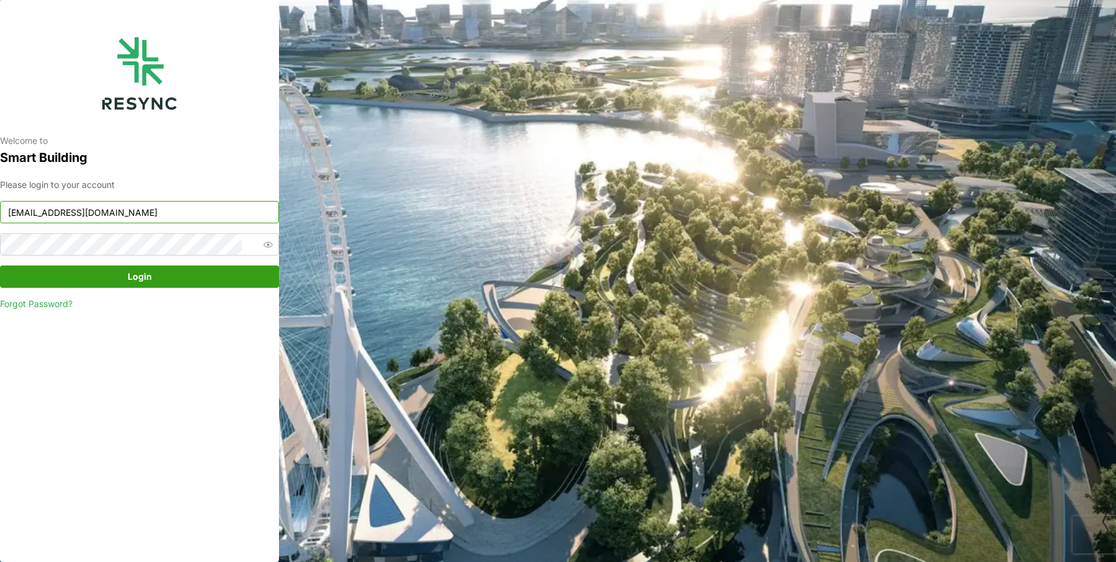
click at [173, 214] on input "south_beach_tower_display@resynctech.com" at bounding box center [139, 212] width 279 height 22
click at [233, 218] on input "south_beach_tower_display@resynctech.com" at bounding box center [139, 212] width 279 height 22
paste input "mesp"
type input "mesp_display@resynctech.com"
click at [164, 268] on span "Login" at bounding box center [139, 276] width 255 height 21
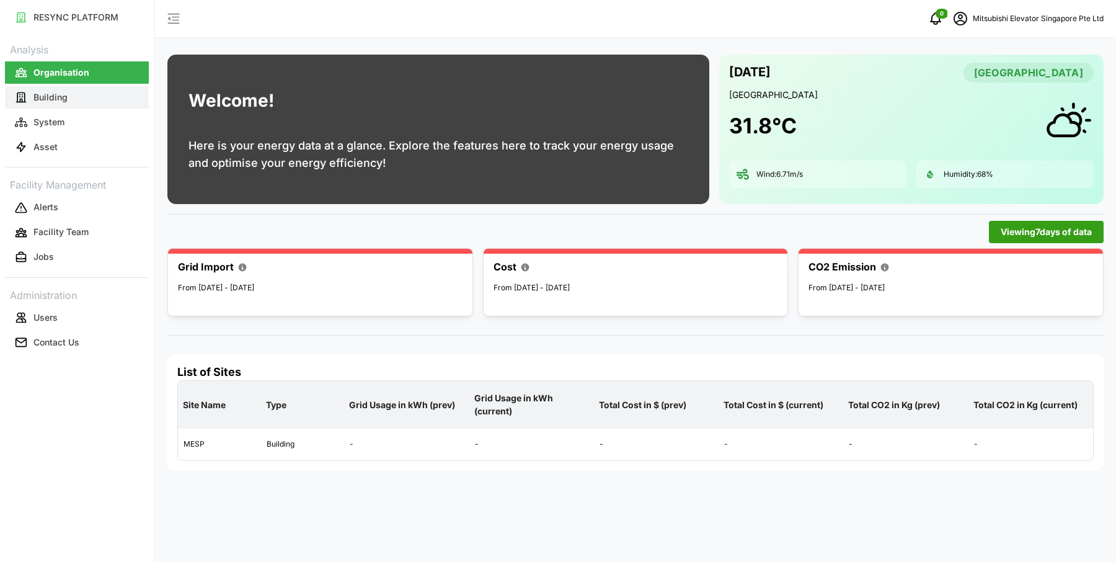
click at [46, 99] on p "Building" at bounding box center [50, 97] width 34 height 12
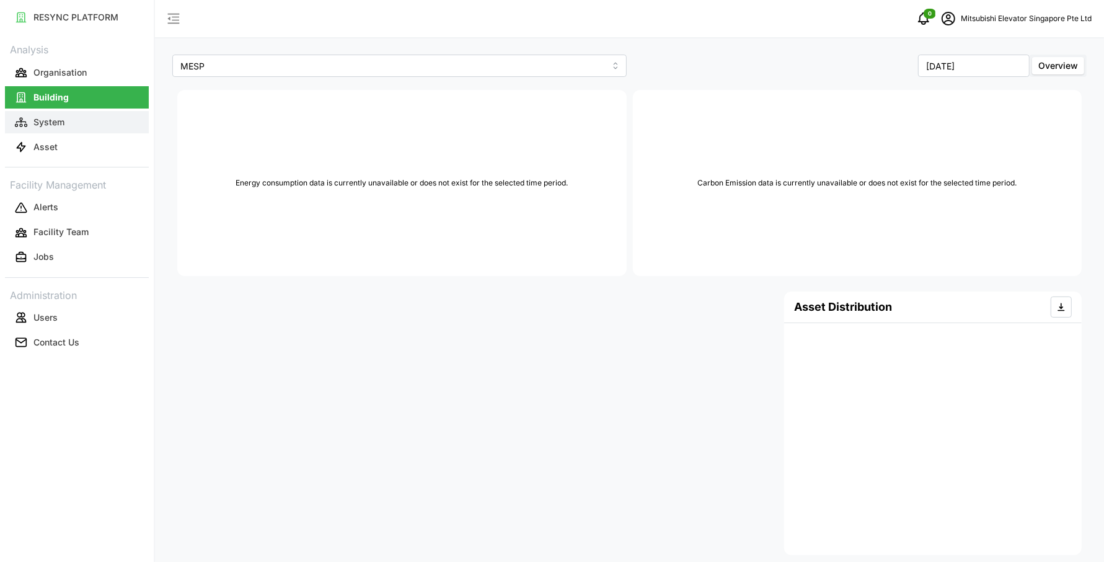
click at [51, 119] on p "System" at bounding box center [48, 122] width 31 height 12
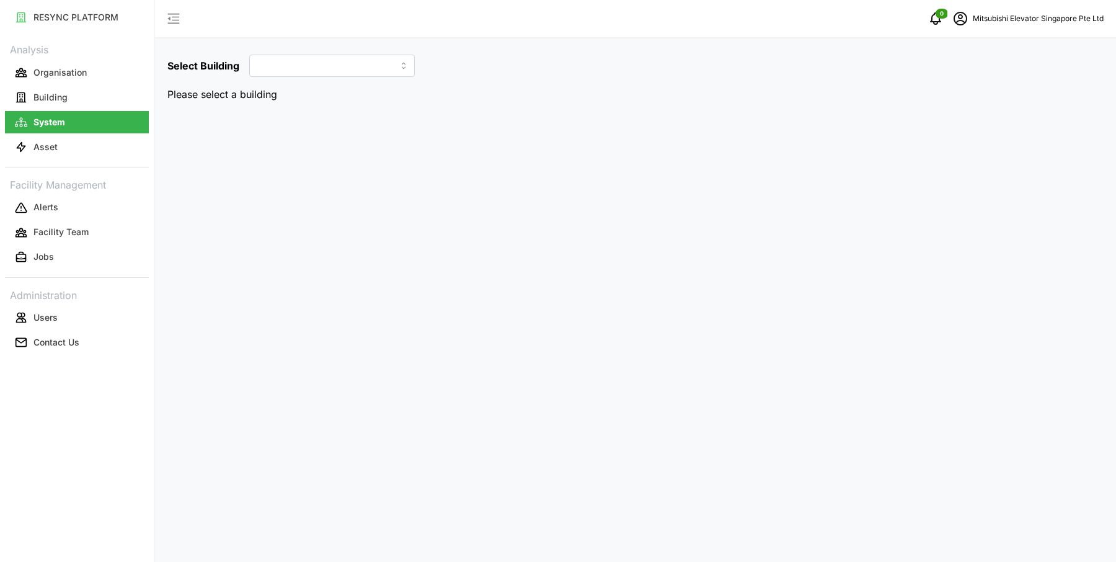
type input "MESP"
click at [51, 132] on button "System" at bounding box center [77, 122] width 144 height 22
type input "MESP"
click at [51, 146] on p "Asset" at bounding box center [45, 147] width 24 height 12
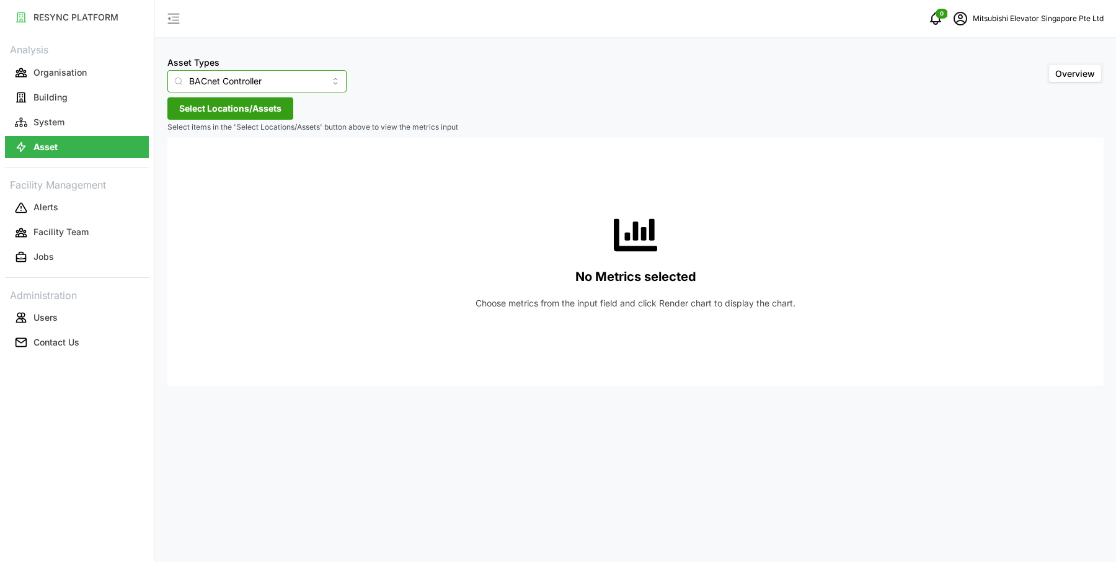
click at [302, 82] on input "BACnet Controller" at bounding box center [256, 81] width 179 height 22
click at [267, 135] on div "Fan Coil Unit" at bounding box center [244, 131] width 149 height 21
type input "Fan Coil Unit"
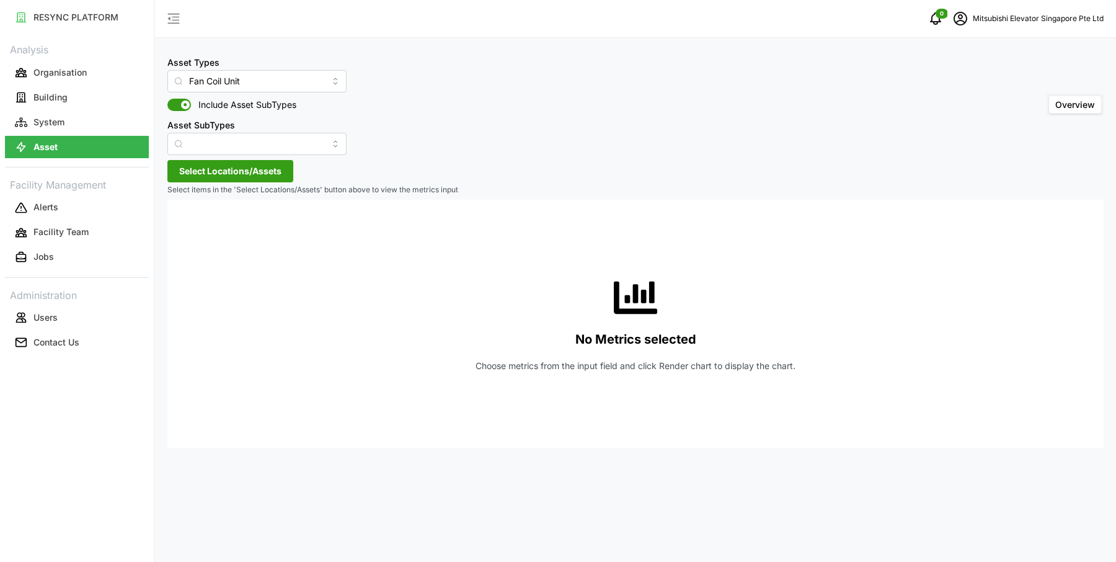
click at [222, 170] on span "Select Locations/Assets" at bounding box center [230, 171] width 102 height 21
click at [196, 224] on span "Select MESP" at bounding box center [199, 228] width 8 height 8
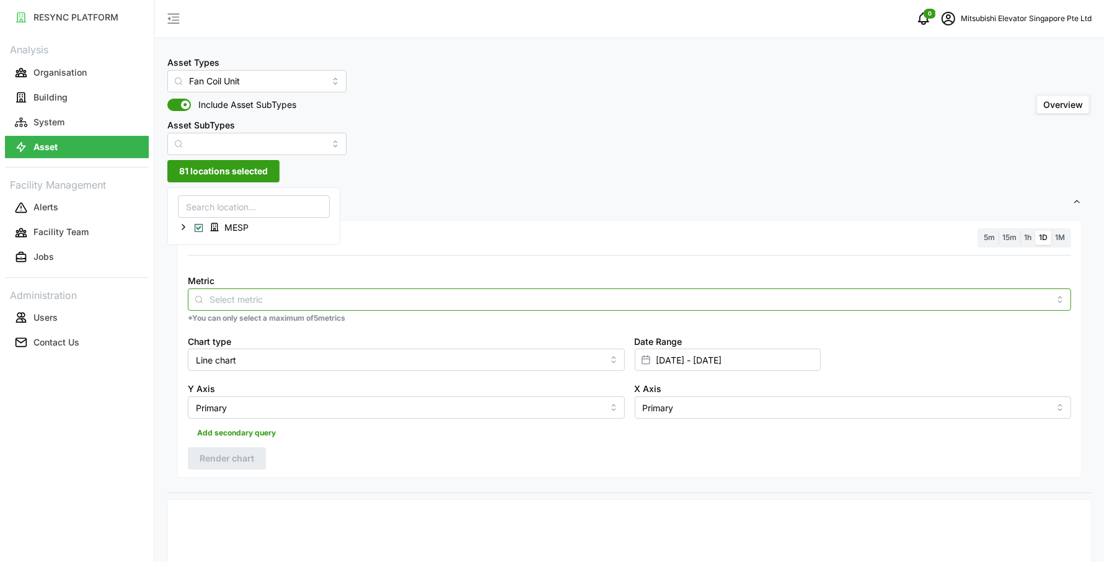
click at [319, 298] on input "Metric" at bounding box center [630, 299] width 840 height 14
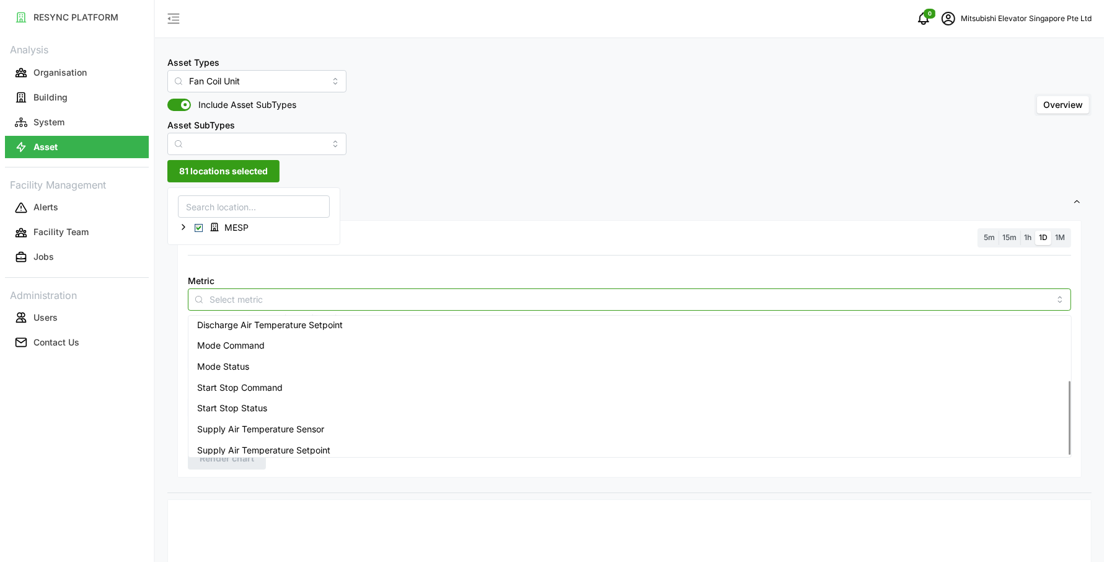
scroll to position [114, 0]
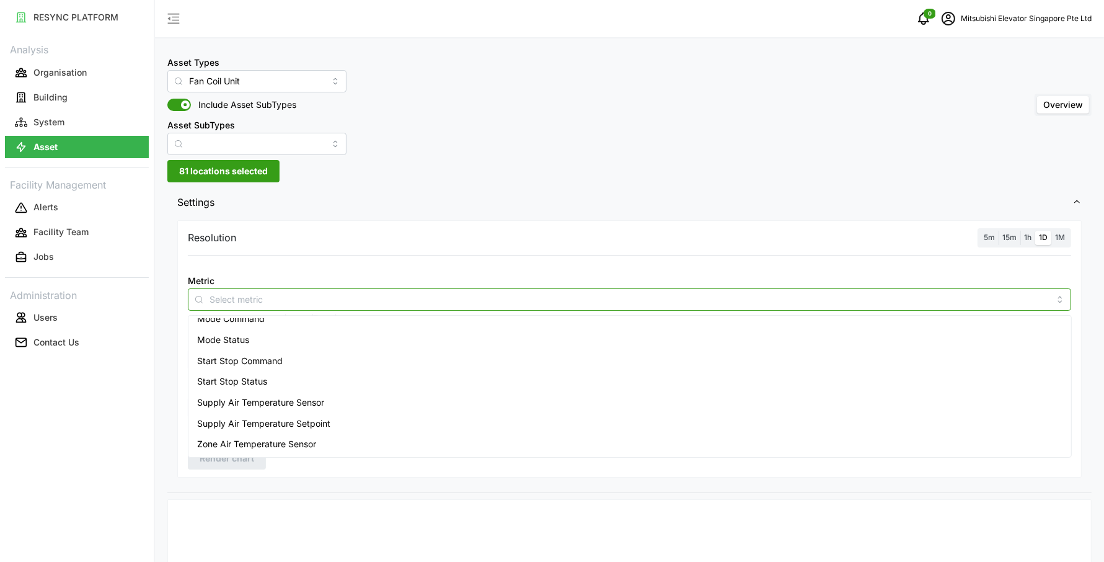
click at [304, 400] on span "Supply Air Temperature Sensor" at bounding box center [260, 402] width 127 height 14
click at [386, 236] on div "Resolution 5m 15m 1h 1D 1M" at bounding box center [629, 237] width 883 height 19
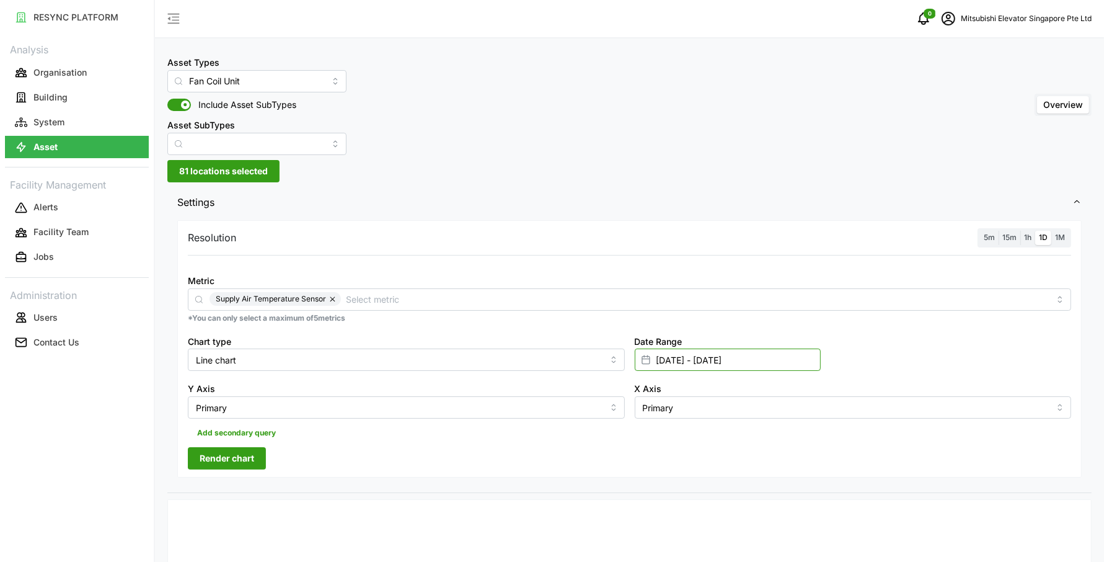
click at [673, 360] on input "[DATE] - [DATE]" at bounding box center [728, 359] width 186 height 22
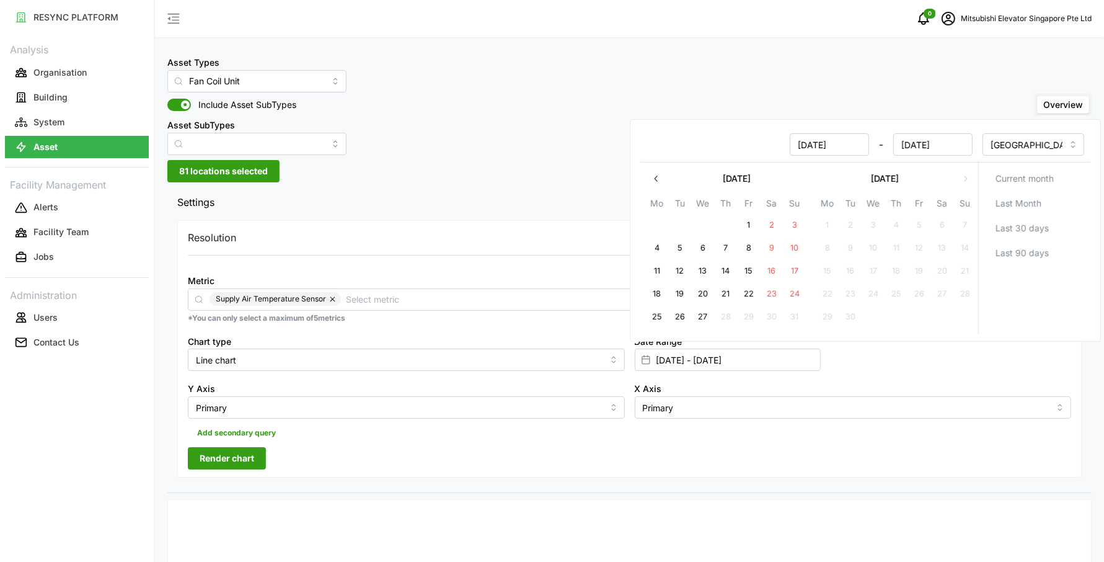
click at [705, 298] on button "20" at bounding box center [703, 294] width 22 height 22
type input "[DATE] - [DATE]"
type input "[DATE]"
click at [705, 298] on button "20" at bounding box center [703, 294] width 22 height 22
type input "[DATE] - [DATE]"
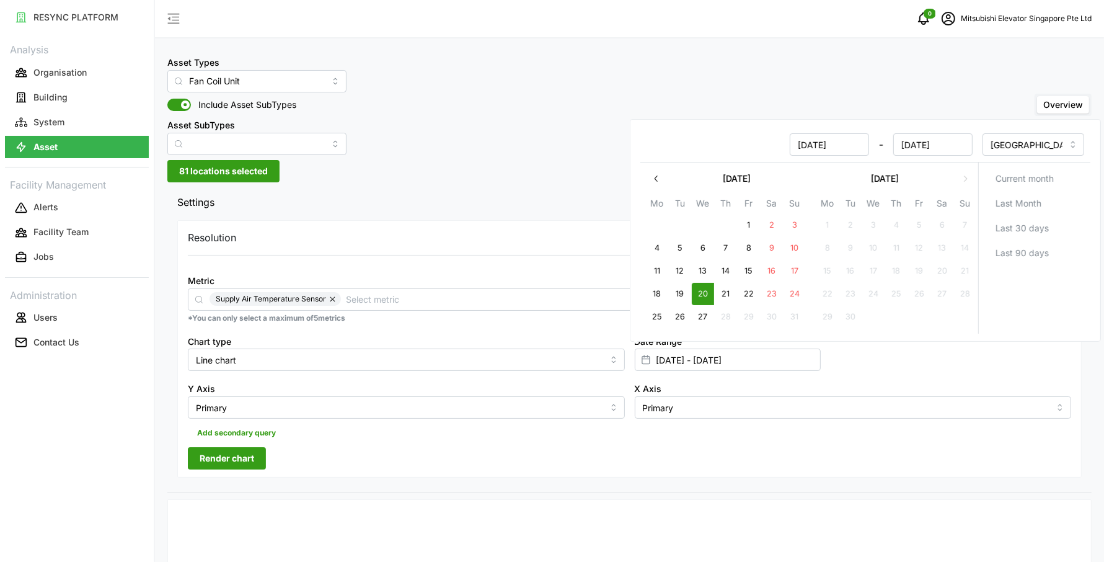
type input "[DATE]"
click at [509, 143] on div "Asset Types Fan Coil Unit Include Asset SubTypes Asset SubTypes Overview" at bounding box center [629, 105] width 924 height 100
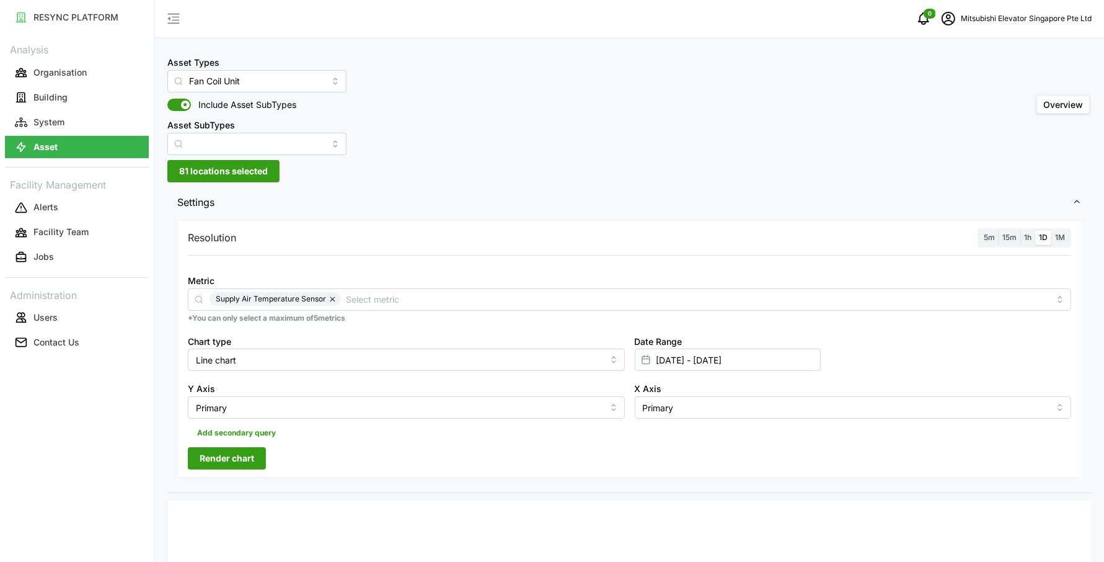
click at [245, 462] on span "Render chart" at bounding box center [227, 458] width 55 height 21
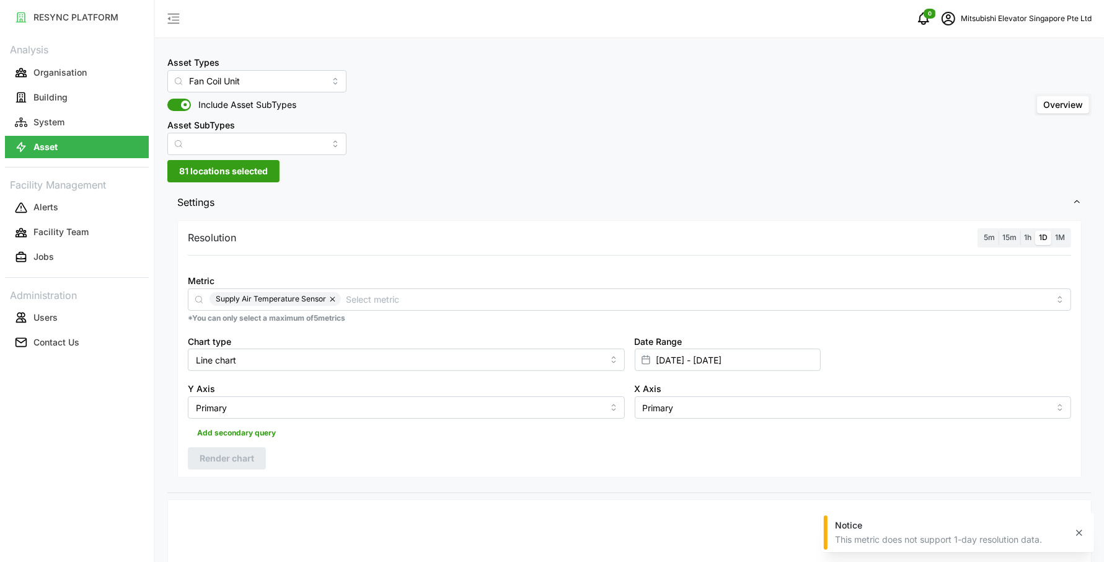
click at [1027, 240] on span "1h" at bounding box center [1027, 236] width 7 height 9
click at [1020, 231] on input "1h" at bounding box center [1020, 231] width 0 height 0
click at [244, 453] on span "Render chart" at bounding box center [227, 458] width 55 height 21
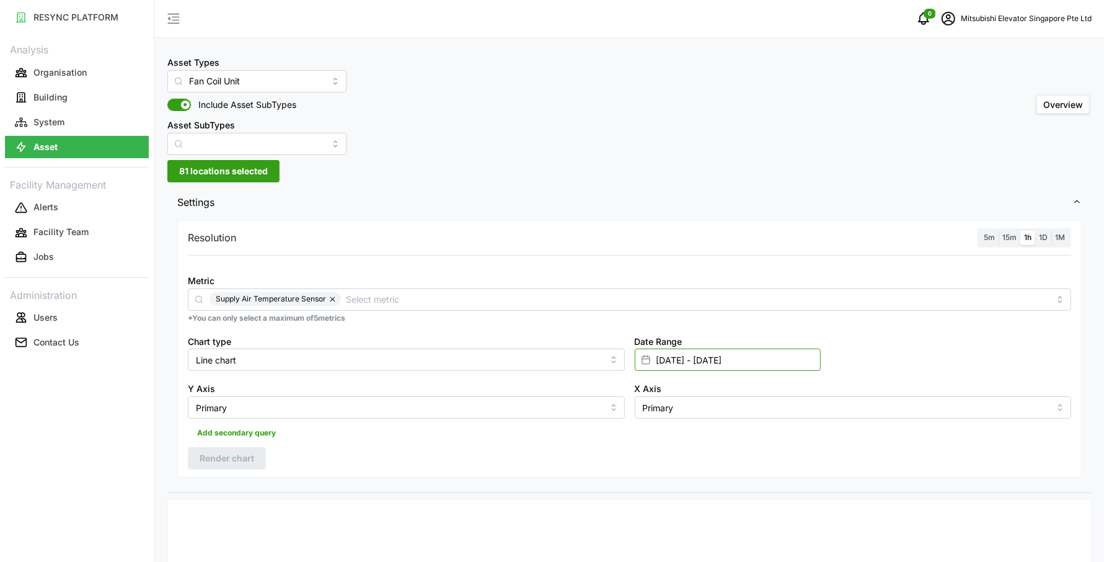
click at [678, 363] on input "[DATE] - [DATE]" at bounding box center [728, 359] width 186 height 22
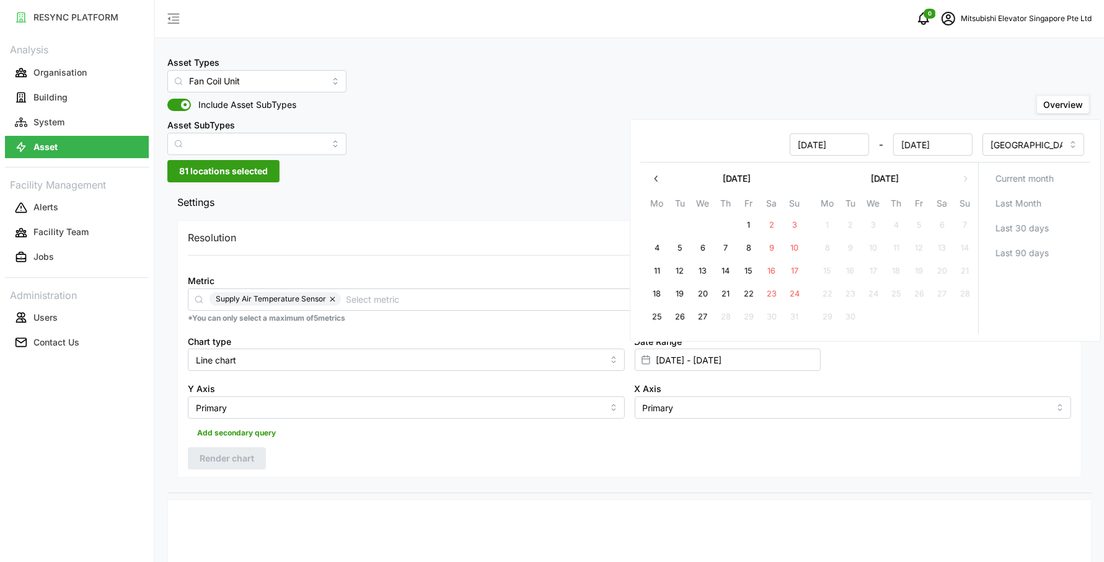
click at [706, 315] on button "27" at bounding box center [703, 317] width 22 height 22
type input "[DATE] - [DATE]"
type input "[DATE]"
click at [706, 315] on button "27" at bounding box center [703, 317] width 22 height 22
type input "[DATE] - [DATE]"
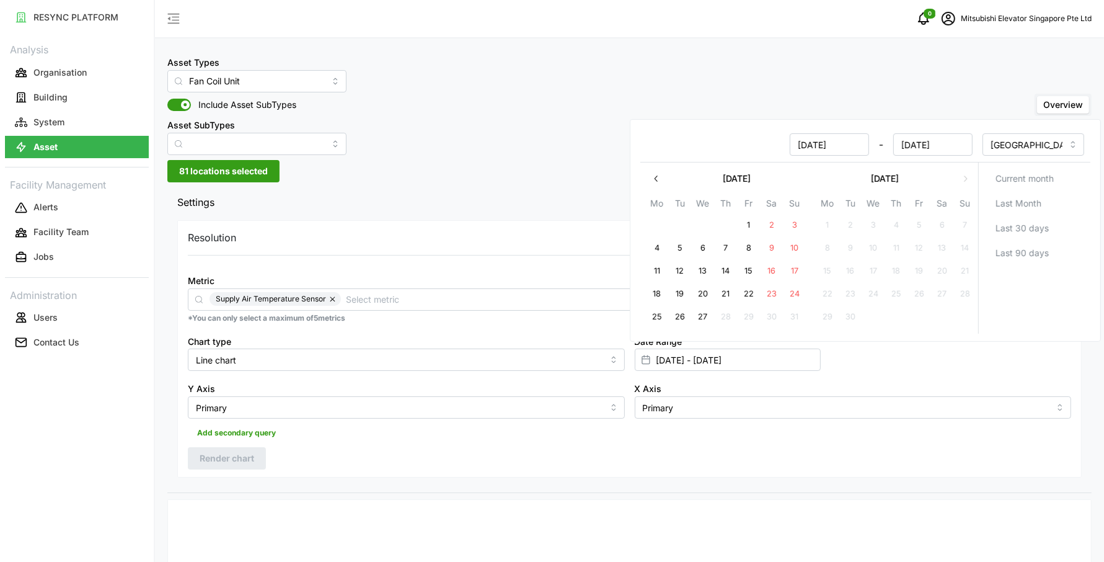
type input "[DATE]"
click at [304, 454] on div "Resolution 5m 15m 1h 1D 1M Metric Supply Air Temperature Sensor *You can only s…" at bounding box center [629, 348] width 904 height 257
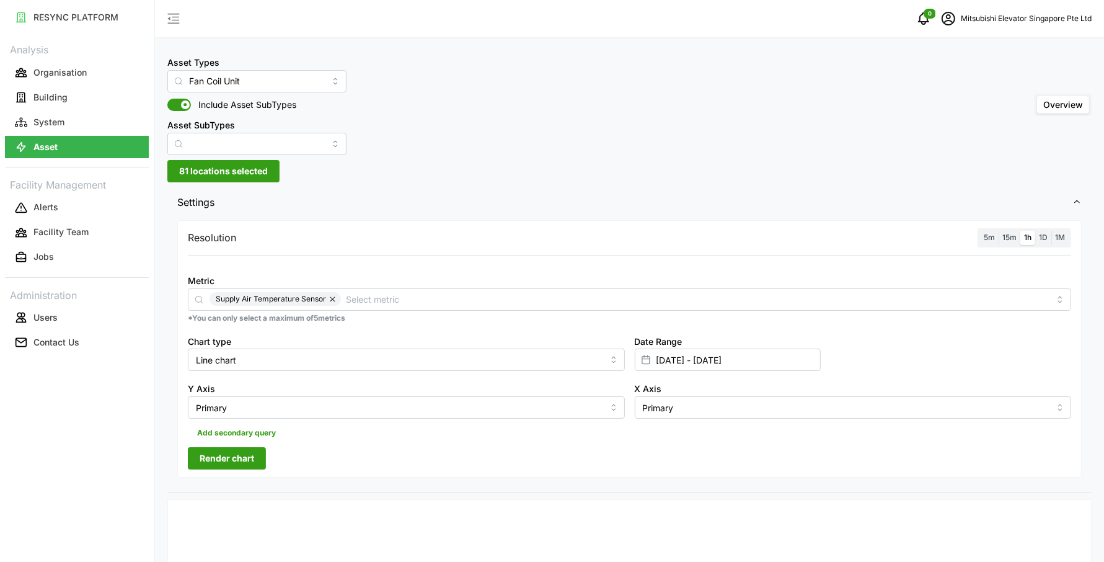
click at [239, 453] on span "Render chart" at bounding box center [227, 458] width 55 height 21
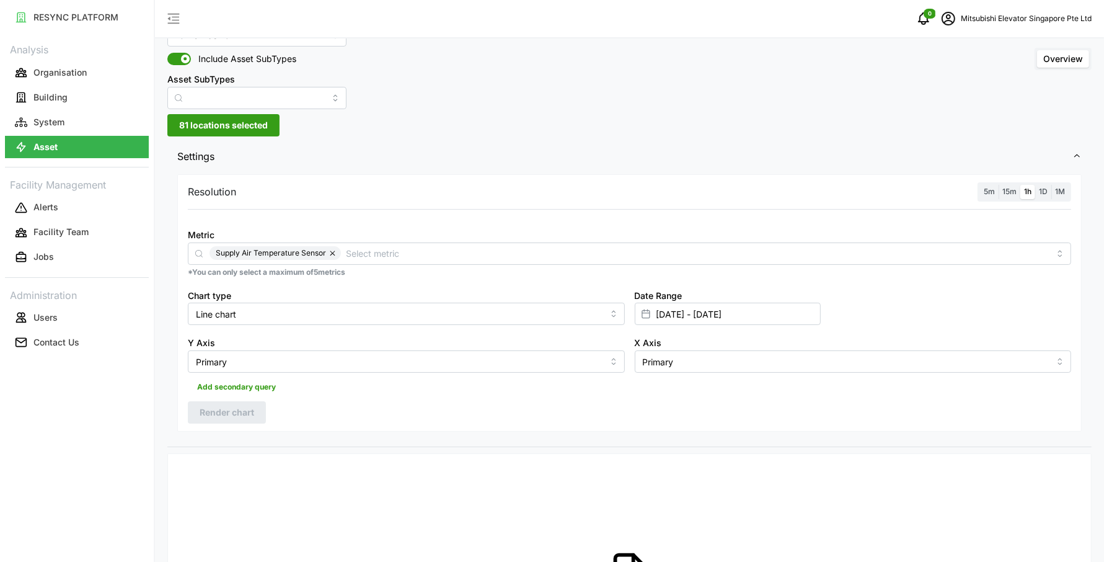
scroll to position [55, 0]
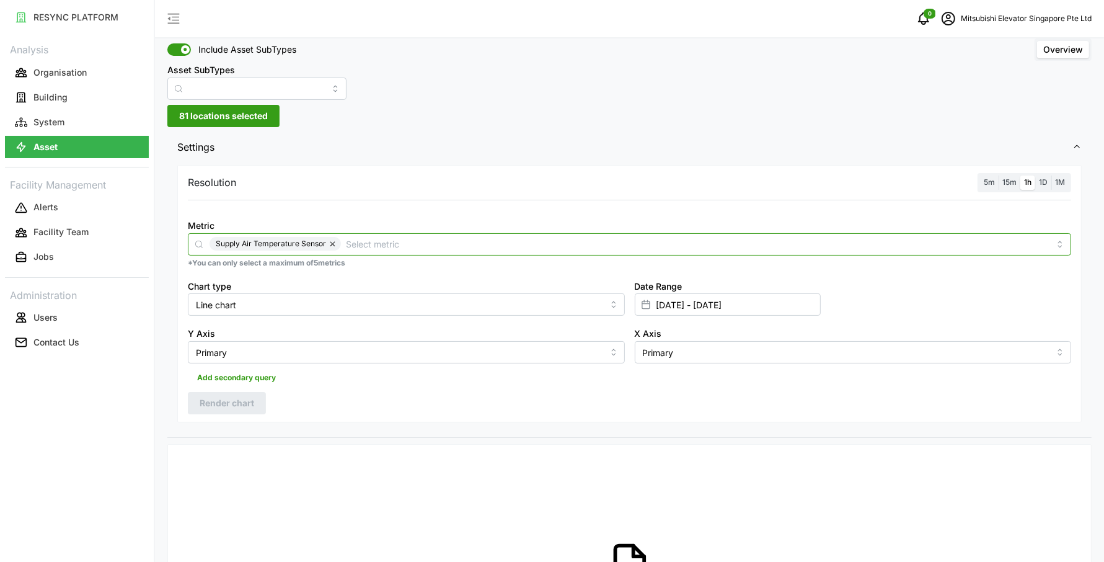
click at [519, 234] on div "Supply Air Temperature Sensor" at bounding box center [629, 244] width 883 height 22
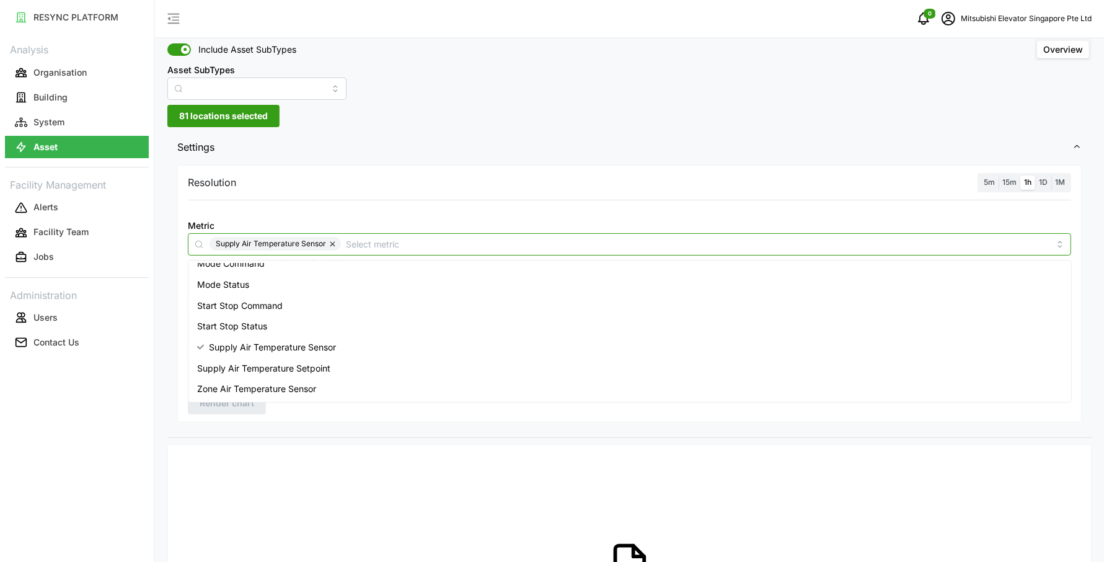
scroll to position [92, 0]
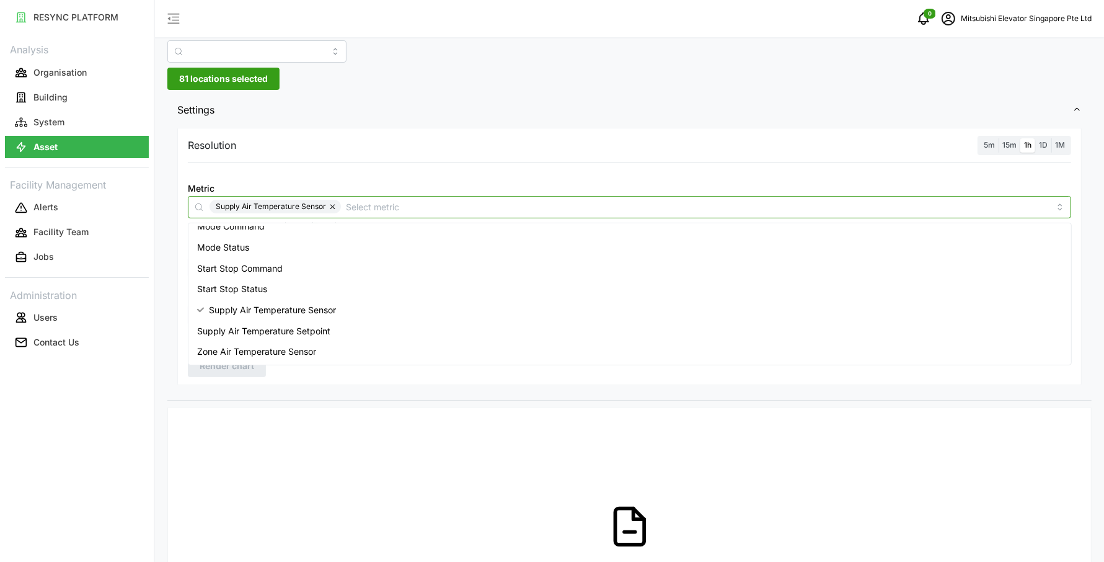
click at [322, 347] on div "Zone Air Temperature Sensor" at bounding box center [630, 351] width 878 height 21
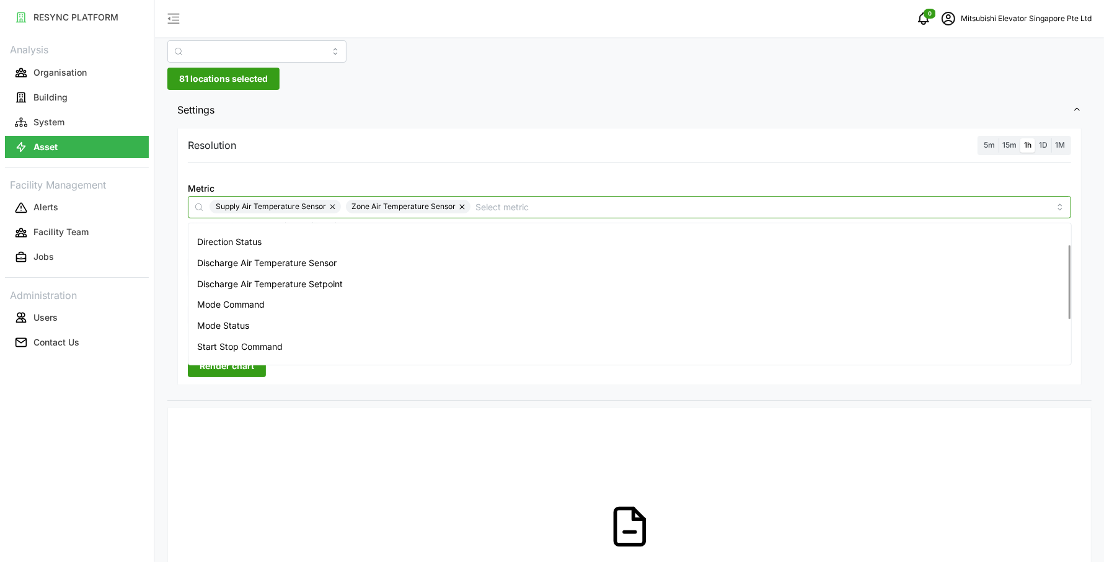
scroll to position [14, 0]
click at [313, 278] on span "Discharge Air Temperature Sensor" at bounding box center [266, 285] width 139 height 14
click at [306, 388] on div "Resolution 5m 15m 1h 1D 1M Metric Supply Air Temperature Sensor Zone Air Temper…" at bounding box center [629, 262] width 924 height 275
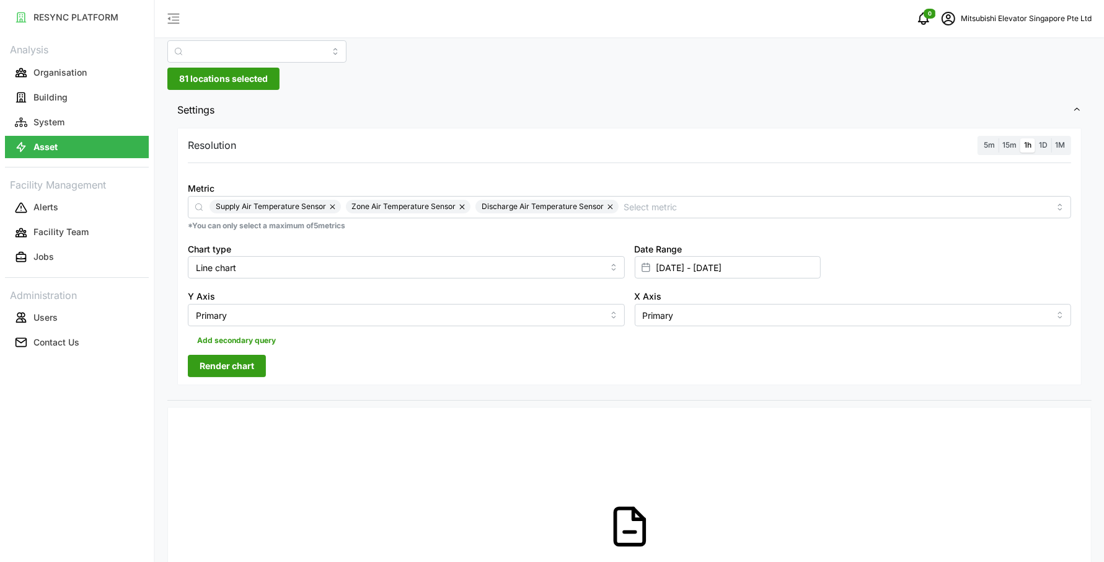
click at [247, 361] on span "Render chart" at bounding box center [227, 365] width 55 height 21
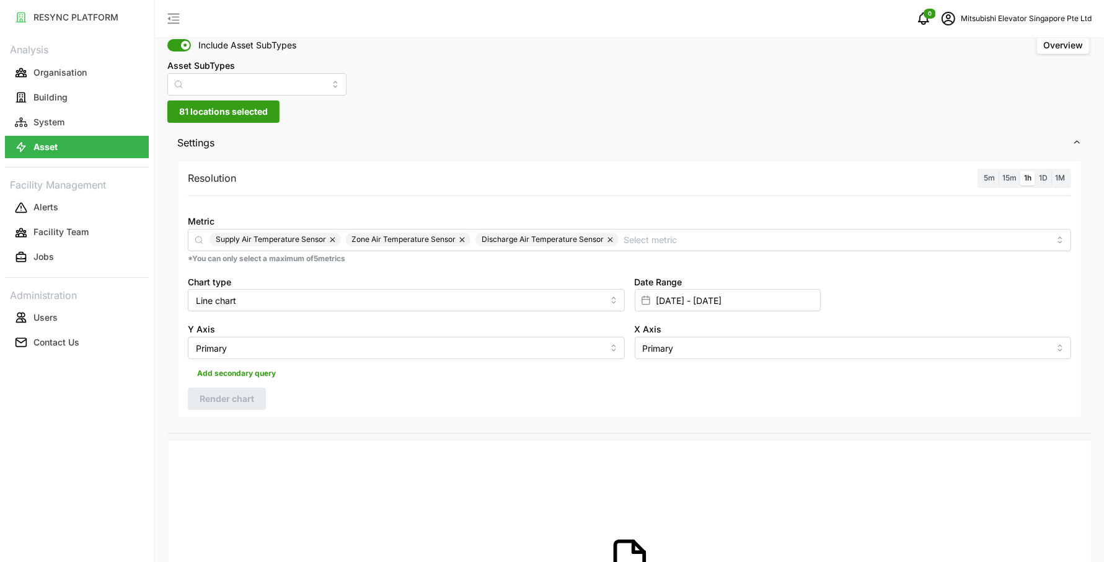
scroll to position [0, 0]
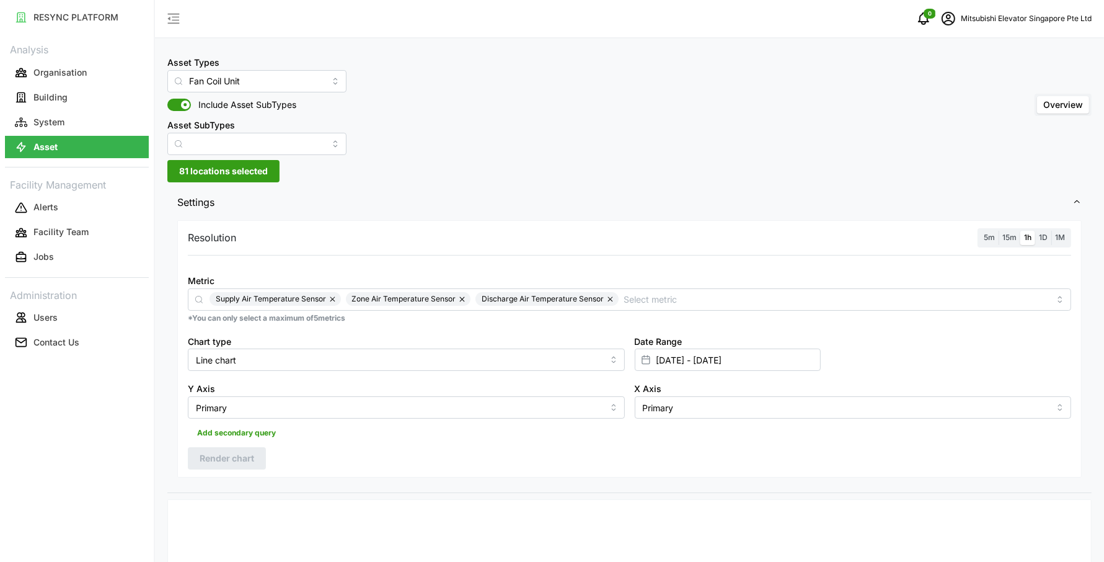
click at [612, 293] on span "Discharge Air Temperature Sensor" at bounding box center [546, 299] width 143 height 14
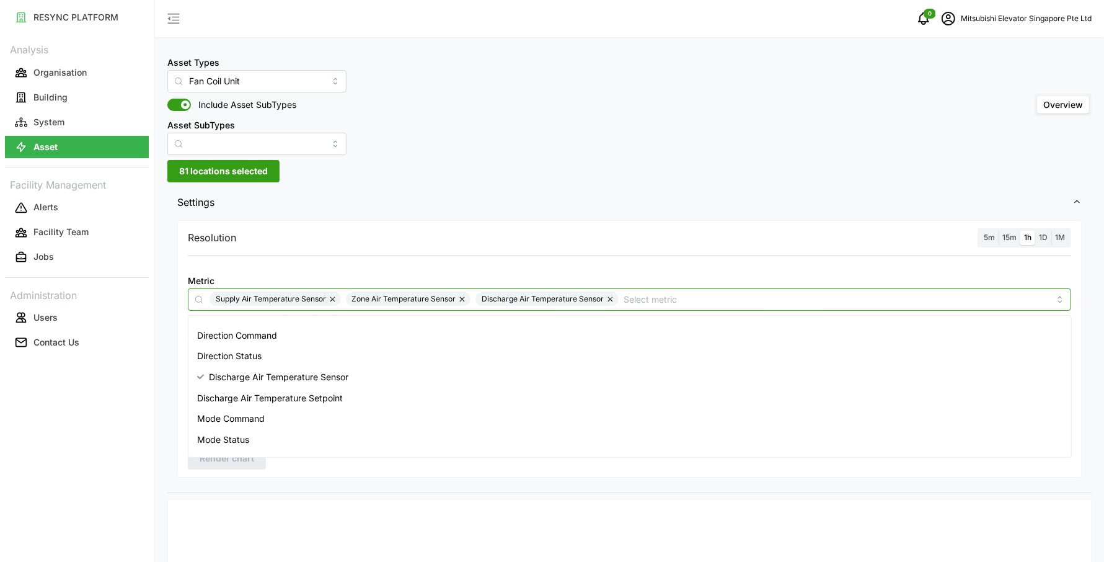
click at [607, 297] on button "button" at bounding box center [611, 299] width 15 height 14
click at [461, 292] on div "Supply Air Temperature Sensor Zone Air Temperature Sensor" at bounding box center [630, 299] width 840 height 14
click at [461, 298] on button "button" at bounding box center [463, 299] width 15 height 14
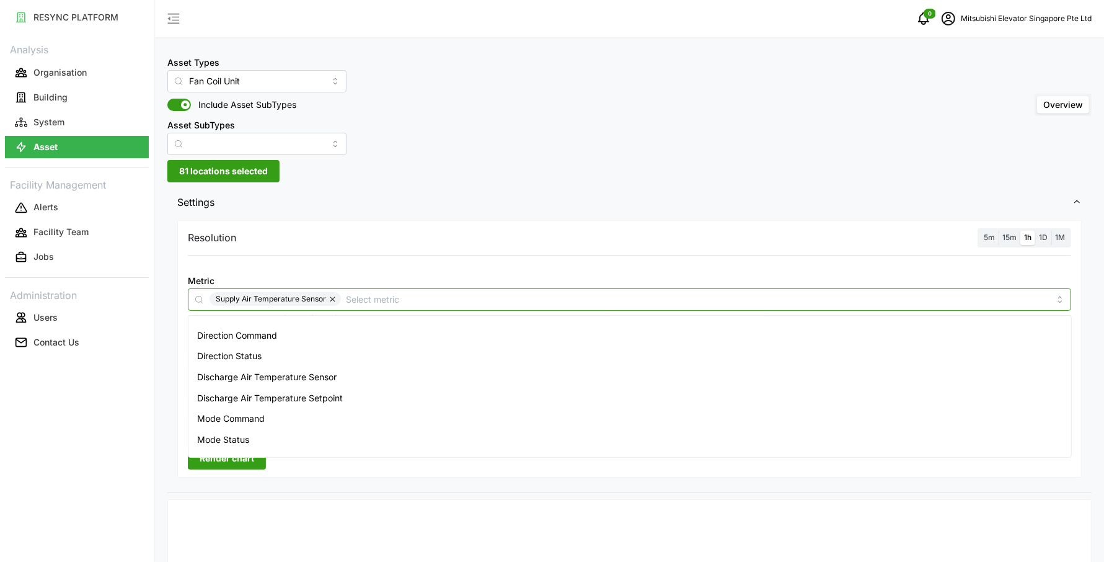
click at [329, 301] on button "button" at bounding box center [333, 299] width 15 height 14
click at [329, 301] on input "Metric" at bounding box center [630, 299] width 840 height 14
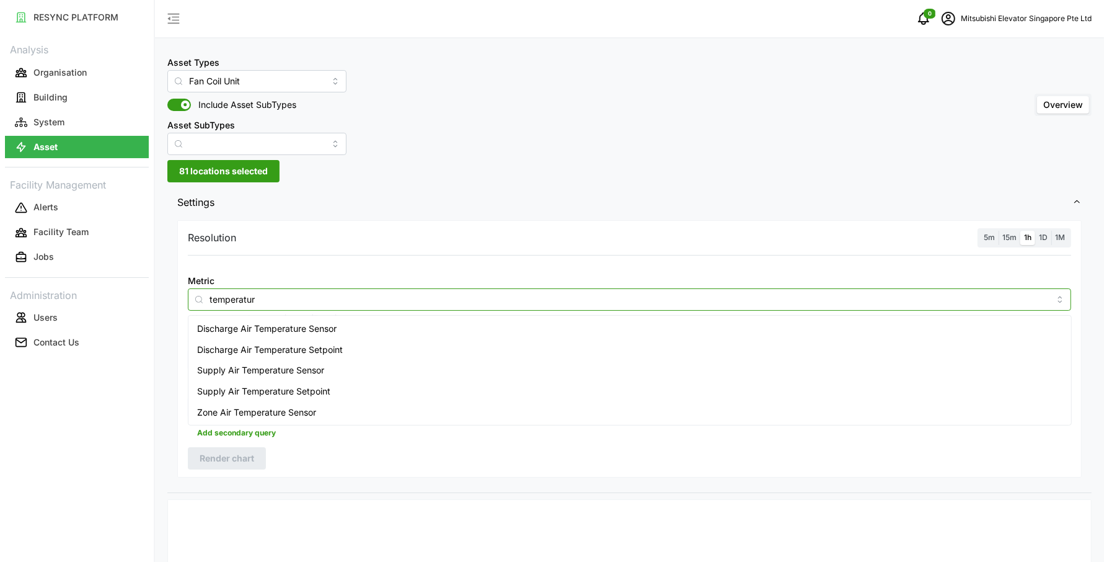
type input "temperature"
click at [313, 373] on span "Supply Air Temperature Sensor" at bounding box center [260, 370] width 127 height 14
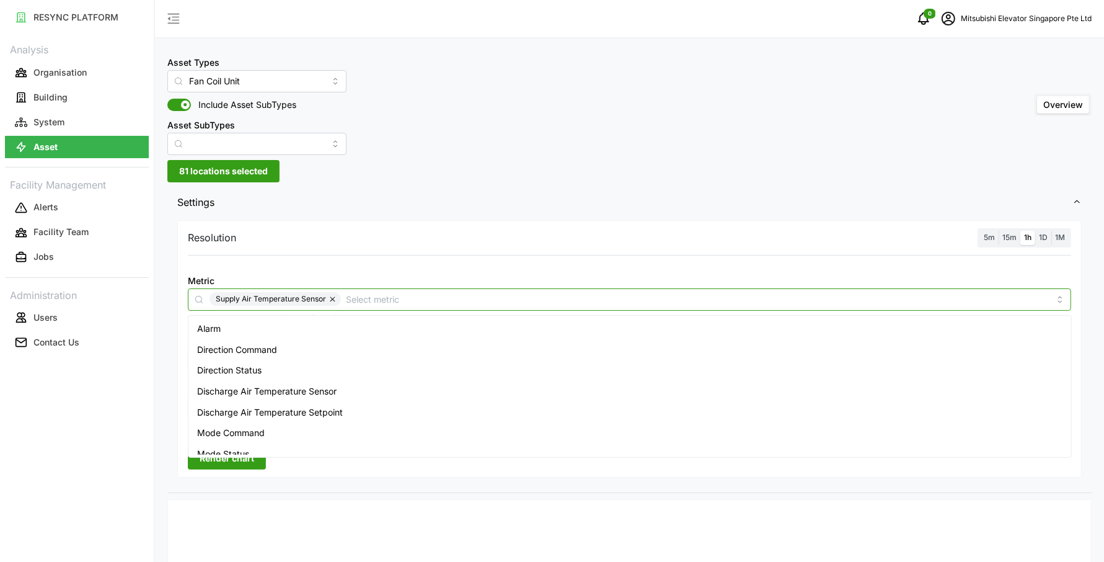
scroll to position [114, 0]
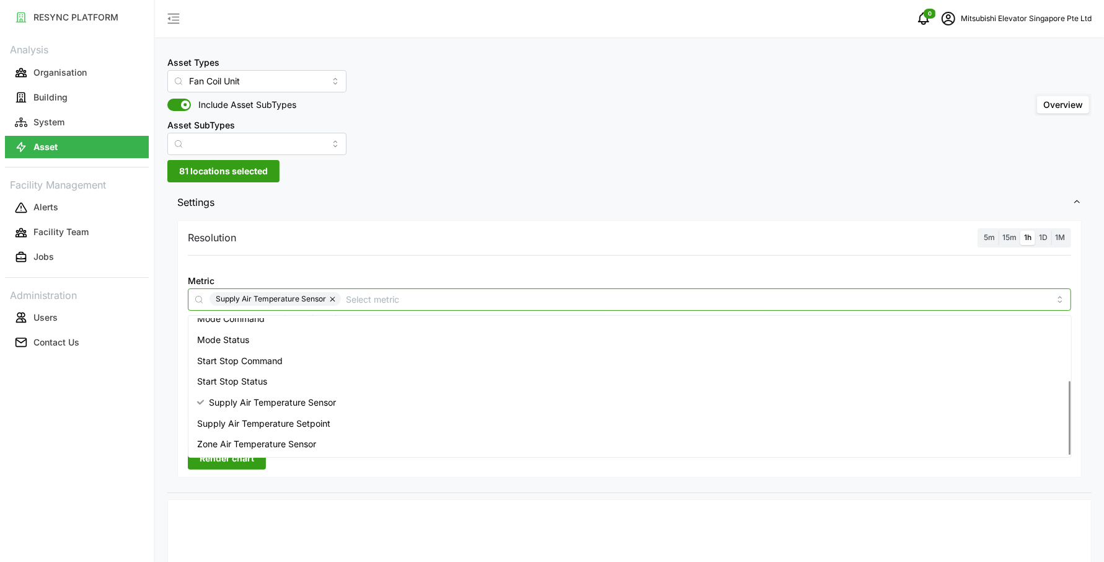
click at [299, 426] on span "Supply Air Temperature Setpoint" at bounding box center [263, 424] width 133 height 14
click at [288, 441] on span "Zone Air Temperature Sensor" at bounding box center [256, 444] width 119 height 14
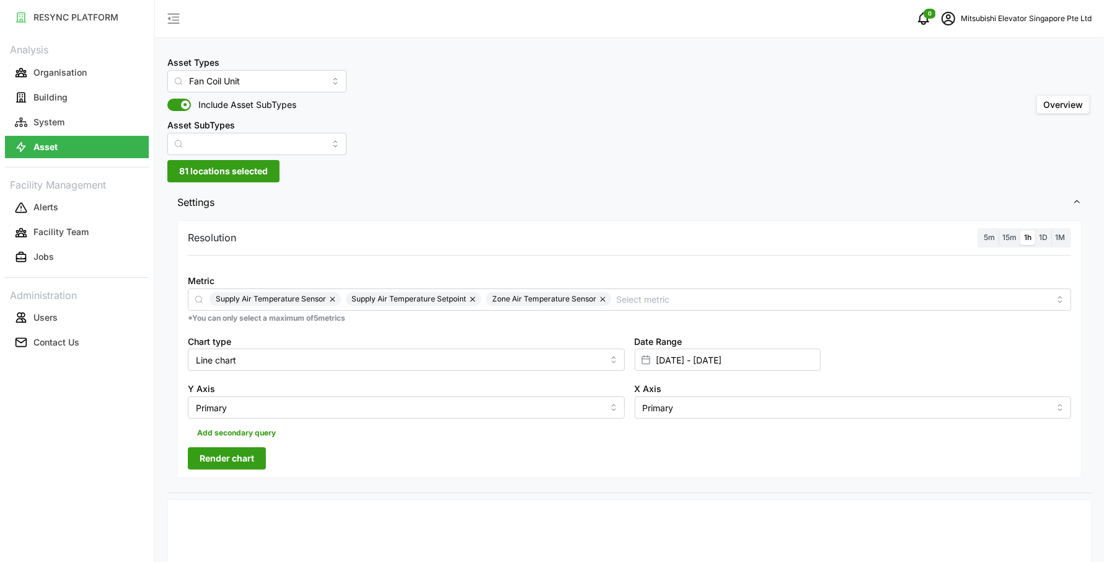
click at [325, 466] on div "Resolution 5m 15m 1h 1D 1M Metric Supply Air Temperature Sensor Supply Air Temp…" at bounding box center [629, 348] width 904 height 257
click at [243, 459] on span "Render chart" at bounding box center [227, 458] width 55 height 21
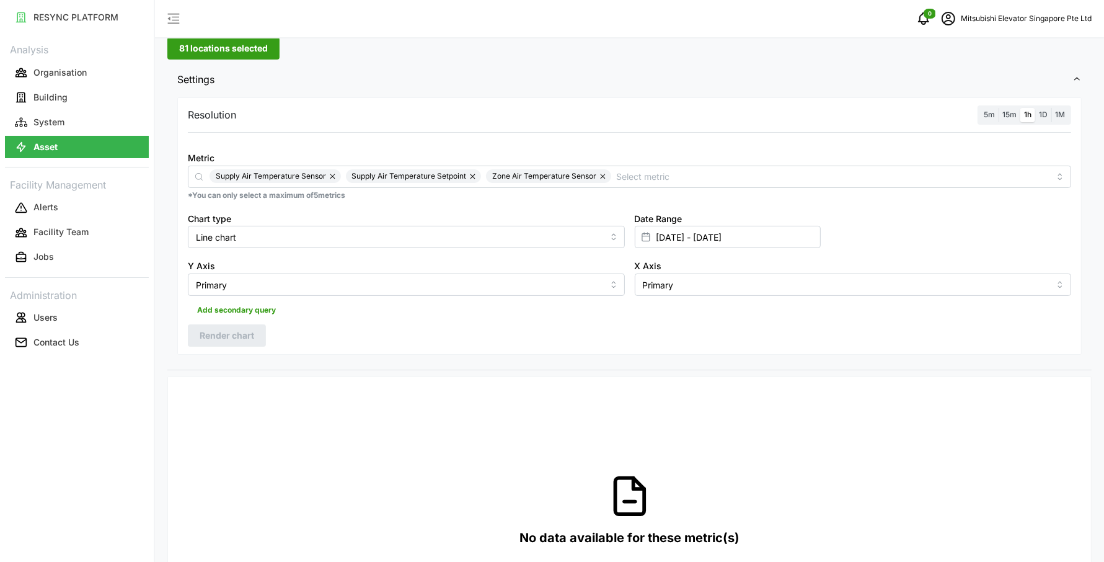
scroll to position [60, 0]
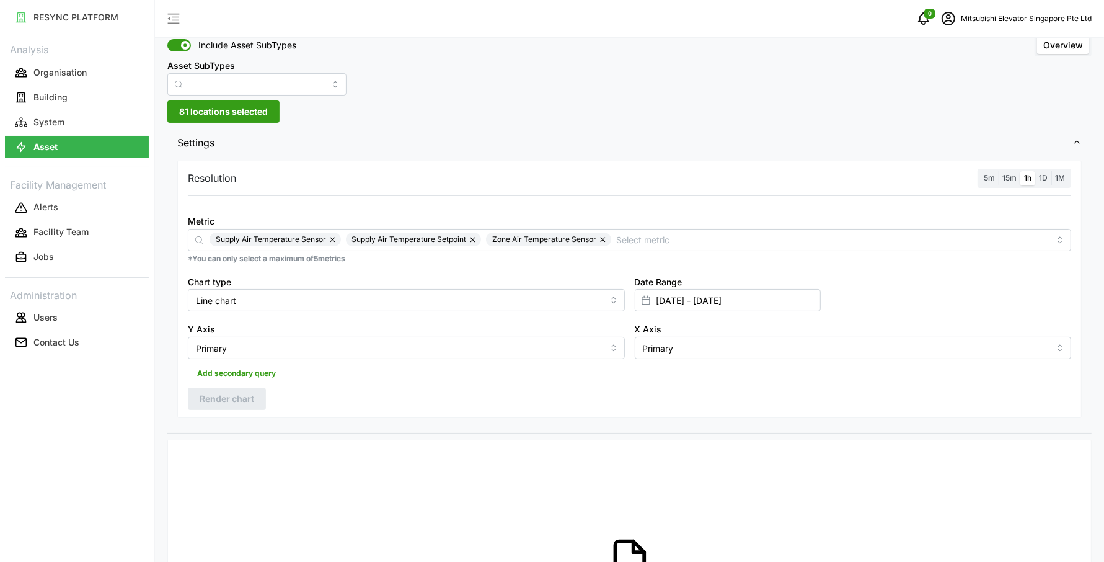
click at [602, 232] on button "button" at bounding box center [603, 239] width 15 height 14
click at [469, 235] on button "button" at bounding box center [473, 239] width 15 height 14
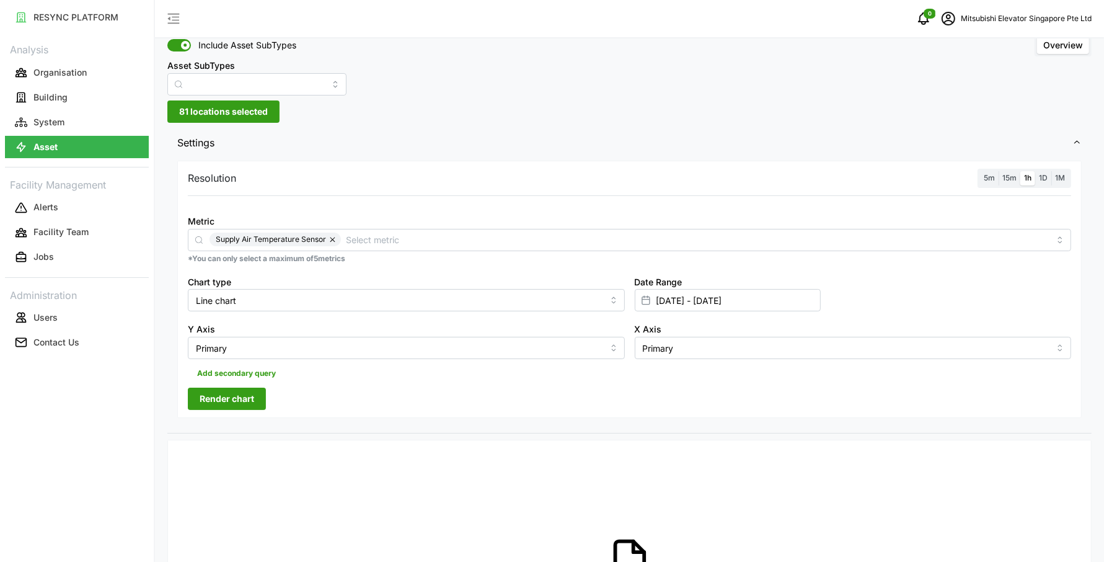
click at [332, 234] on button "button" at bounding box center [333, 239] width 15 height 14
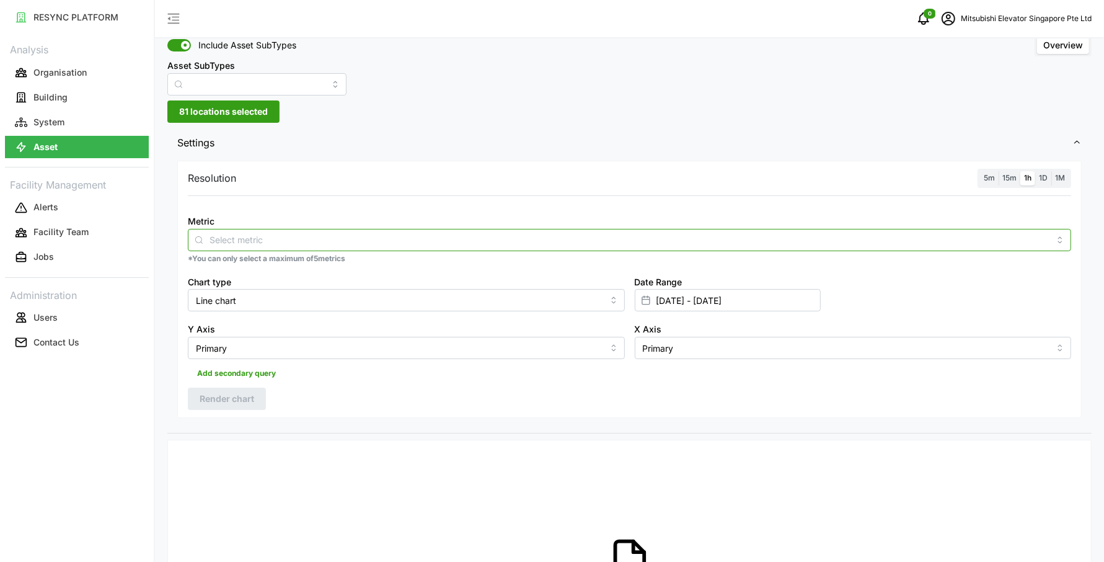
click at [330, 237] on input "Metric" at bounding box center [630, 239] width 840 height 14
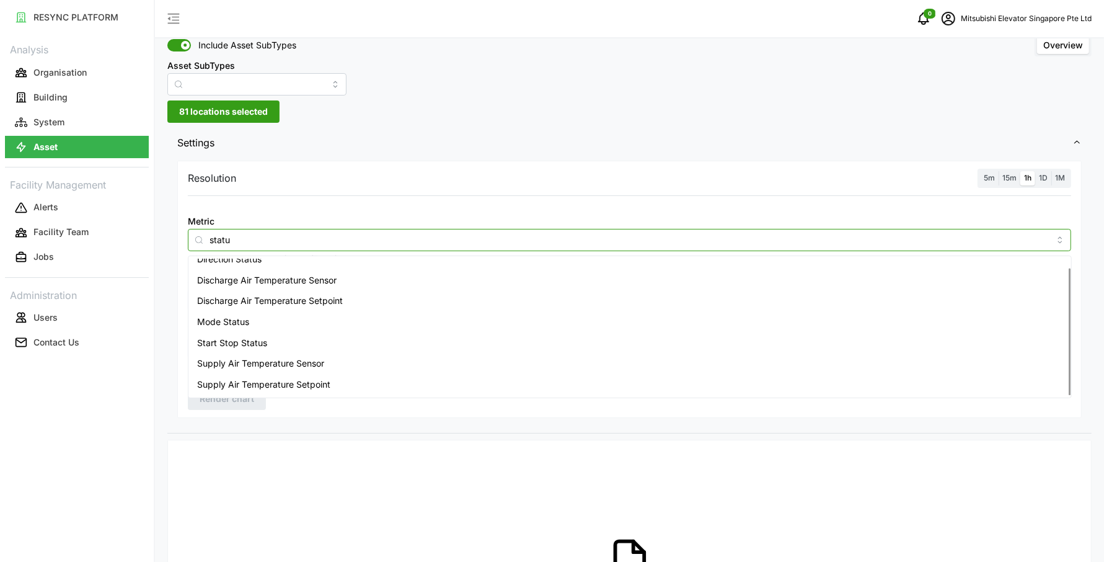
scroll to position [9, 0]
type input "status"
click at [301, 333] on div "Start Stop Status" at bounding box center [630, 343] width 878 height 21
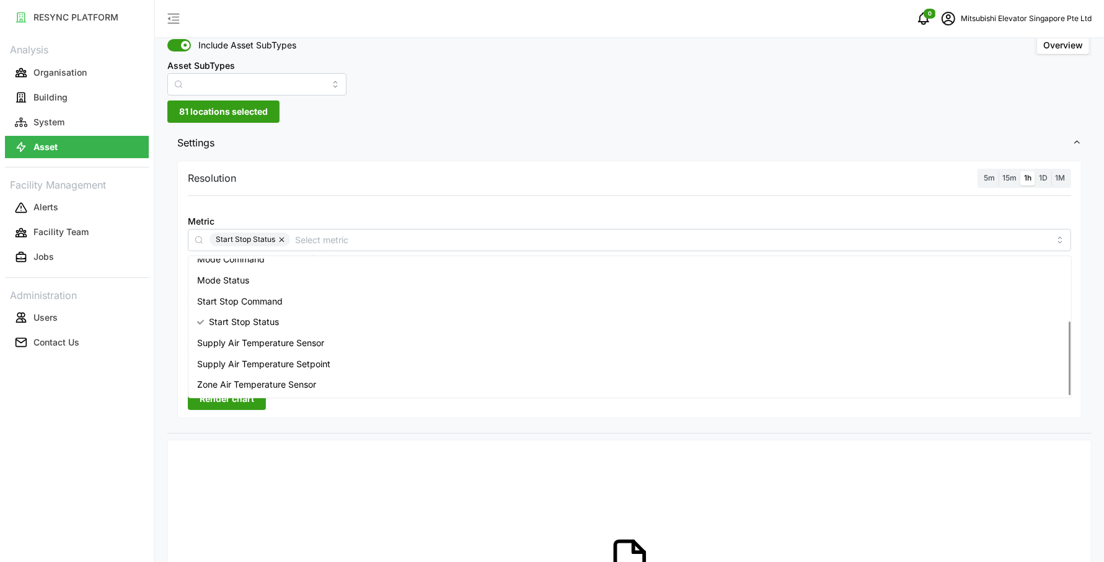
click at [317, 428] on div "Resolution 5m 15m 1h 1D 1M Metric Start Stop Status *You can only select a maxi…" at bounding box center [629, 294] width 924 height 275
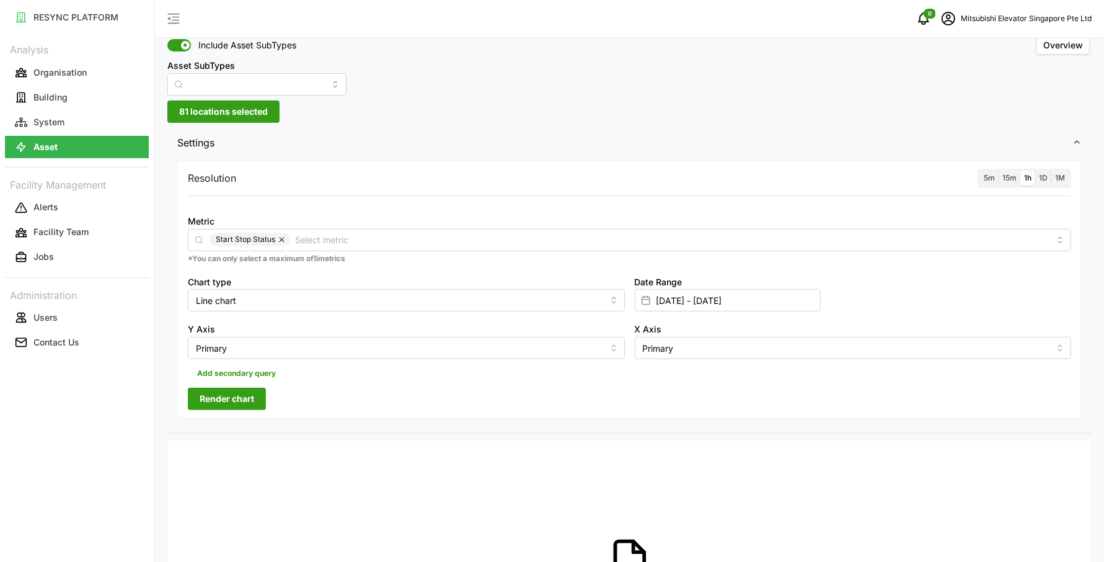
click at [260, 394] on button "Render chart" at bounding box center [227, 398] width 78 height 22
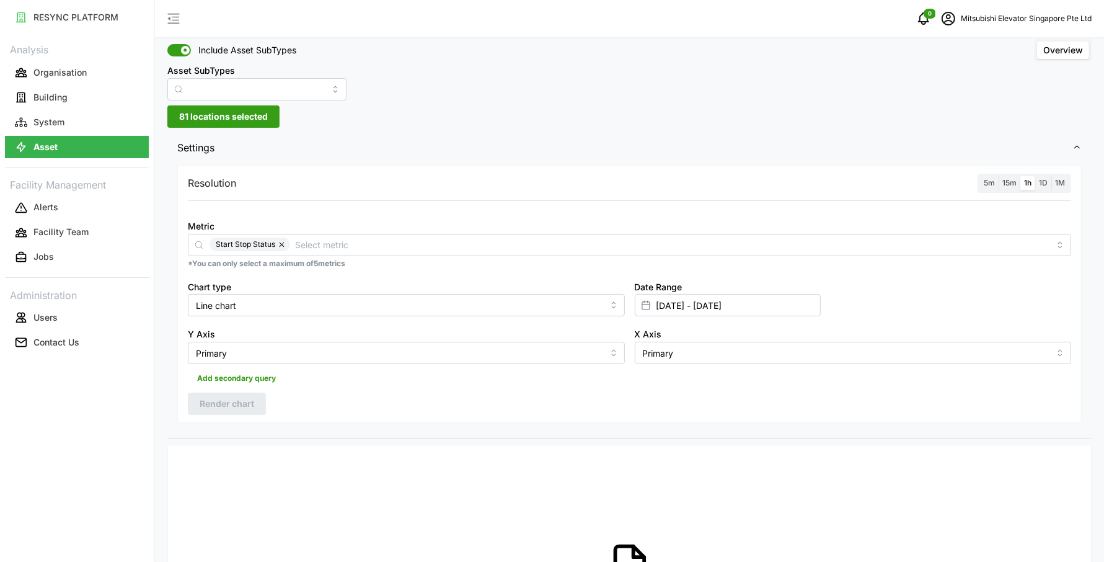
scroll to position [0, 0]
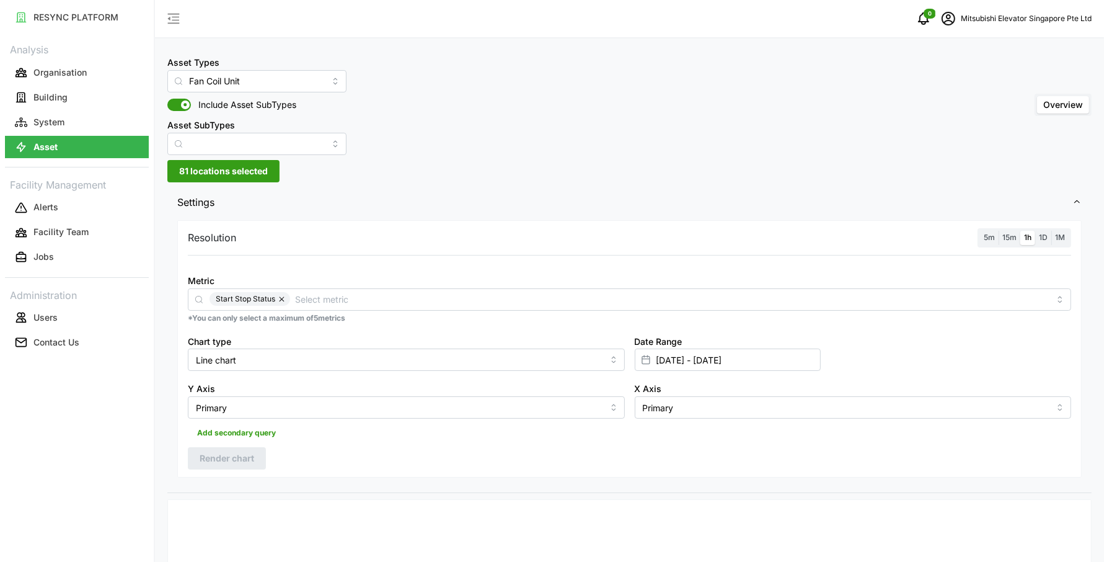
click at [985, 239] on span "5m" at bounding box center [989, 236] width 11 height 9
click at [980, 231] on input "5m" at bounding box center [980, 231] width 0 height 0
click at [213, 456] on span "Render chart" at bounding box center [227, 458] width 55 height 21
click at [299, 138] on input "Asset SubTypes" at bounding box center [256, 144] width 179 height 22
click at [261, 176] on div "Fan" at bounding box center [244, 173] width 149 height 21
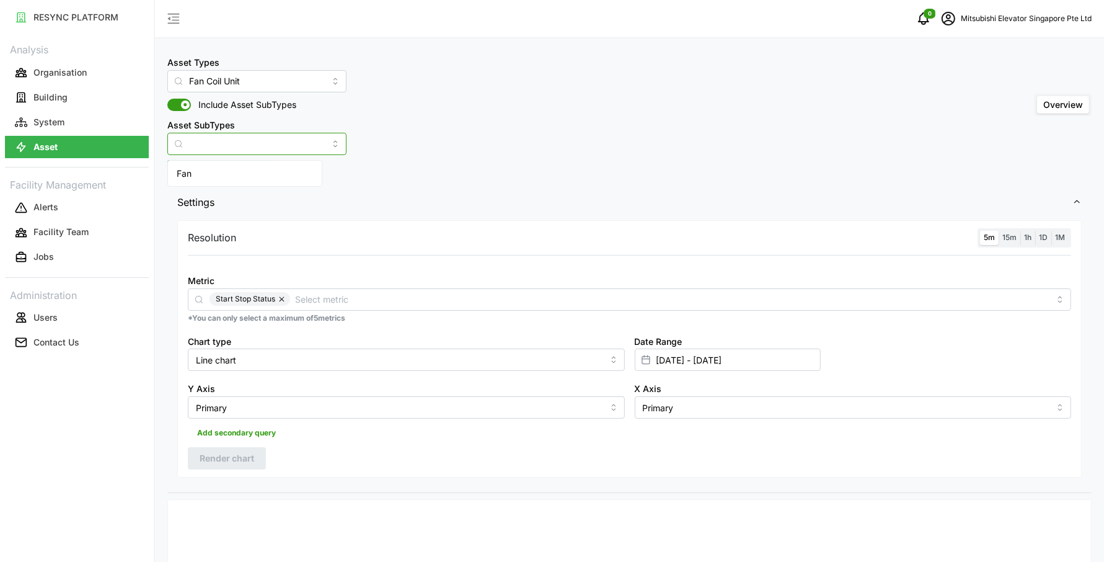
type input "Fan"
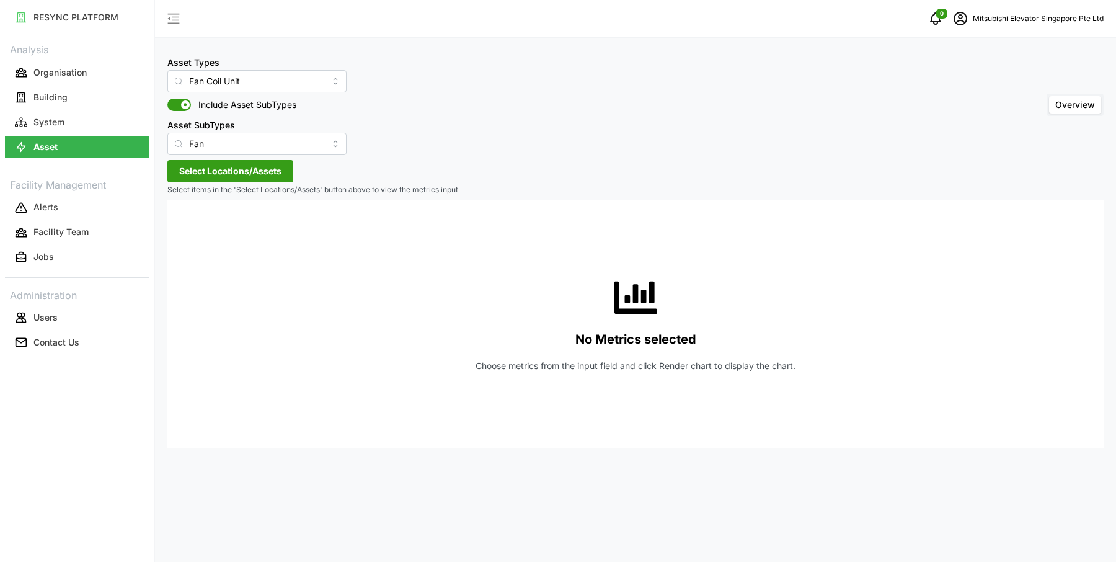
click at [263, 167] on span "Select Locations/Assets" at bounding box center [230, 171] width 102 height 21
click at [195, 227] on span "Select MESP" at bounding box center [199, 228] width 8 height 8
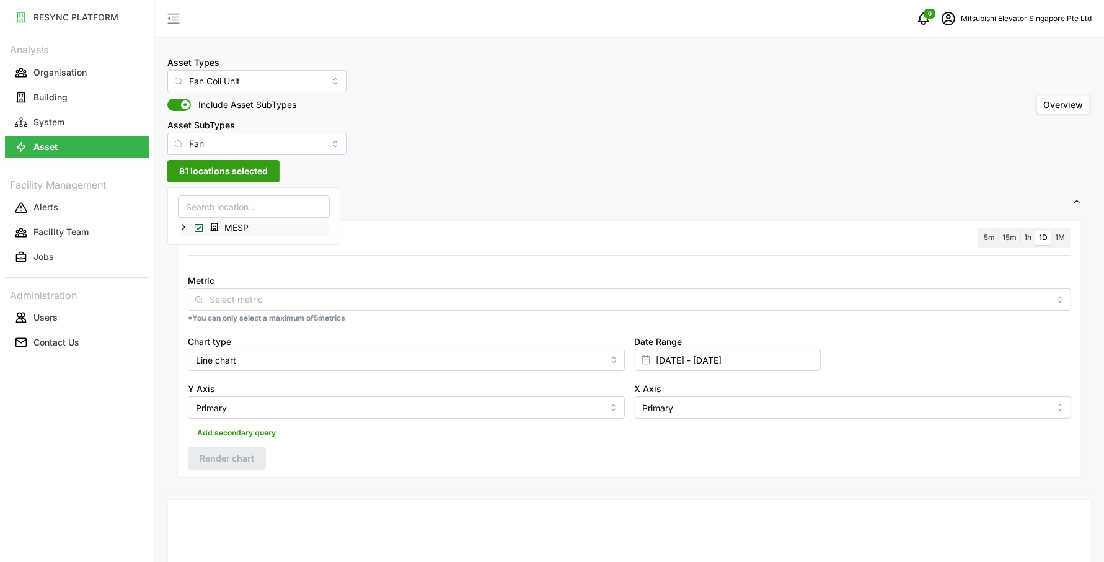
click at [184, 223] on icon at bounding box center [184, 227] width 10 height 10
click at [196, 247] on icon at bounding box center [193, 245] width 10 height 10
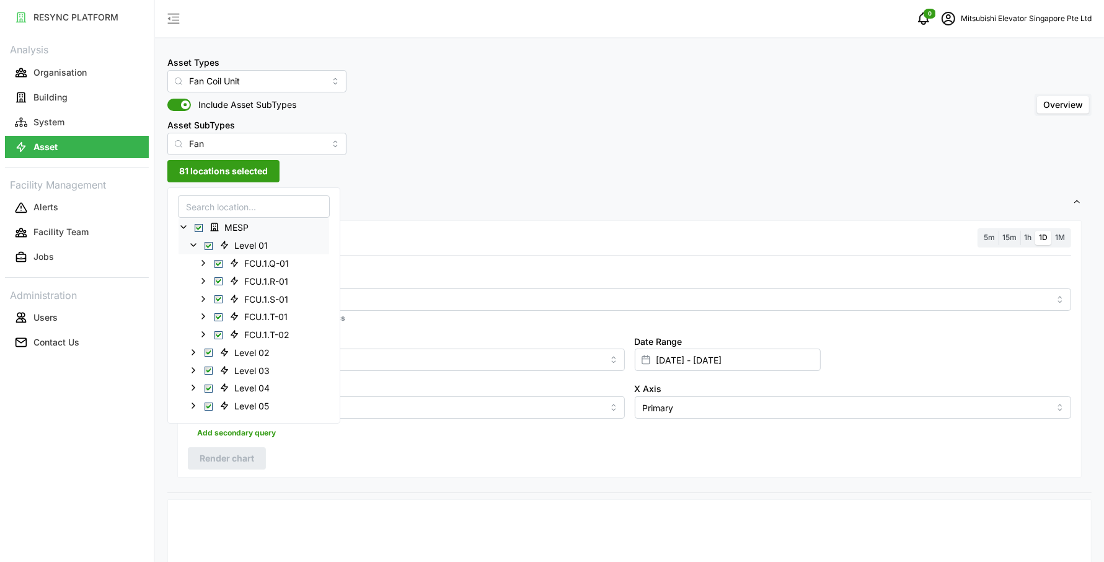
click at [196, 247] on icon at bounding box center [193, 245] width 10 height 10
click at [360, 297] on input "Metric" at bounding box center [630, 299] width 840 height 14
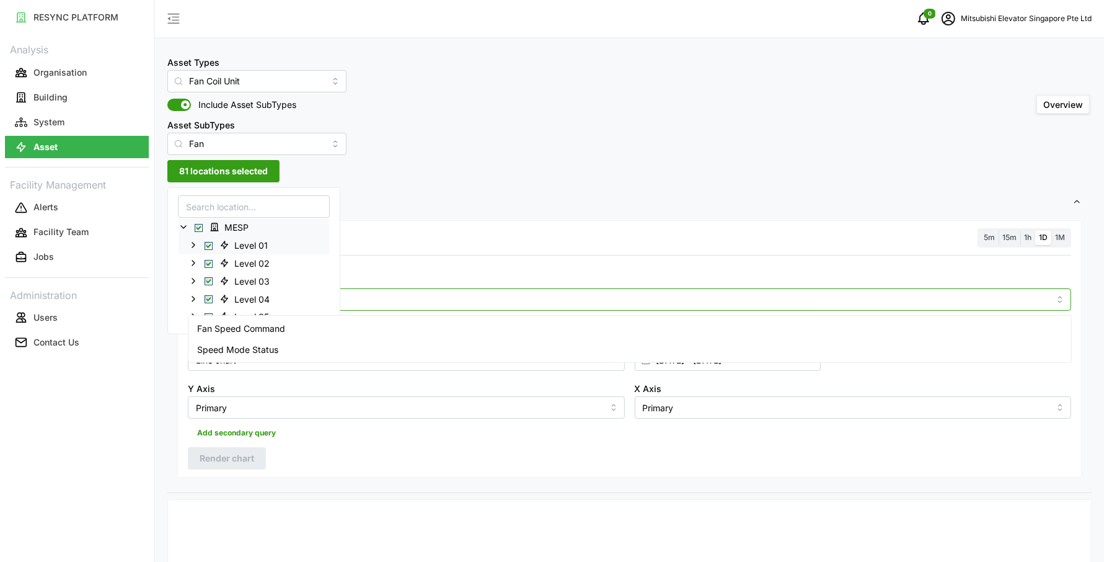
click at [360, 297] on input "Metric" at bounding box center [630, 299] width 840 height 14
click at [314, 349] on div "Speed Mode Status" at bounding box center [630, 349] width 878 height 21
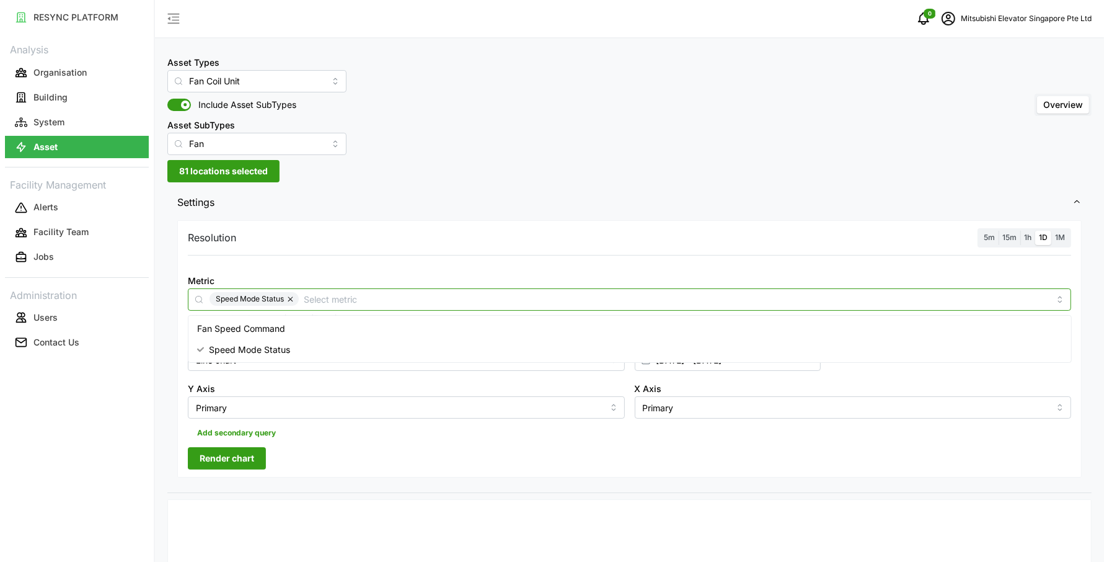
click at [270, 327] on span "Fan Speed Command" at bounding box center [241, 329] width 88 height 14
click at [226, 459] on span "Render chart" at bounding box center [227, 458] width 55 height 21
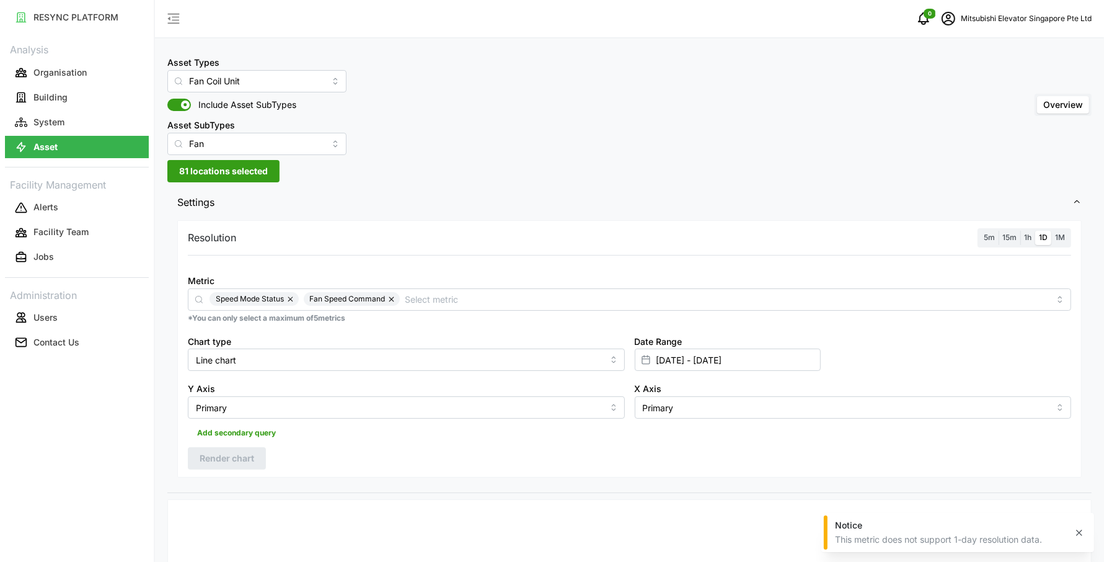
click at [991, 235] on span "5m" at bounding box center [989, 236] width 11 height 9
click at [980, 231] on input "5m" at bounding box center [980, 231] width 0 height 0
click at [252, 452] on span "Render chart" at bounding box center [227, 458] width 55 height 21
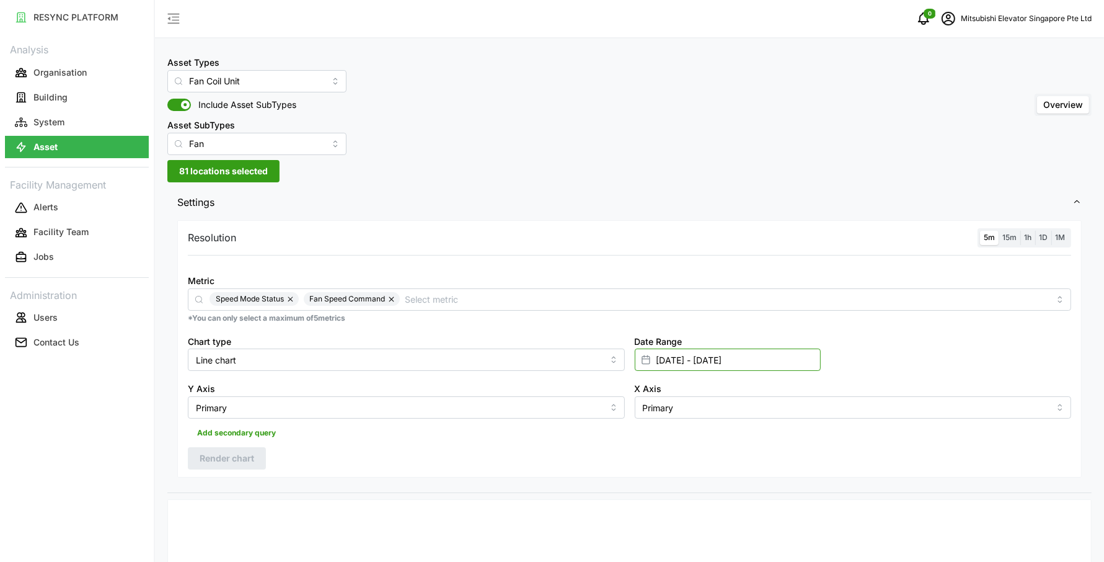
click at [666, 359] on input "[DATE] - [DATE]" at bounding box center [728, 359] width 186 height 22
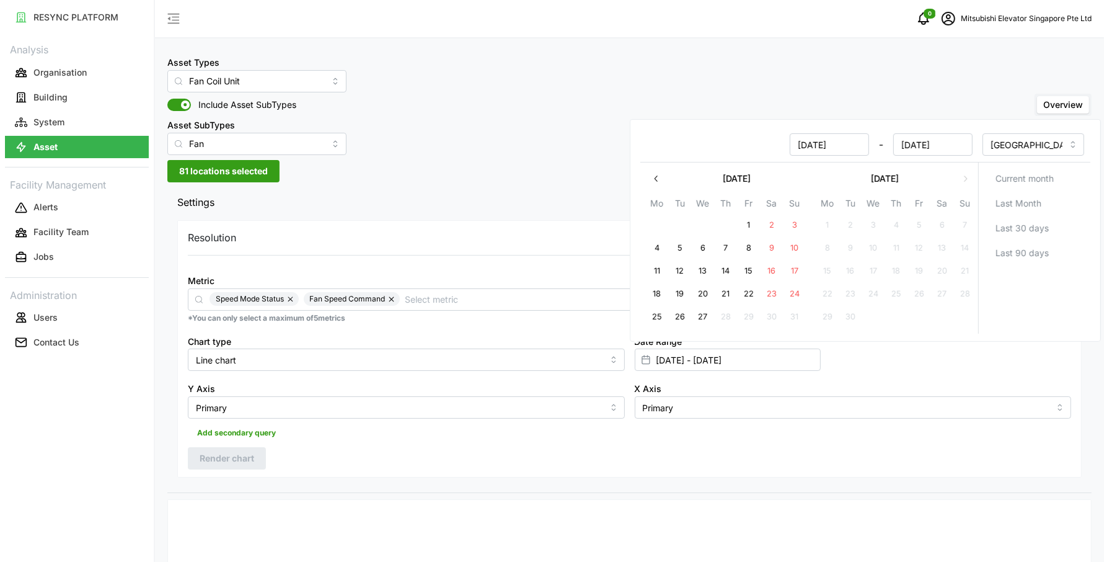
click at [662, 312] on button "25" at bounding box center [657, 317] width 22 height 22
type input "[DATE] - [DATE]"
type input "[DATE]"
click at [662, 312] on button "25" at bounding box center [657, 317] width 22 height 22
type input "[DATE] - [DATE]"
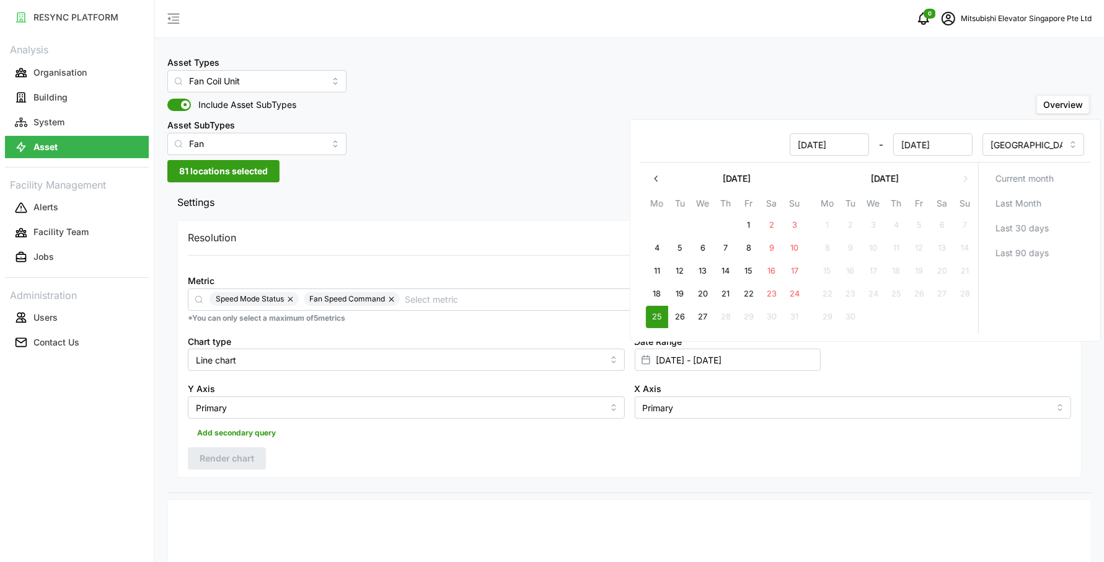
type input "[DATE]"
click at [665, 311] on button "25" at bounding box center [657, 317] width 22 height 22
click at [702, 316] on button "27" at bounding box center [703, 317] width 22 height 22
type input "[DATE] - [DATE]"
type input "[DATE]"
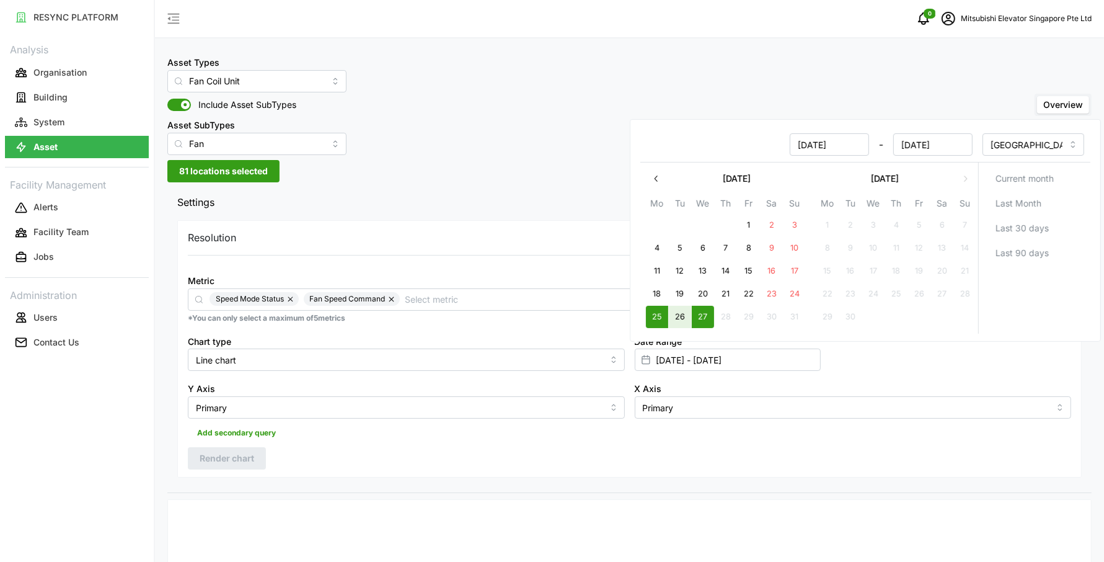
click at [572, 434] on div "Add secondary query" at bounding box center [629, 430] width 883 height 24
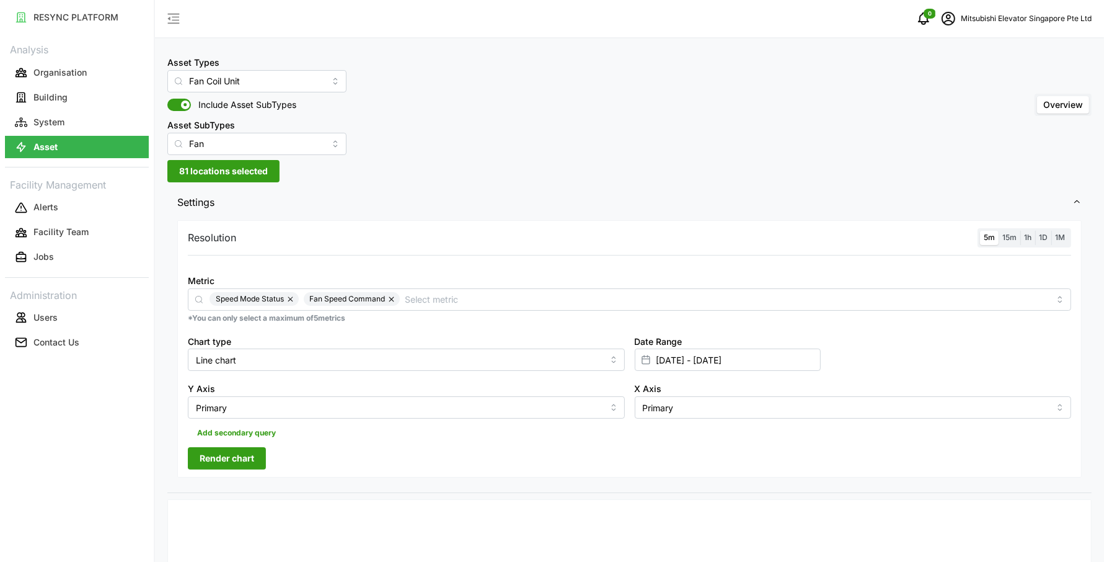
click at [259, 452] on button "Render chart" at bounding box center [227, 458] width 78 height 22
click at [311, 88] on input "Fan Coil Unit" at bounding box center [256, 81] width 179 height 22
click at [276, 114] on div "BACnet Controller" at bounding box center [244, 110] width 149 height 21
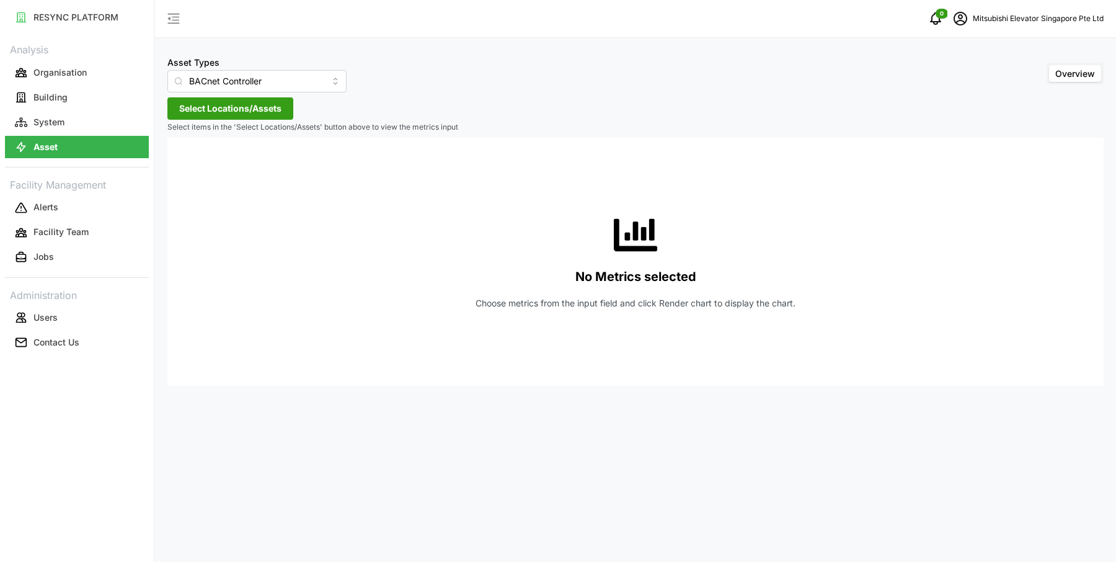
click at [252, 108] on span "Select Locations/Assets" at bounding box center [230, 108] width 102 height 21
click at [195, 162] on span "Select MESP" at bounding box center [199, 165] width 8 height 8
click at [199, 163] on span "Select MESP" at bounding box center [199, 165] width 8 height 8
click at [251, 86] on input "BACnet Controller" at bounding box center [256, 81] width 179 height 22
click at [236, 124] on div "Fan Coil Unit" at bounding box center [244, 131] width 149 height 21
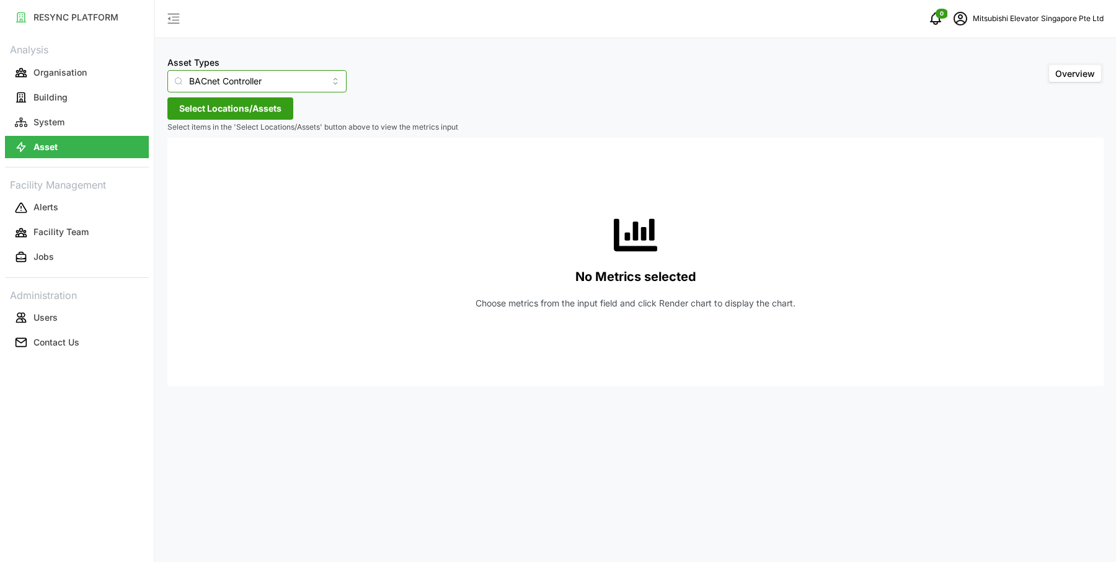
type input "Fan Coil Unit"
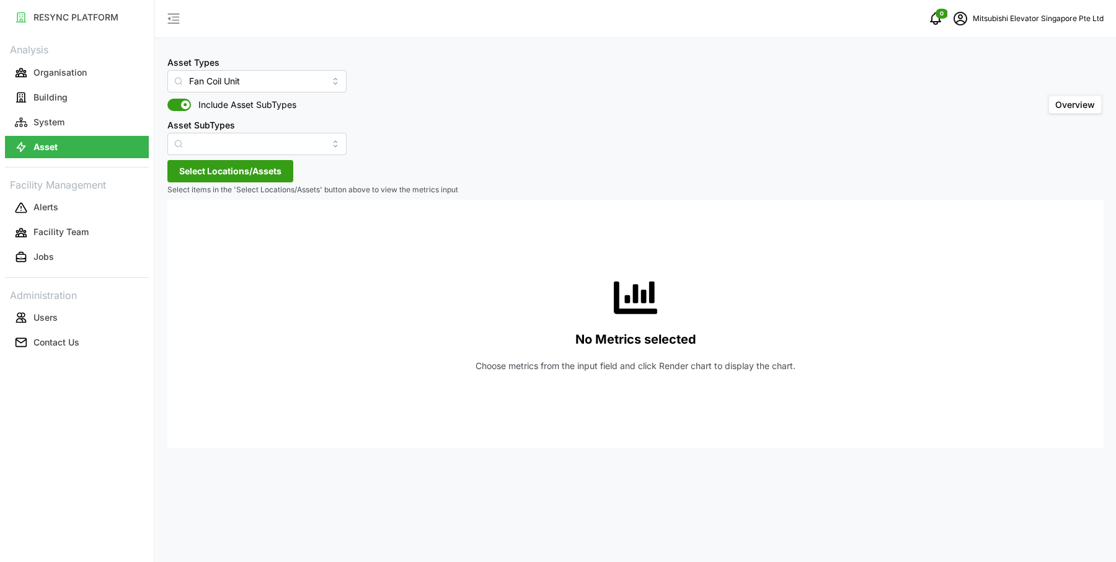
click at [197, 169] on span "Select Locations/Assets" at bounding box center [230, 171] width 102 height 21
click at [195, 228] on span "Select MESP" at bounding box center [199, 228] width 8 height 8
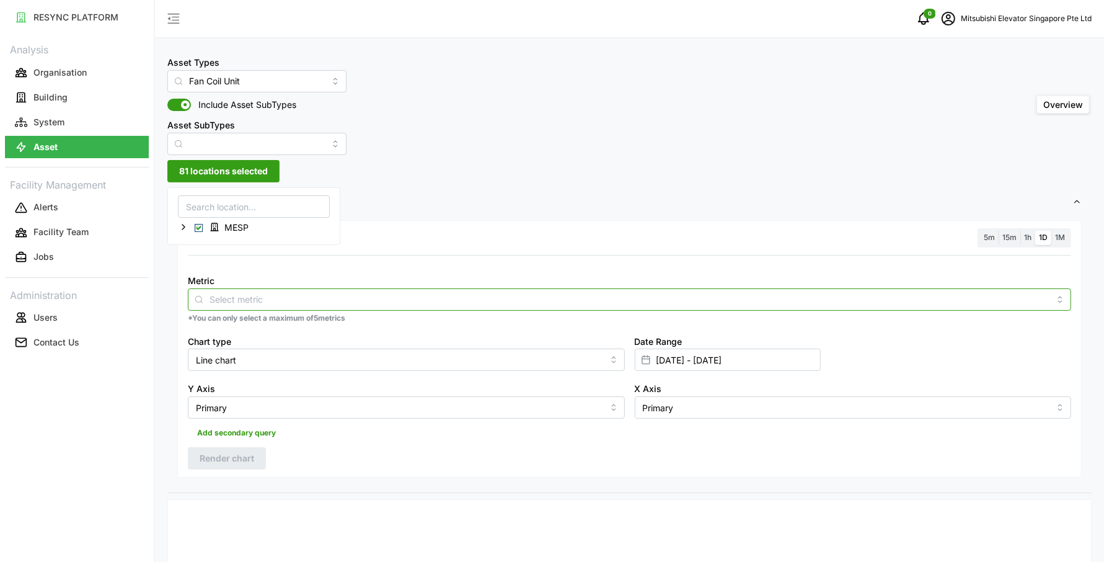
click at [240, 303] on input "Metric" at bounding box center [630, 299] width 840 height 14
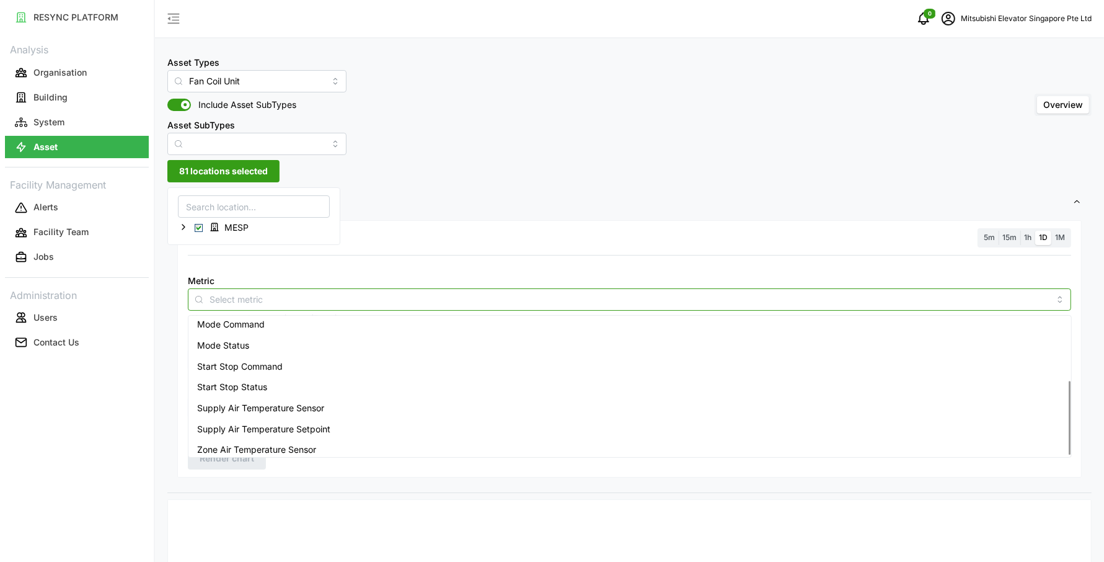
scroll to position [114, 0]
click at [281, 415] on div "Supply Air Temperature Setpoint" at bounding box center [630, 423] width 878 height 21
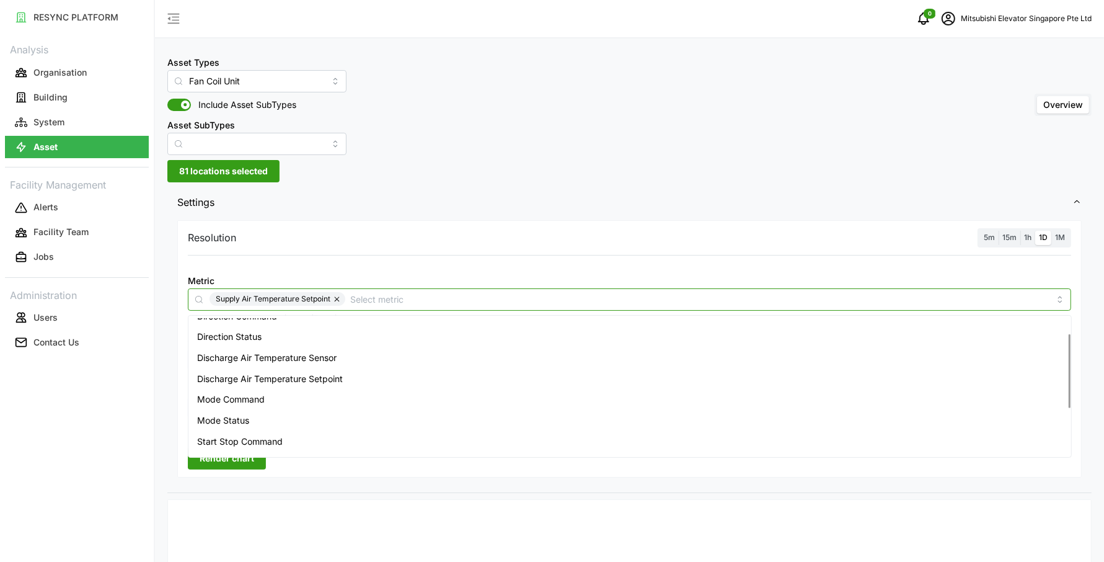
scroll to position [28, 0]
click at [263, 378] on span "Discharge Air Temperature Setpoint" at bounding box center [270, 385] width 146 height 14
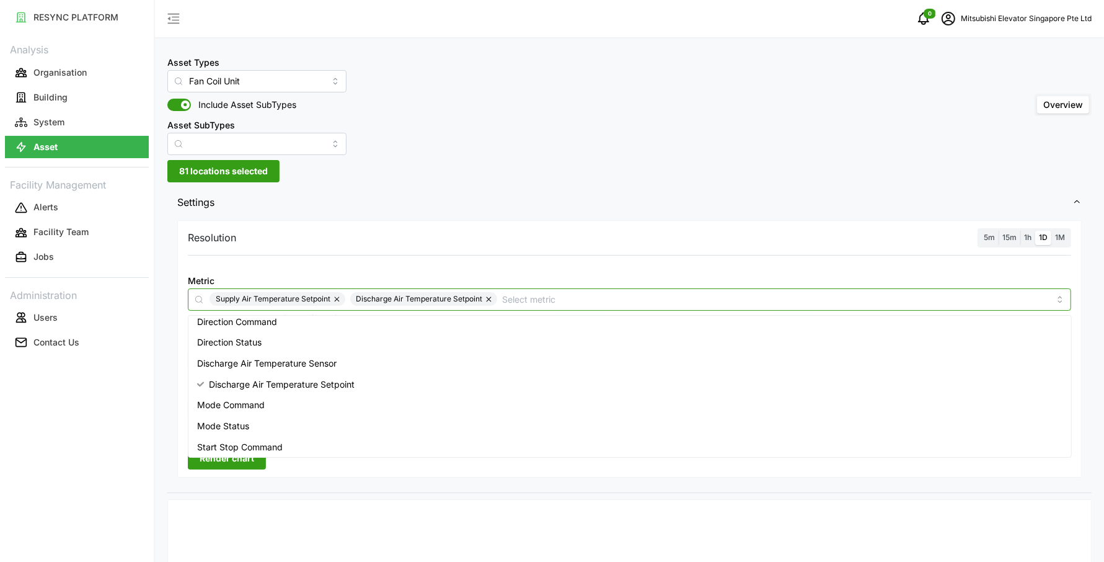
click at [260, 356] on span "Discharge Air Temperature Sensor" at bounding box center [266, 363] width 139 height 14
click at [123, 409] on div "RESYNC PLATFORM Analysis Organisation Building System Asset Facility Management…" at bounding box center [77, 281] width 154 height 562
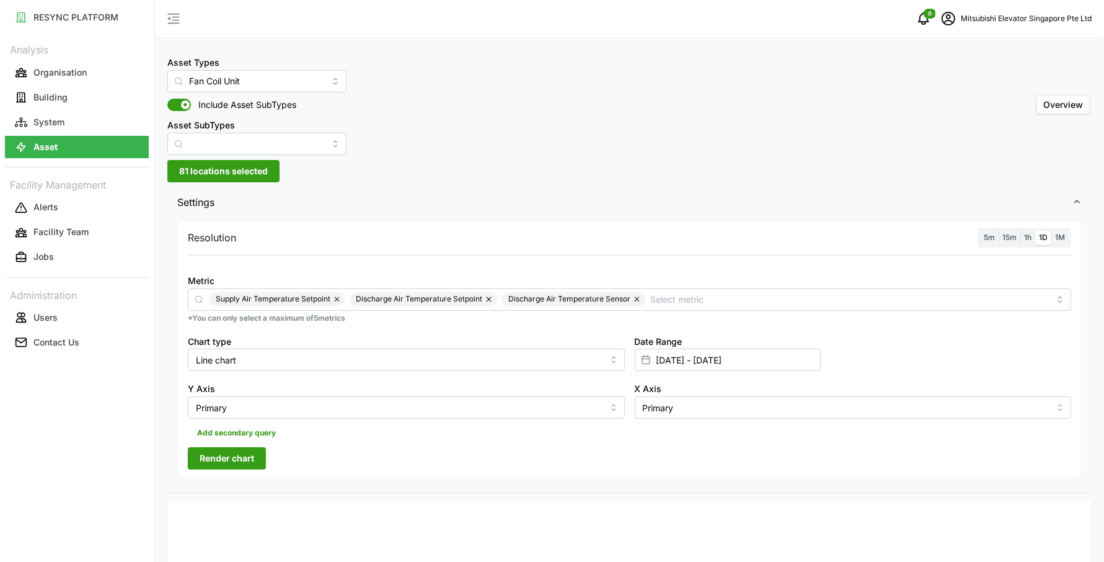
click at [229, 451] on span "Render chart" at bounding box center [227, 458] width 55 height 21
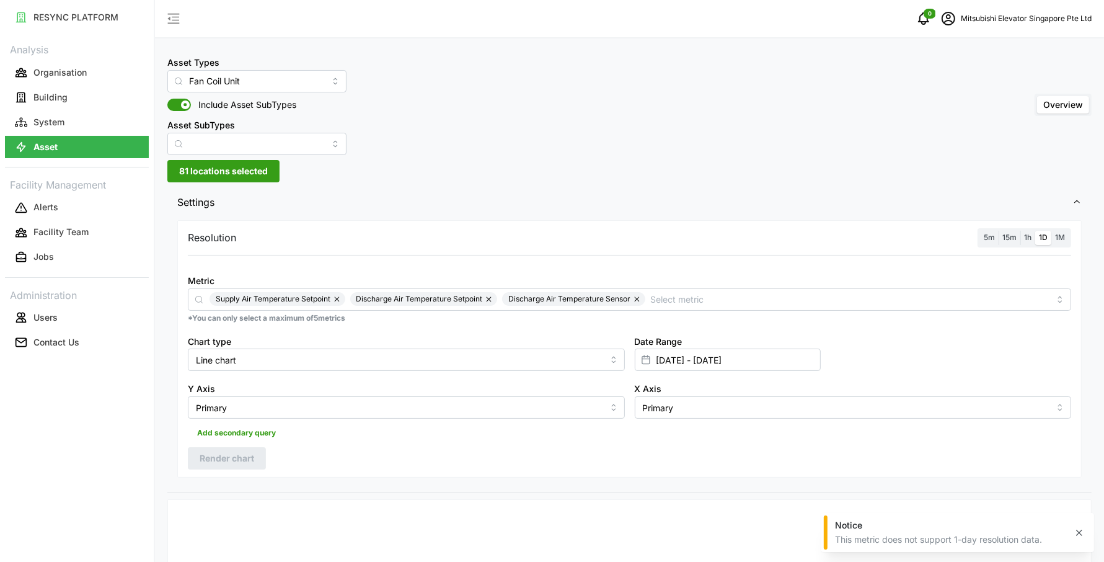
click at [1007, 236] on span "15m" at bounding box center [1009, 236] width 14 height 9
click at [999, 231] on input "15m" at bounding box center [999, 231] width 0 height 0
click at [236, 461] on span "Render chart" at bounding box center [227, 458] width 55 height 21
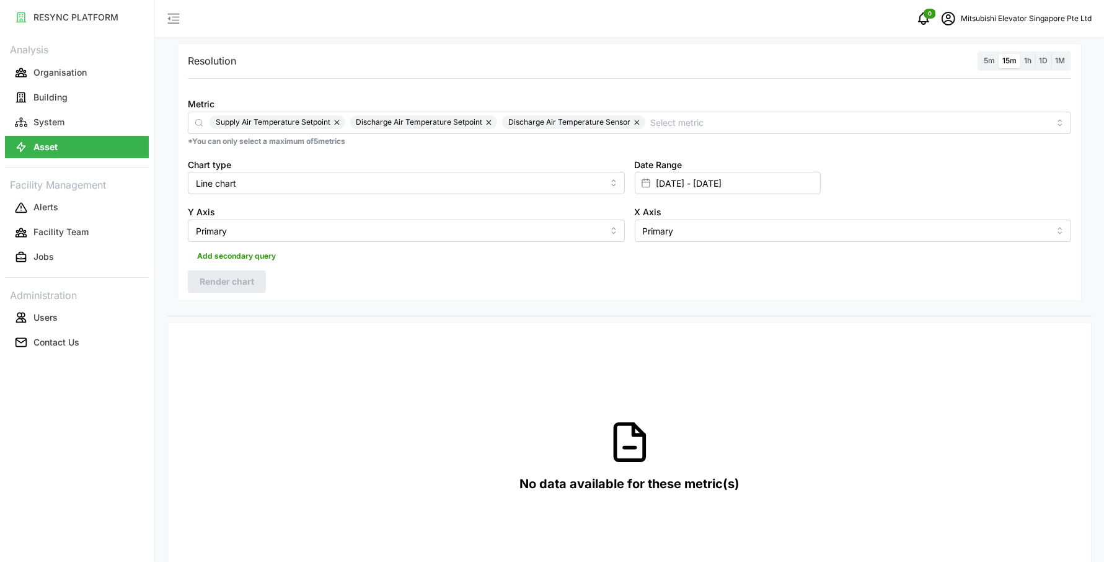
scroll to position [174, 0]
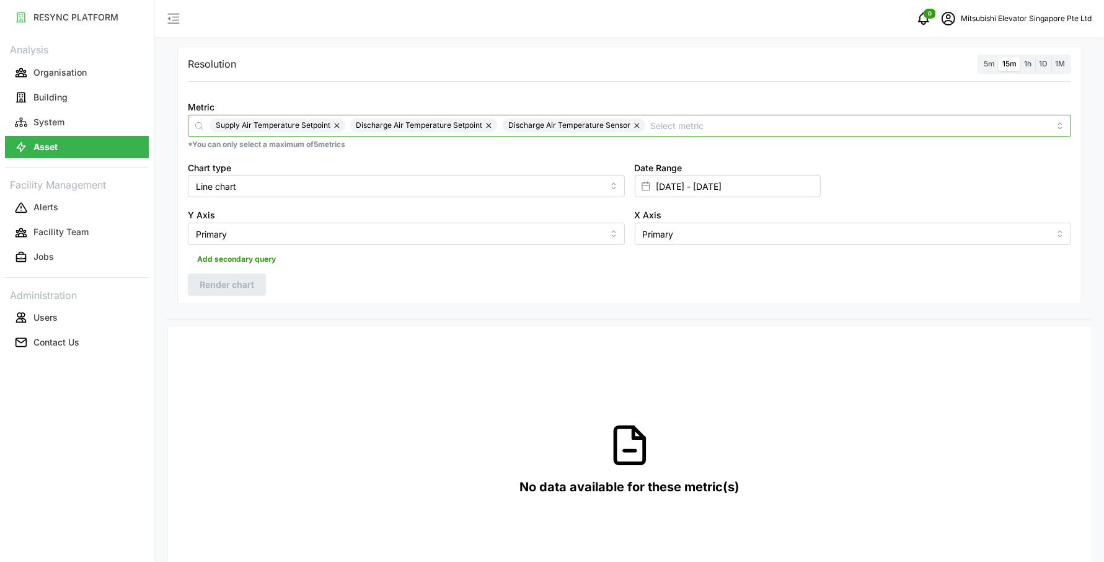
click at [712, 118] on input "Metric" at bounding box center [849, 125] width 399 height 14
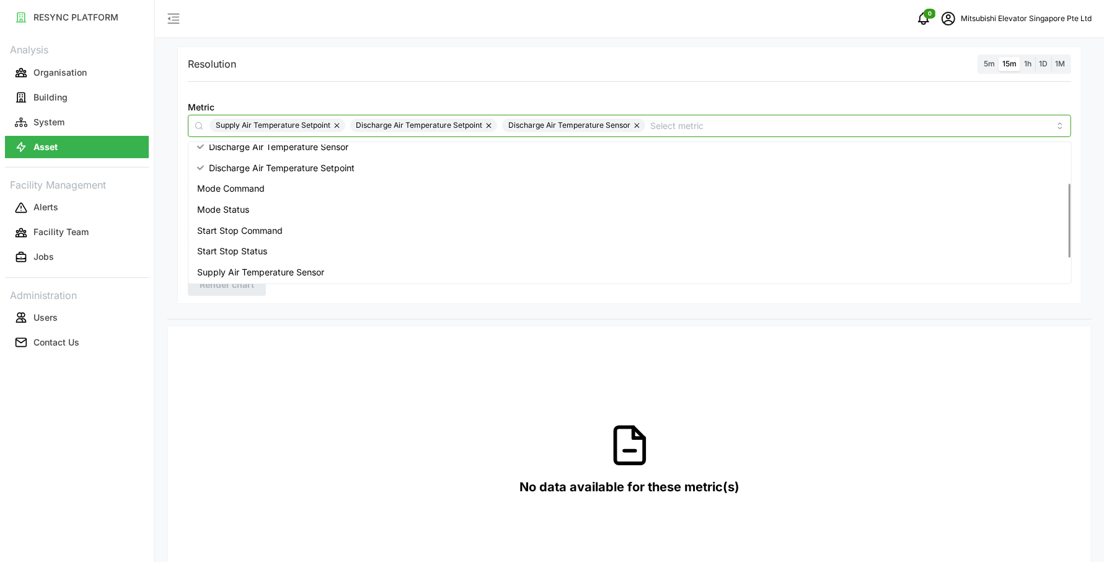
scroll to position [82, 0]
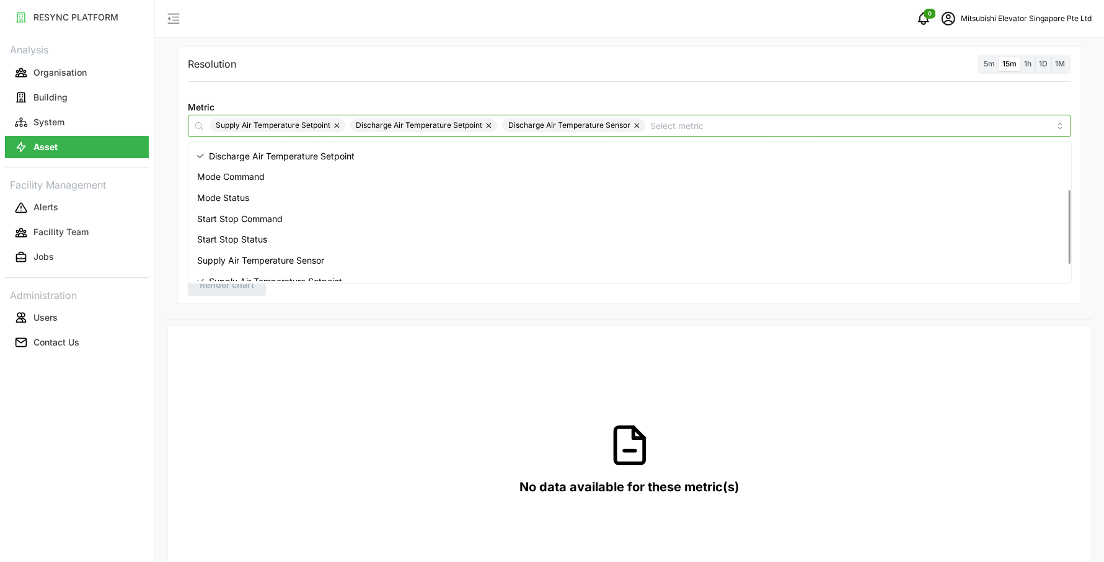
click at [336, 242] on div "Start Stop Status" at bounding box center [630, 239] width 878 height 21
click at [247, 294] on span "Render chart" at bounding box center [227, 284] width 55 height 21
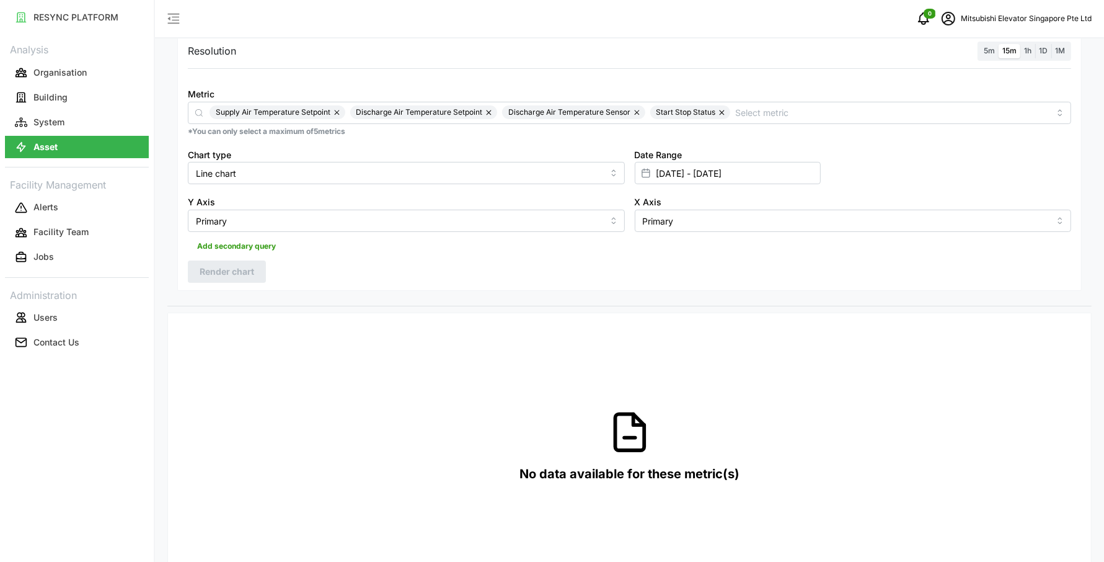
scroll to position [192, 0]
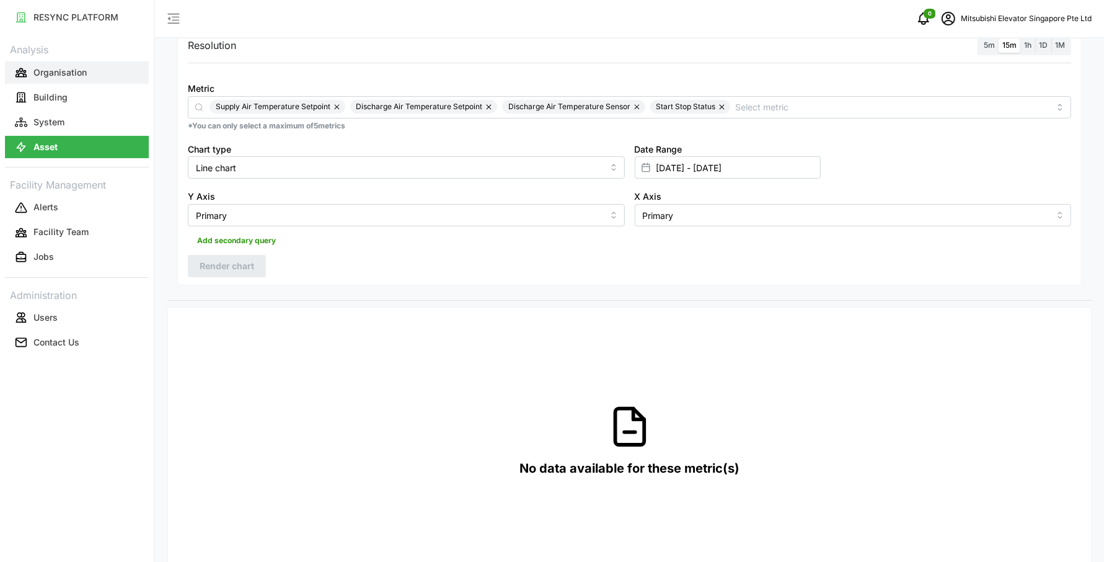
click at [96, 66] on button "Organisation" at bounding box center [77, 72] width 144 height 22
